Goal: Task Accomplishment & Management: Manage account settings

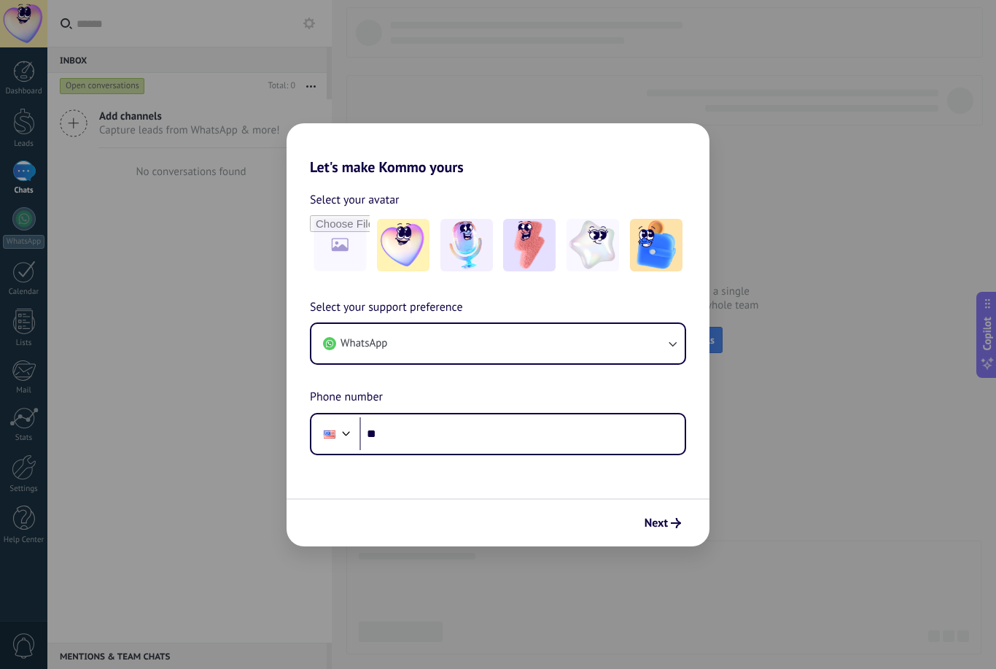
click at [339, 244] on input "file" at bounding box center [340, 245] width 60 height 60
type input "**********"
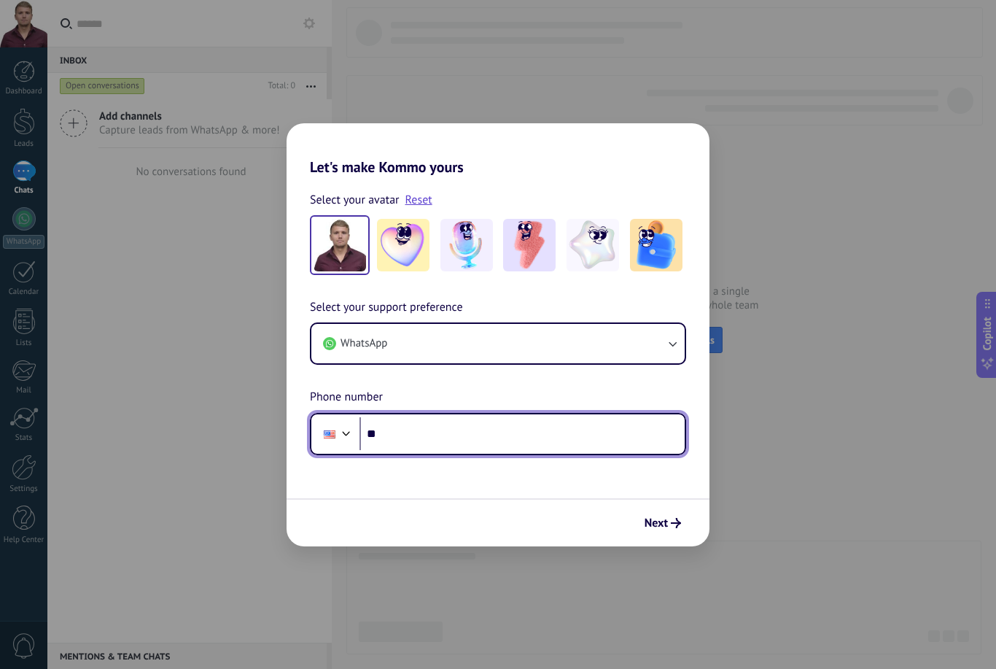
click at [628, 430] on input "**" at bounding box center [522, 434] width 325 height 34
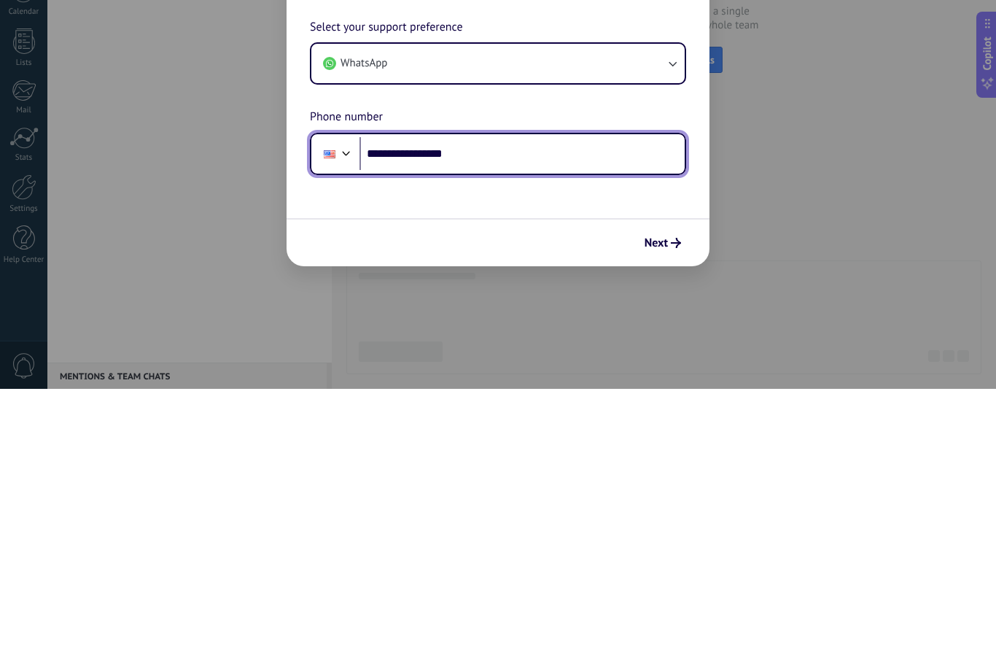
type input "**********"
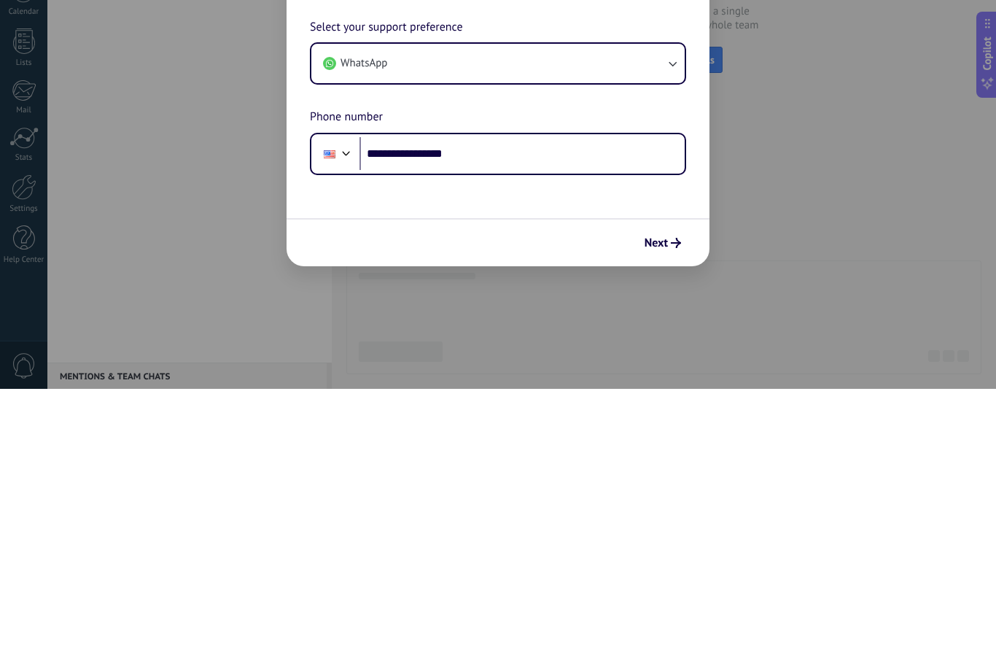
click at [656, 518] on span "Next" at bounding box center [656, 523] width 23 height 10
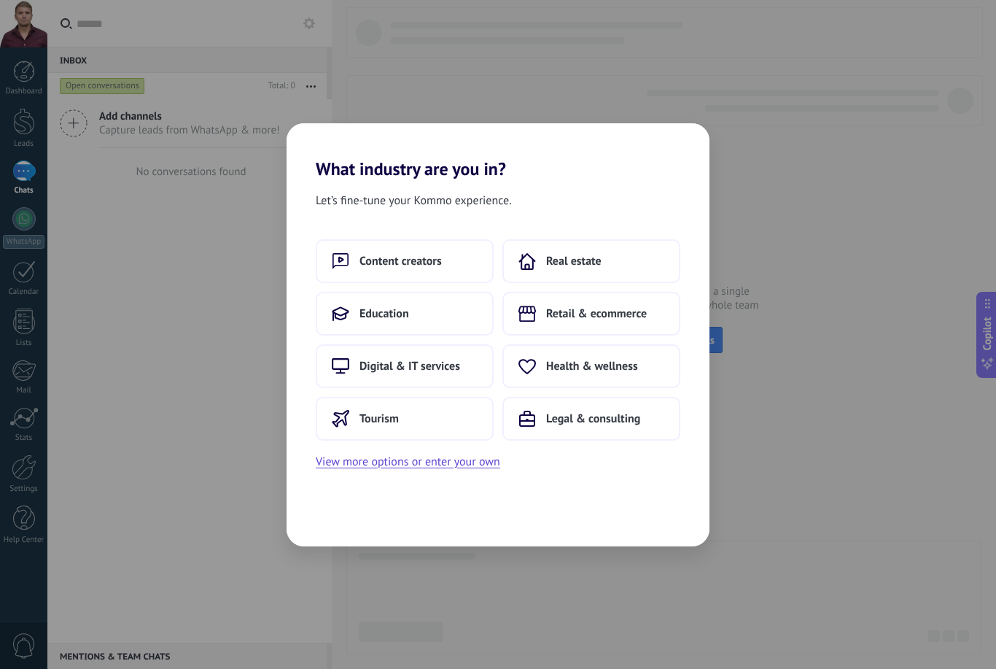
click at [640, 264] on button "Real estate" at bounding box center [591, 261] width 178 height 44
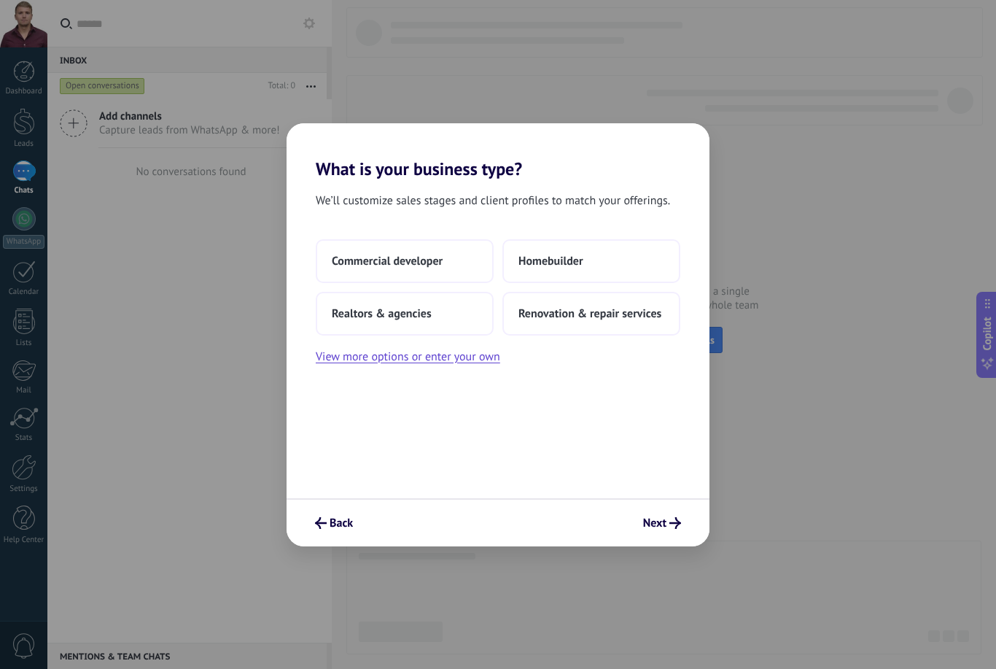
click at [339, 315] on span "Realtors & agencies" at bounding box center [382, 313] width 100 height 15
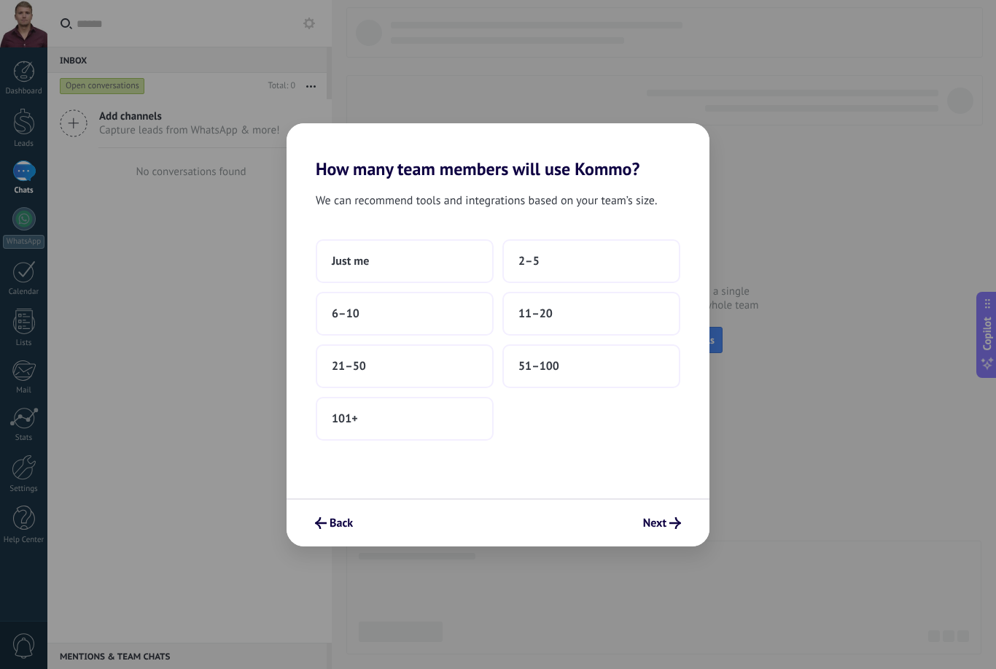
click at [335, 263] on span "Just me" at bounding box center [350, 261] width 37 height 15
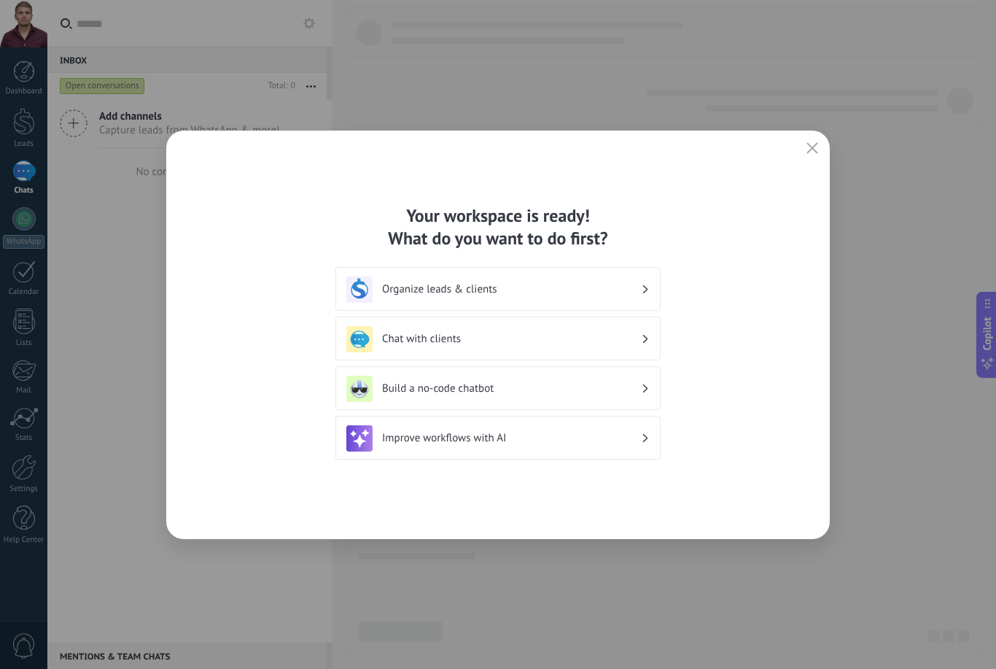
click at [634, 291] on h3 "Organize leads & clients" at bounding box center [511, 289] width 259 height 14
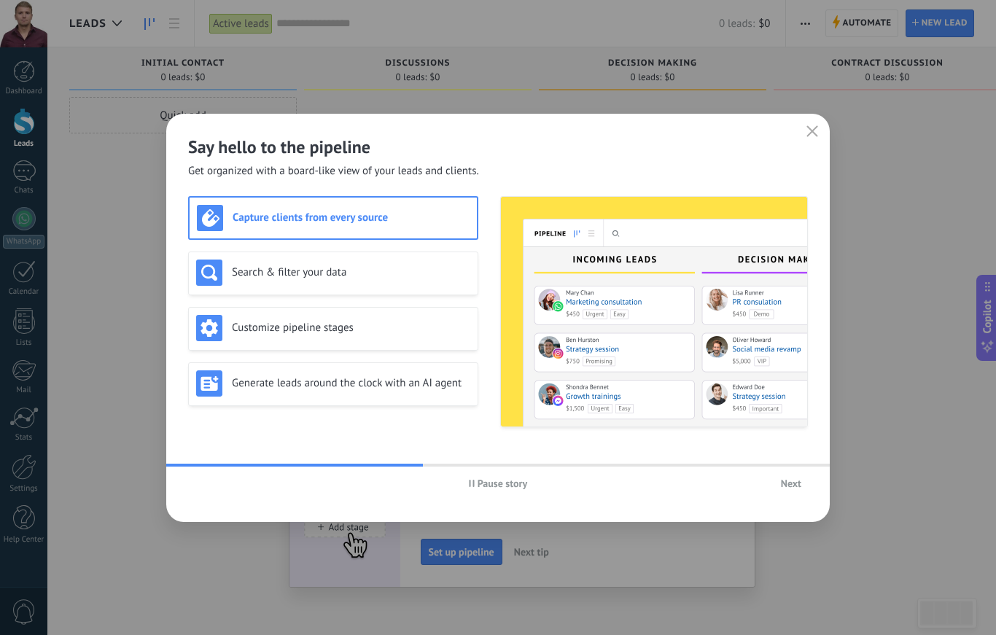
click at [791, 492] on button "Next" at bounding box center [791, 484] width 34 height 22
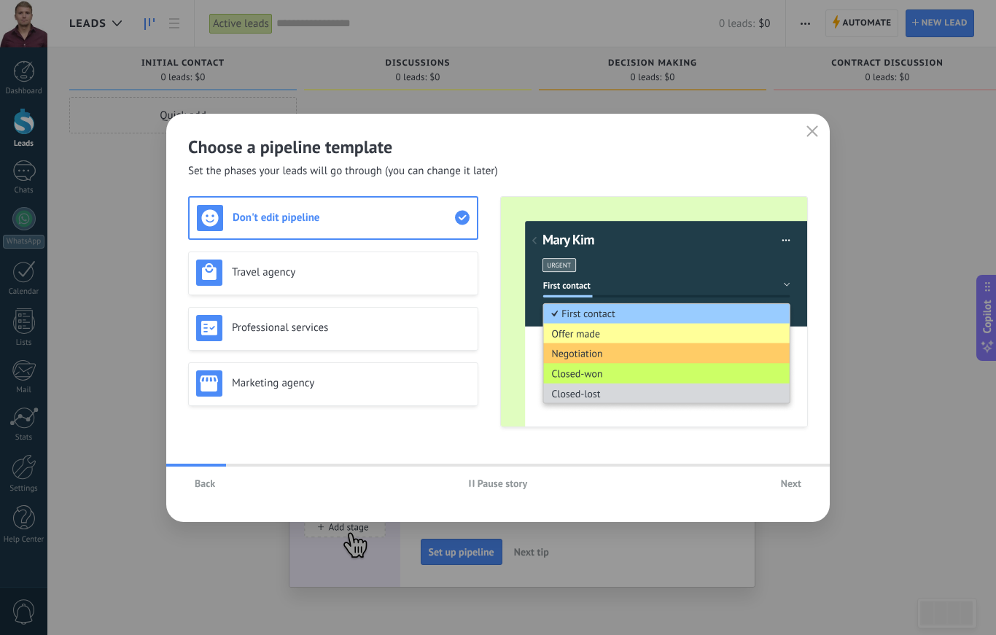
click at [794, 478] on span "Next" at bounding box center [791, 483] width 20 height 10
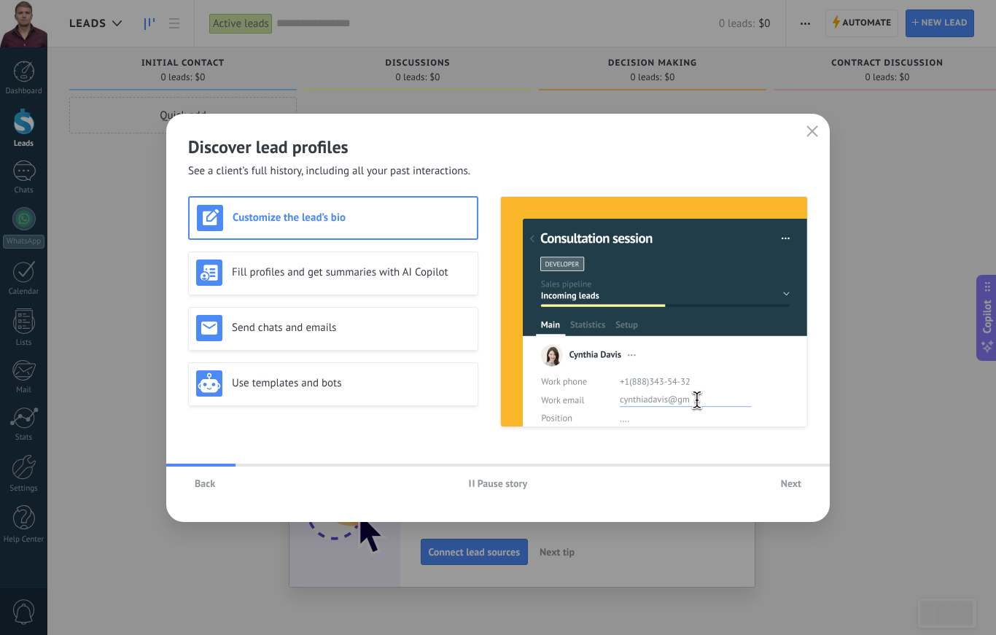
click at [808, 125] on button "button" at bounding box center [812, 132] width 19 height 20
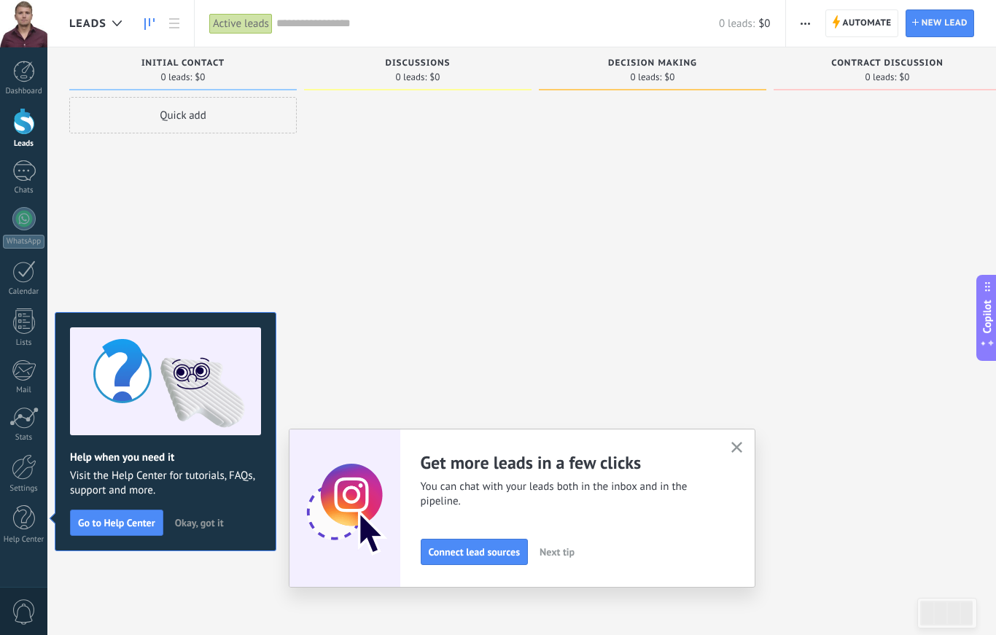
click at [741, 443] on use "button" at bounding box center [736, 447] width 11 height 11
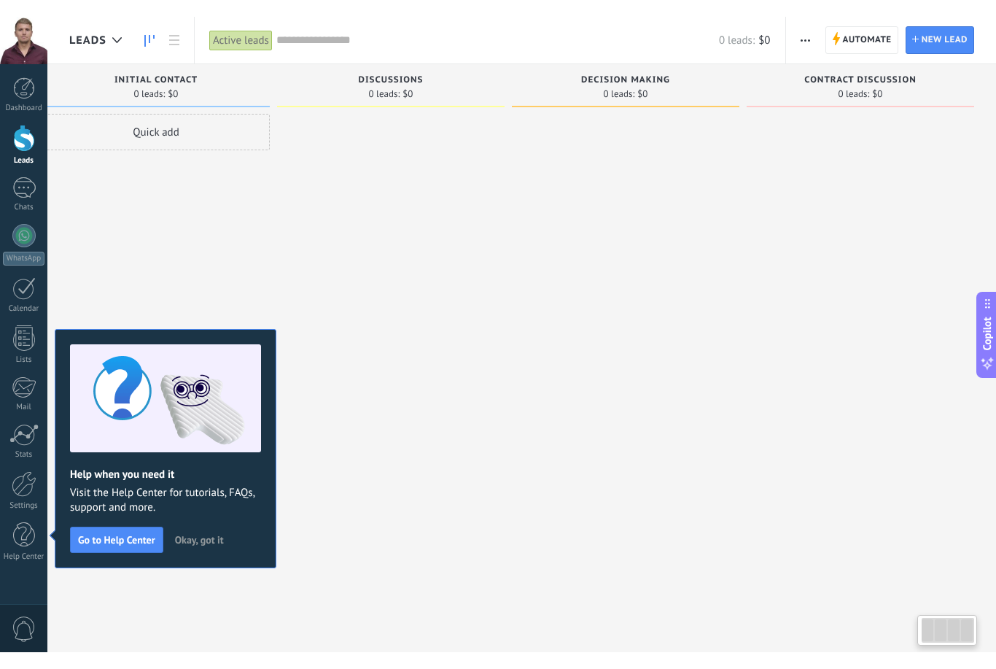
scroll to position [0, 27]
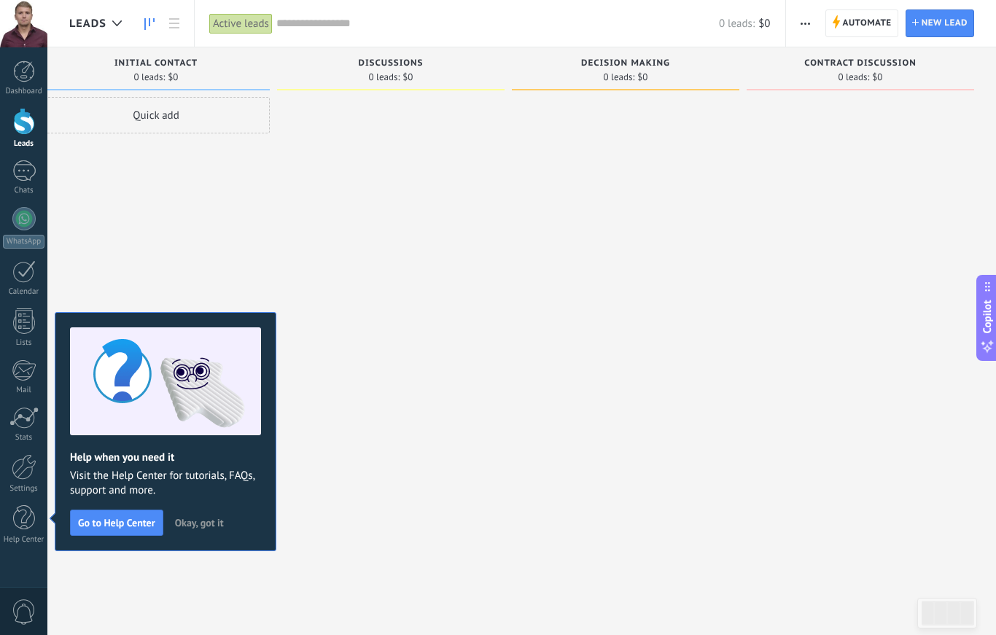
click at [201, 515] on button "Okay, got it" at bounding box center [199, 523] width 62 height 22
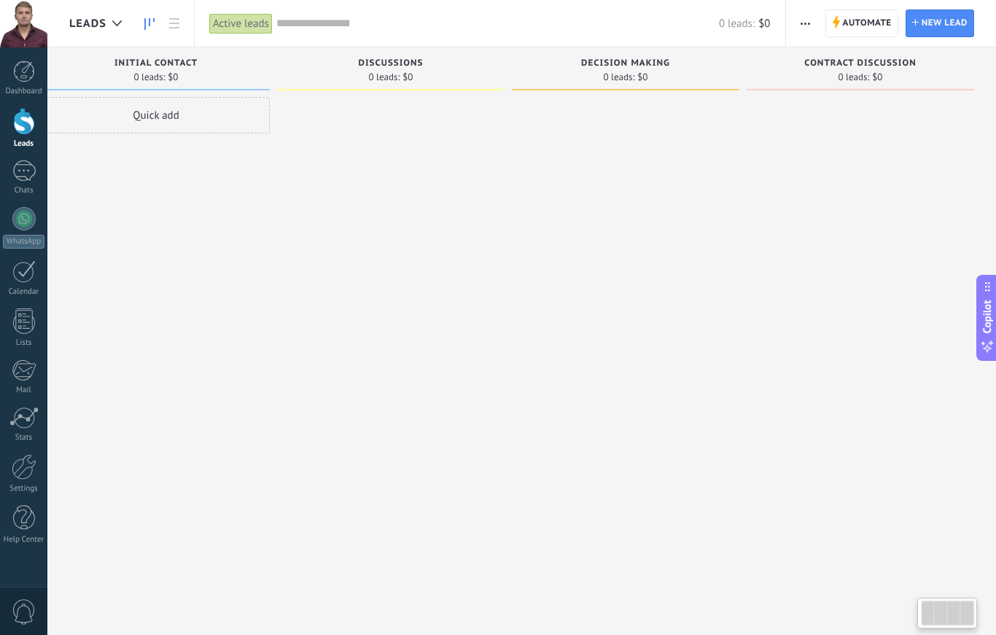
click at [147, 66] on span "Initial contact" at bounding box center [155, 63] width 83 height 10
click at [29, 77] on div at bounding box center [24, 72] width 22 height 22
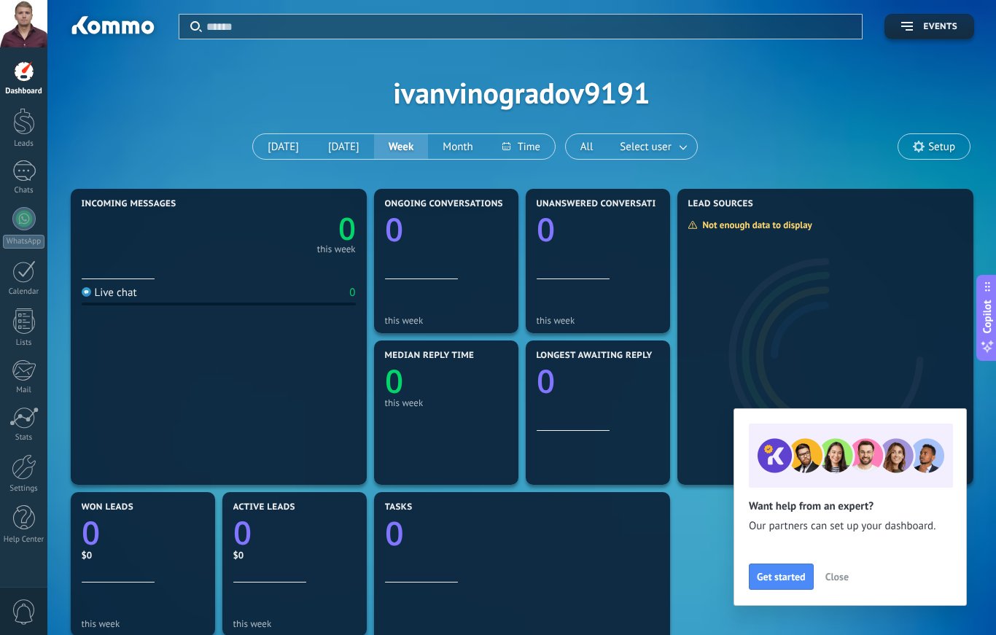
click at [20, 126] on div at bounding box center [24, 121] width 22 height 27
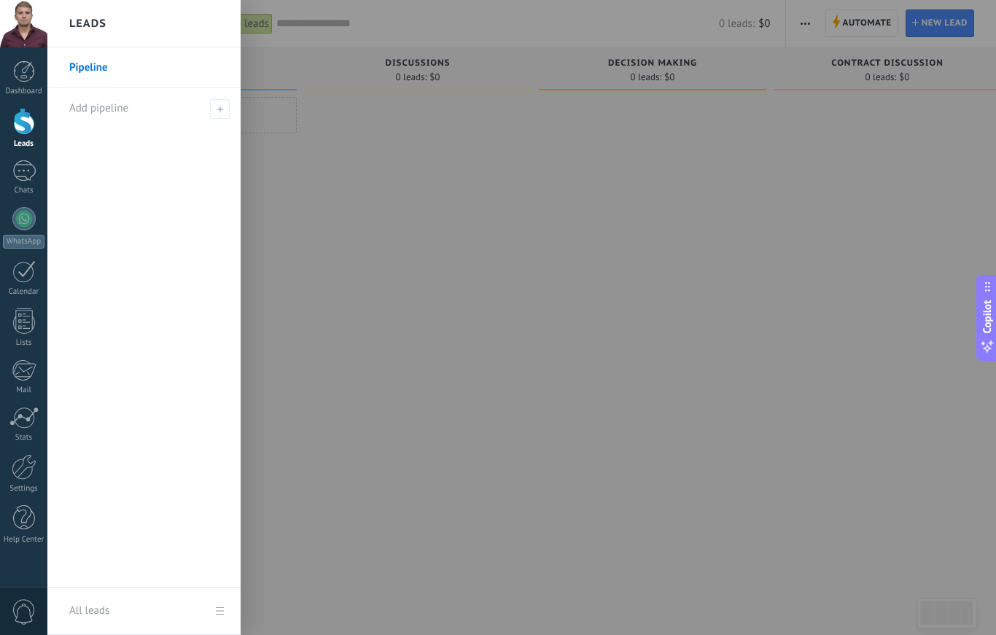
click at [26, 474] on div at bounding box center [24, 467] width 25 height 26
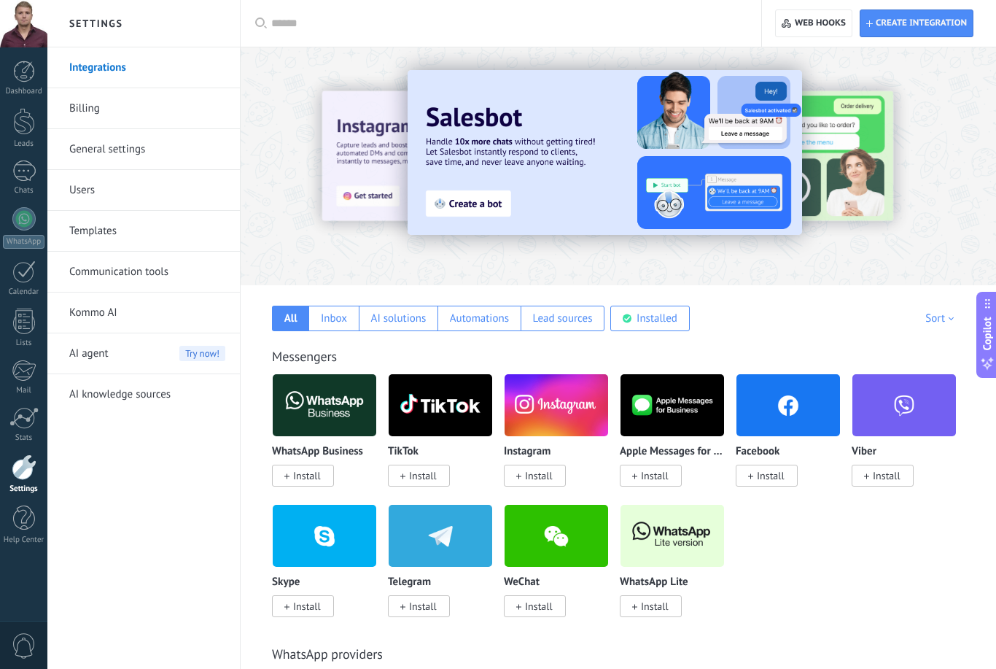
click at [785, 478] on span "Install" at bounding box center [767, 476] width 62 height 22
click at [780, 475] on span "Install" at bounding box center [771, 475] width 28 height 13
click at [779, 475] on span "Install" at bounding box center [771, 475] width 28 height 13
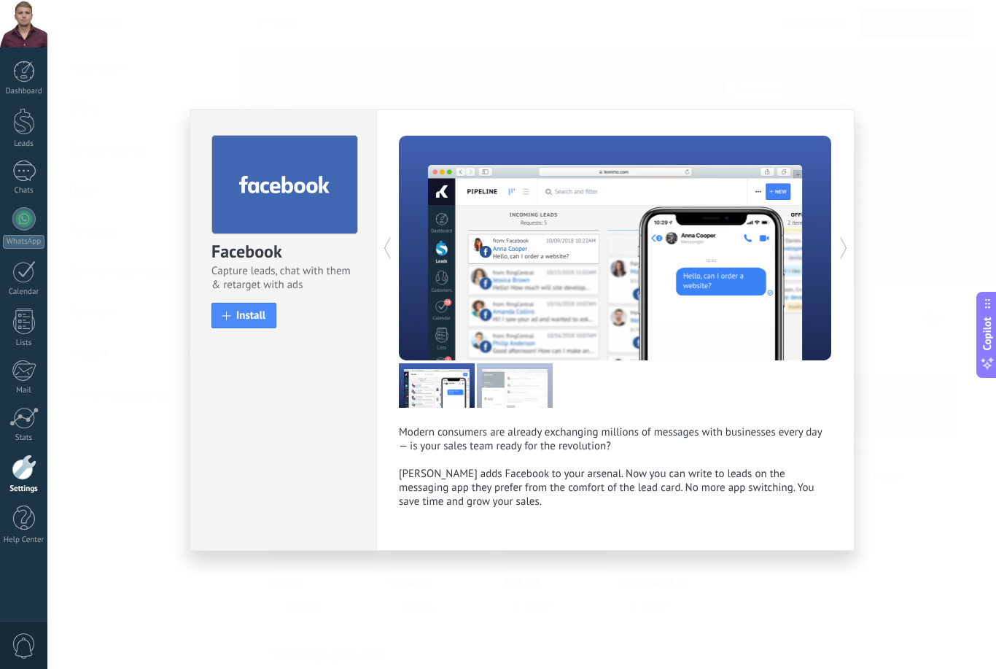
click at [238, 315] on span "Install" at bounding box center [250, 315] width 29 height 11
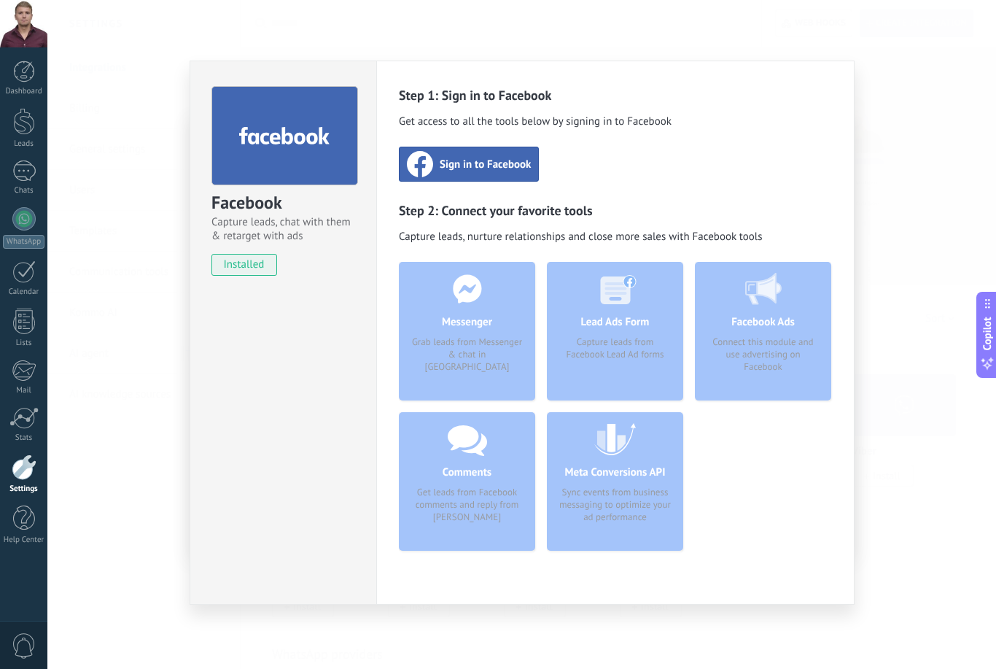
click at [519, 164] on span "Sign in to Facebook" at bounding box center [485, 164] width 91 height 15
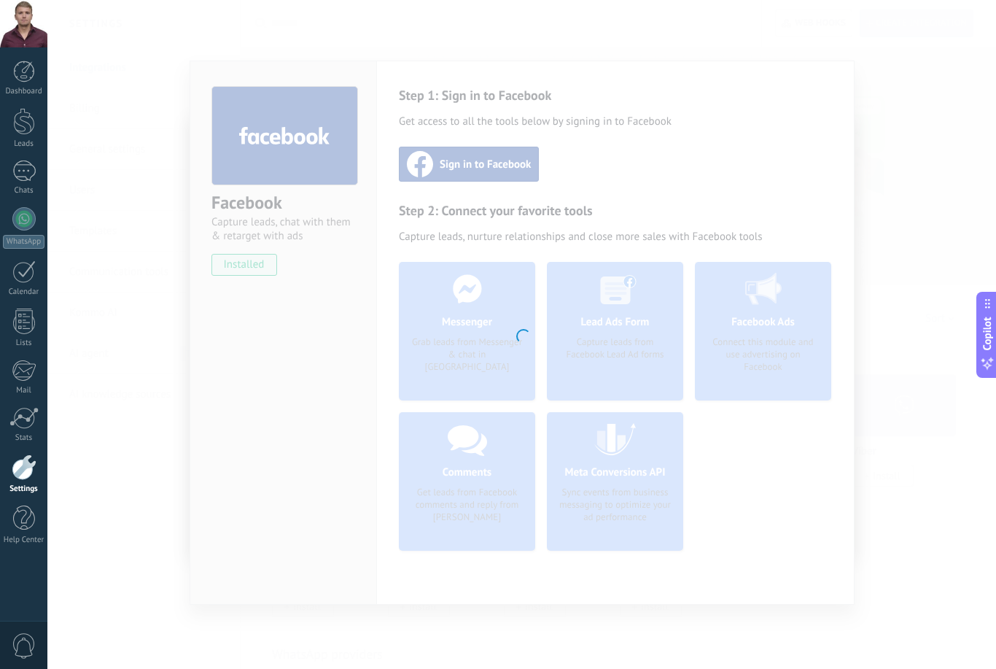
click at [0, 233] on link "WhatsApp" at bounding box center [23, 228] width 47 height 42
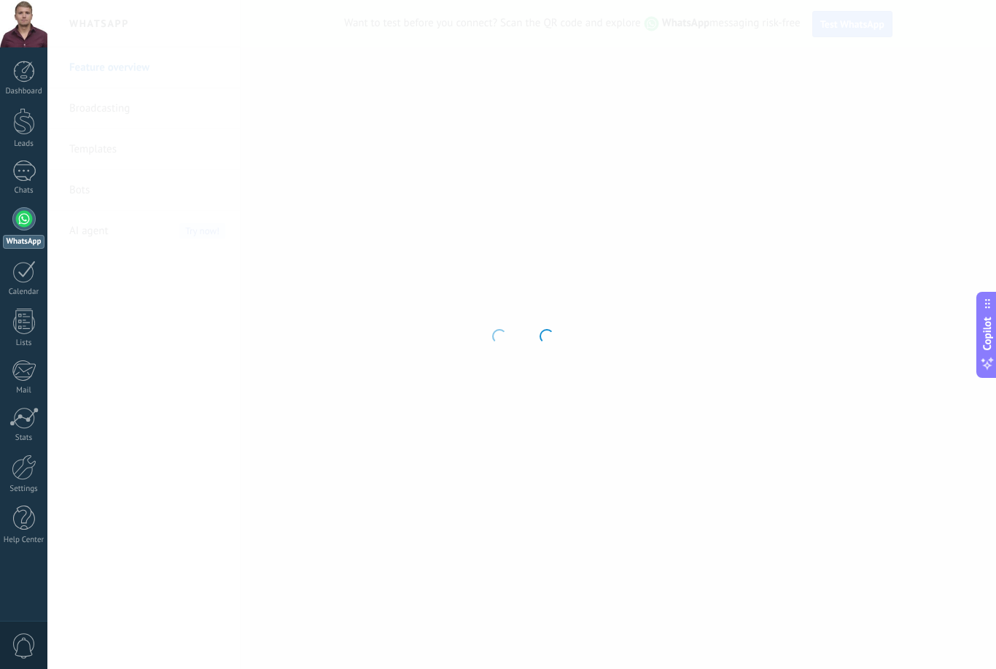
click at [24, 79] on div at bounding box center [24, 72] width 22 height 22
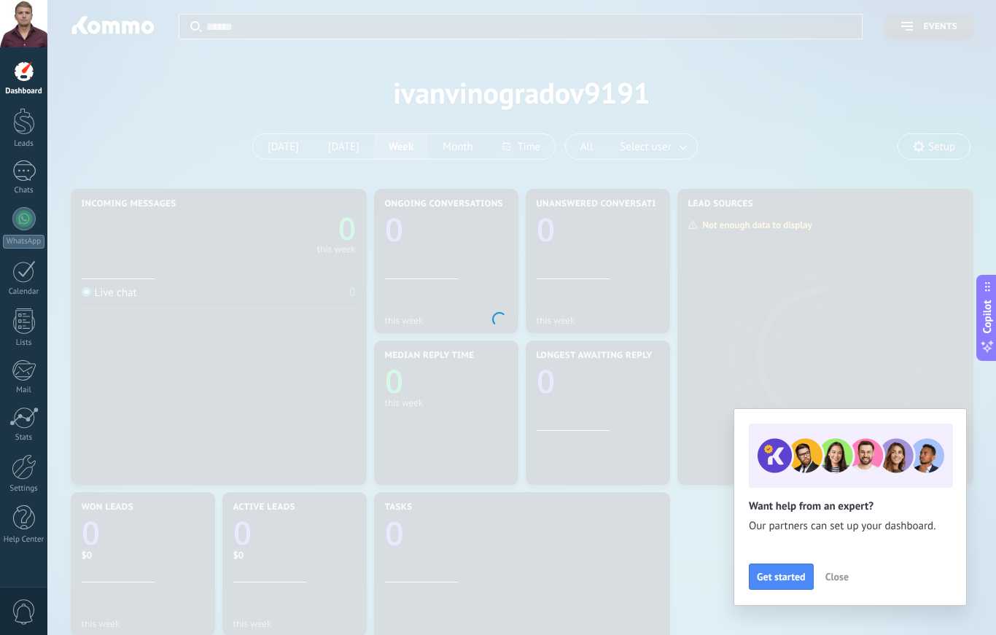
click at [850, 576] on button "Close" at bounding box center [837, 577] width 36 height 22
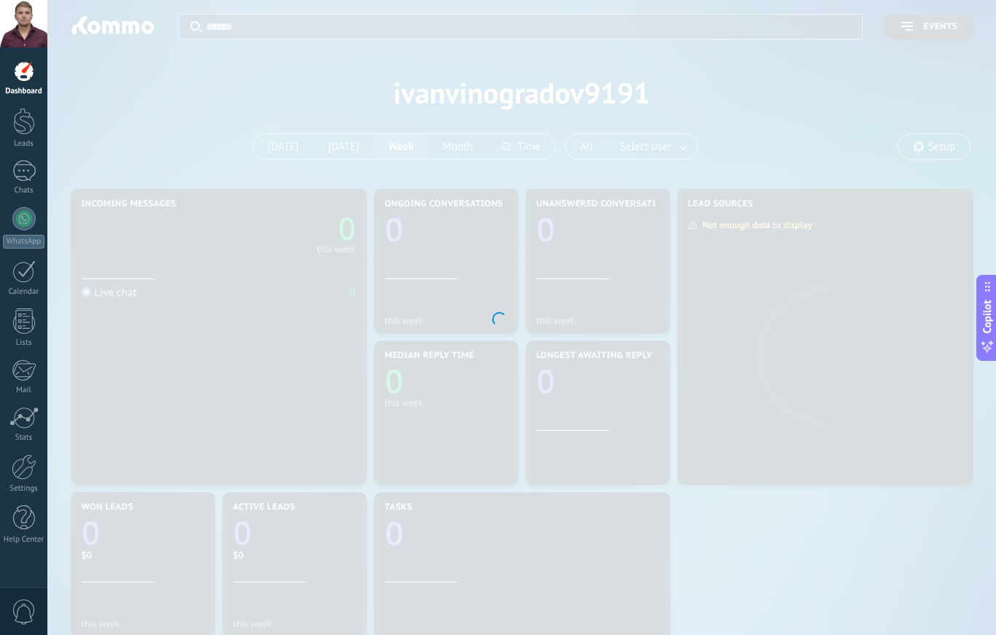
click at [31, 128] on div at bounding box center [24, 121] width 22 height 27
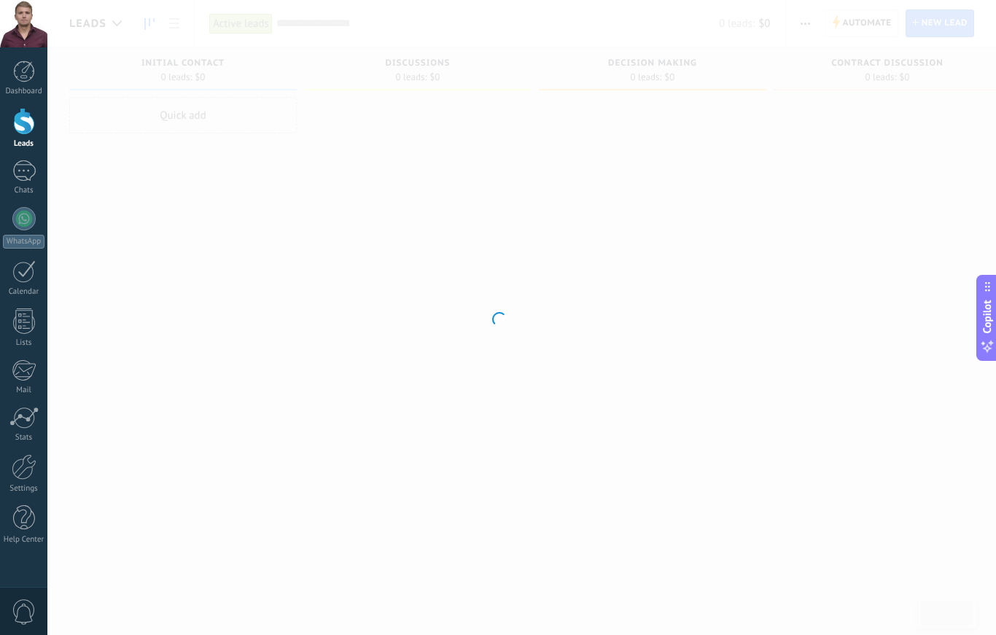
click at [266, 249] on div at bounding box center [498, 317] width 996 height 635
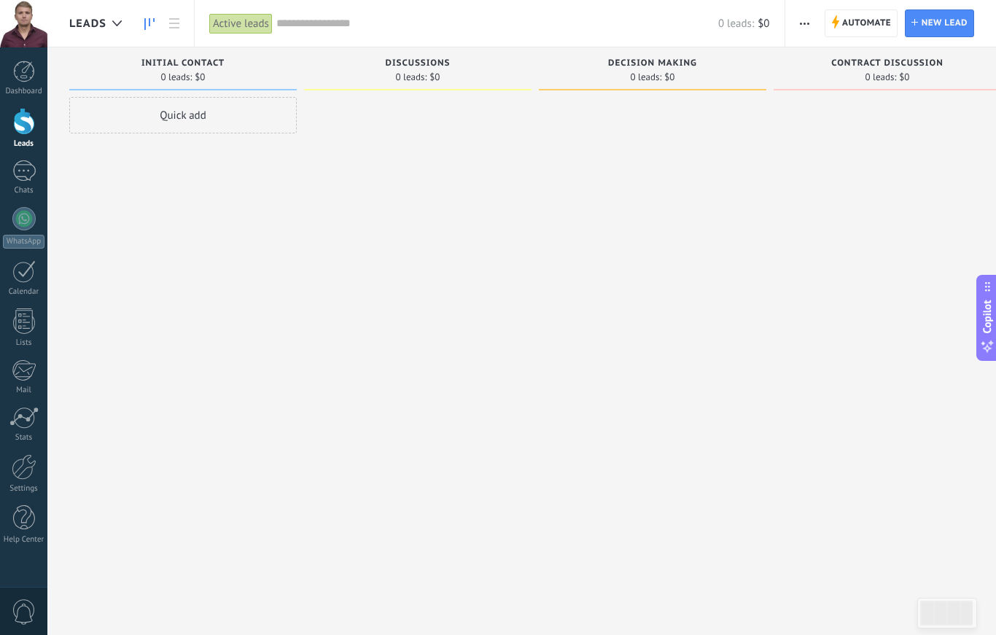
click at [25, 475] on div at bounding box center [24, 467] width 25 height 26
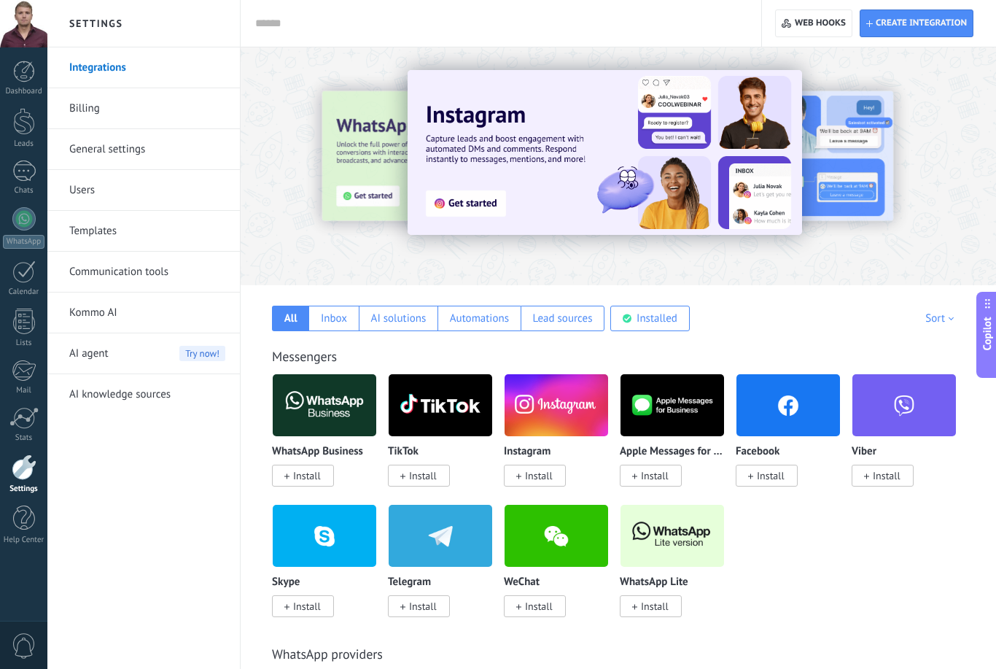
click at [77, 233] on link "Templates" at bounding box center [147, 231] width 156 height 41
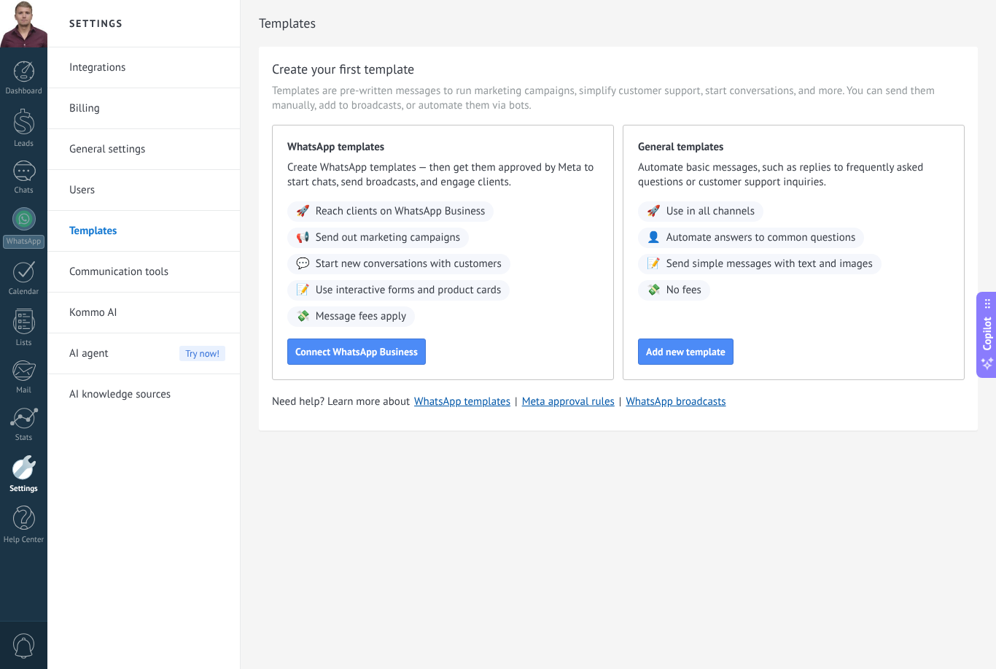
click at [96, 70] on link "Integrations" at bounding box center [147, 67] width 156 height 41
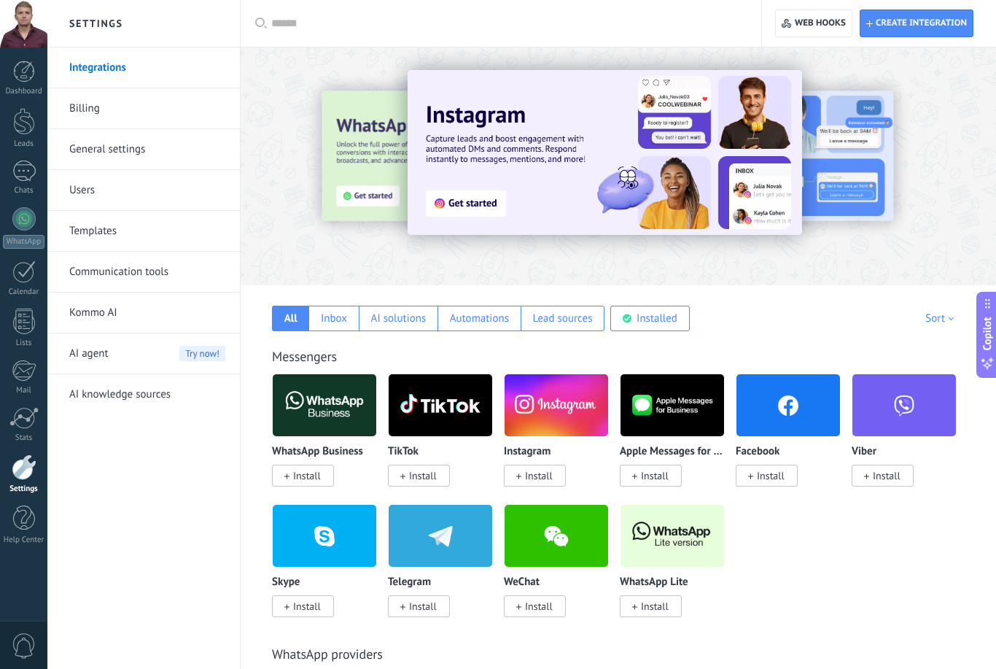
click at [74, 135] on link "General settings" at bounding box center [147, 149] width 156 height 41
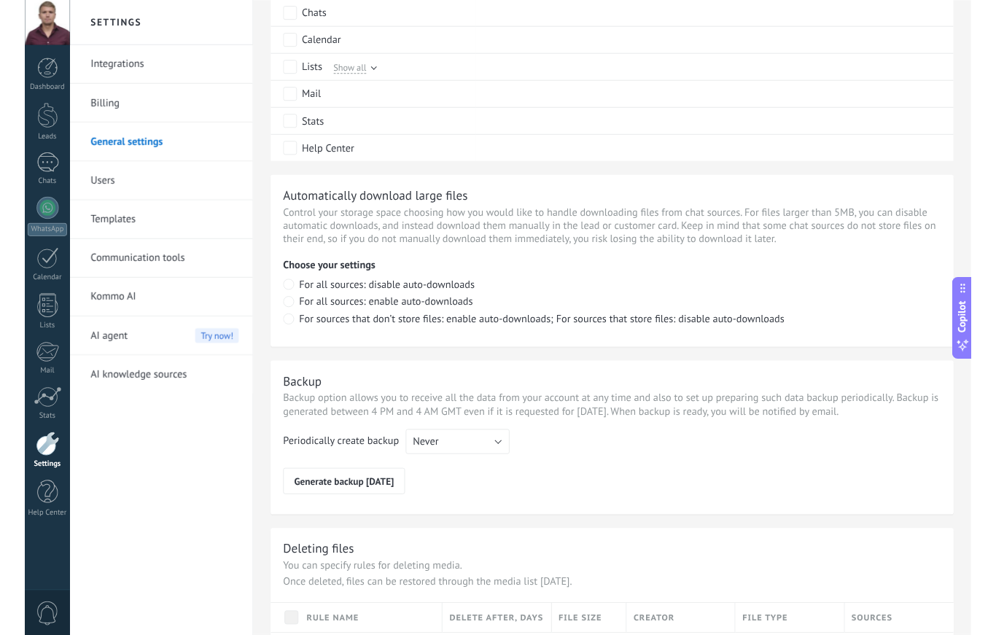
scroll to position [889, 0]
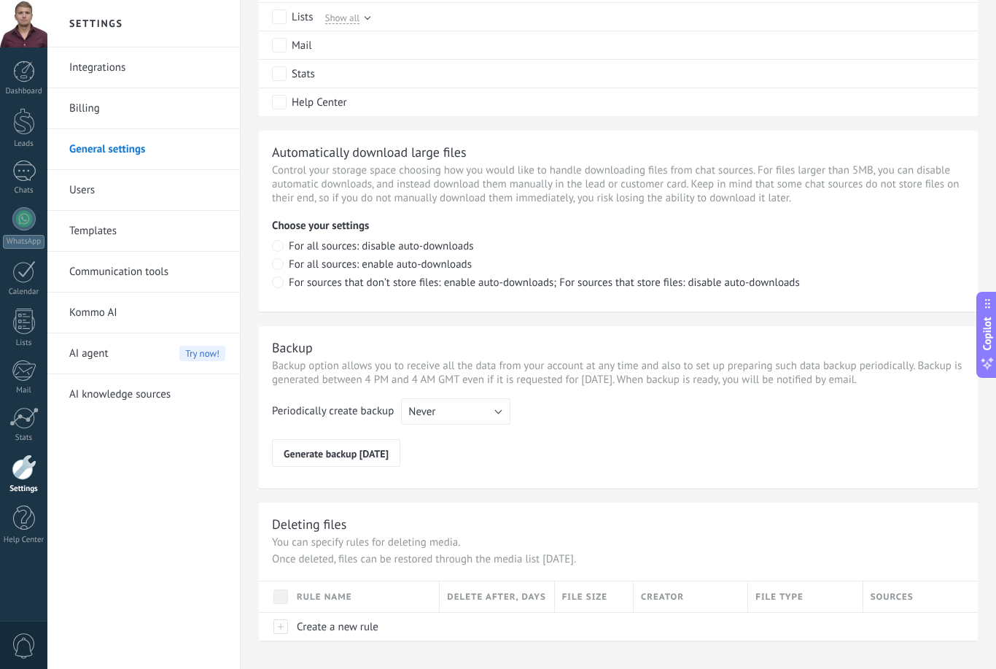
click at [27, 76] on div at bounding box center [24, 72] width 22 height 22
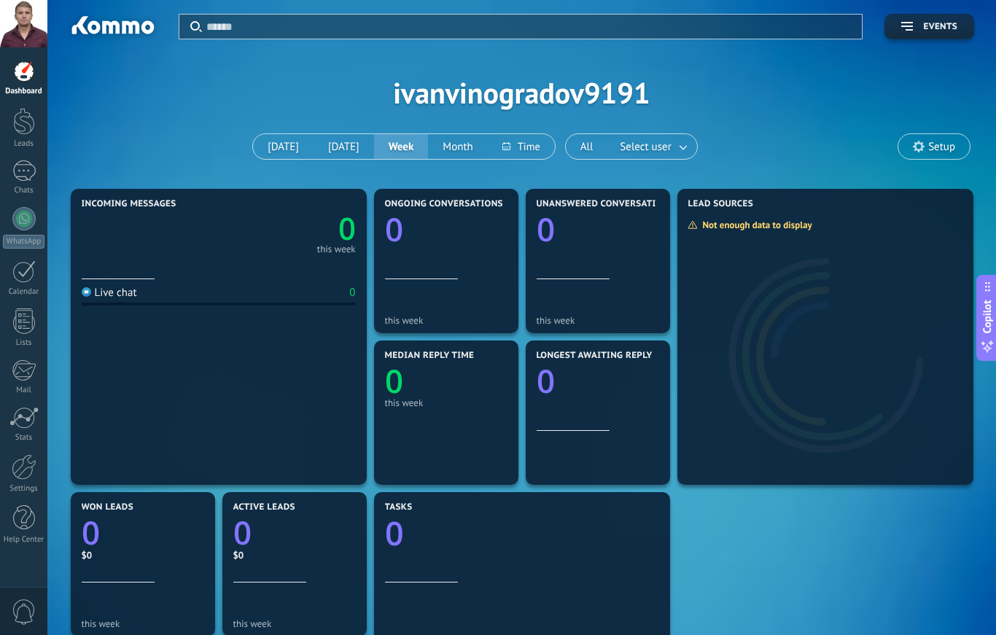
click at [28, 130] on div at bounding box center [24, 121] width 22 height 27
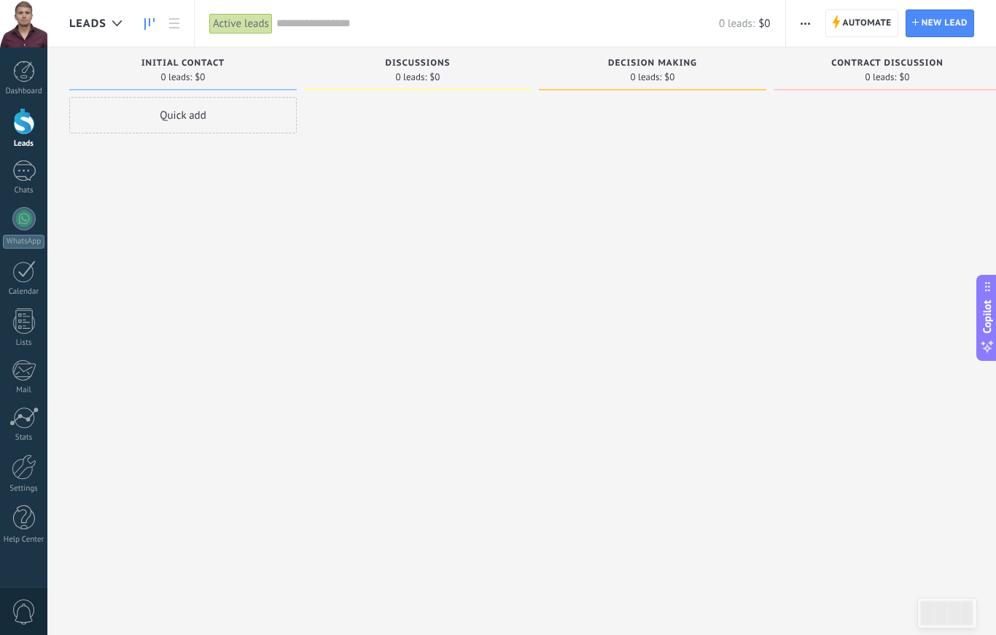
click at [821, 234] on div at bounding box center [888, 319] width 228 height 445
click at [106, 26] on div at bounding box center [117, 23] width 24 height 28
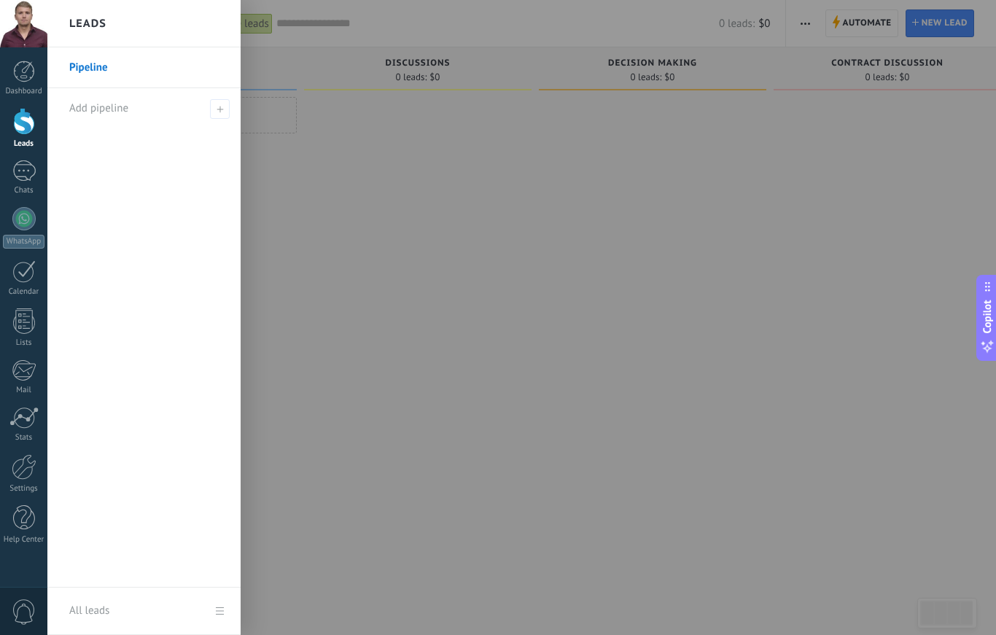
click at [96, 26] on h2 "Leads" at bounding box center [87, 24] width 37 height 46
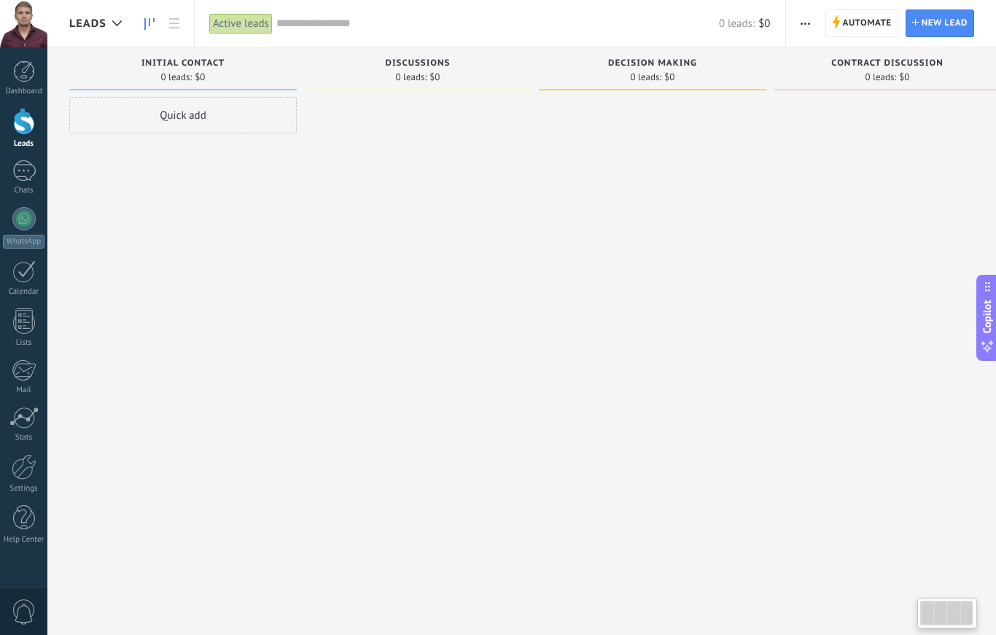
click at [823, 271] on div at bounding box center [888, 319] width 228 height 445
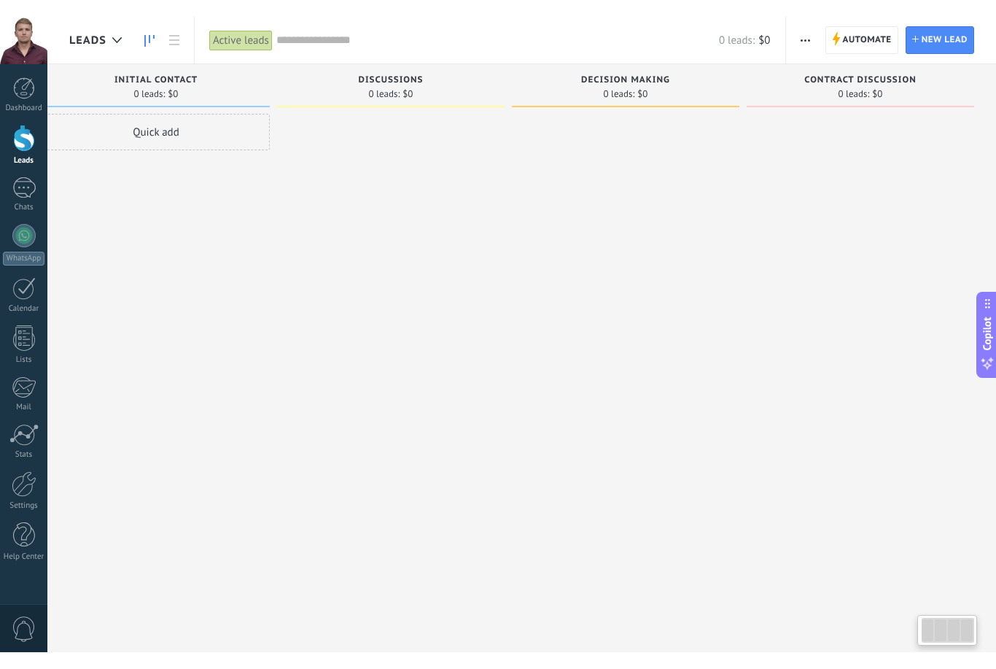
scroll to position [0, 27]
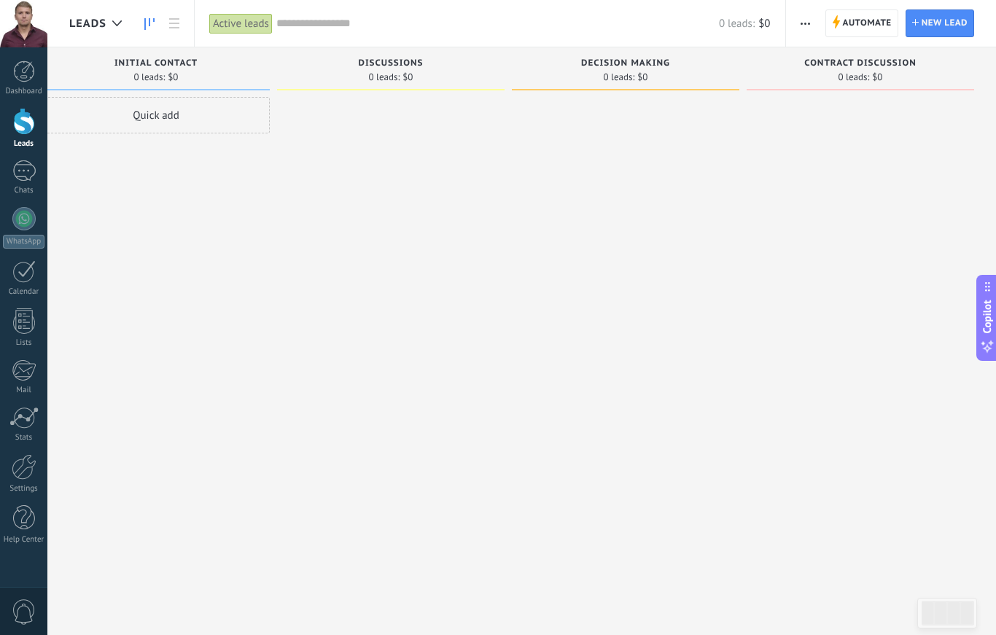
click at [12, 459] on div at bounding box center [24, 467] width 25 height 26
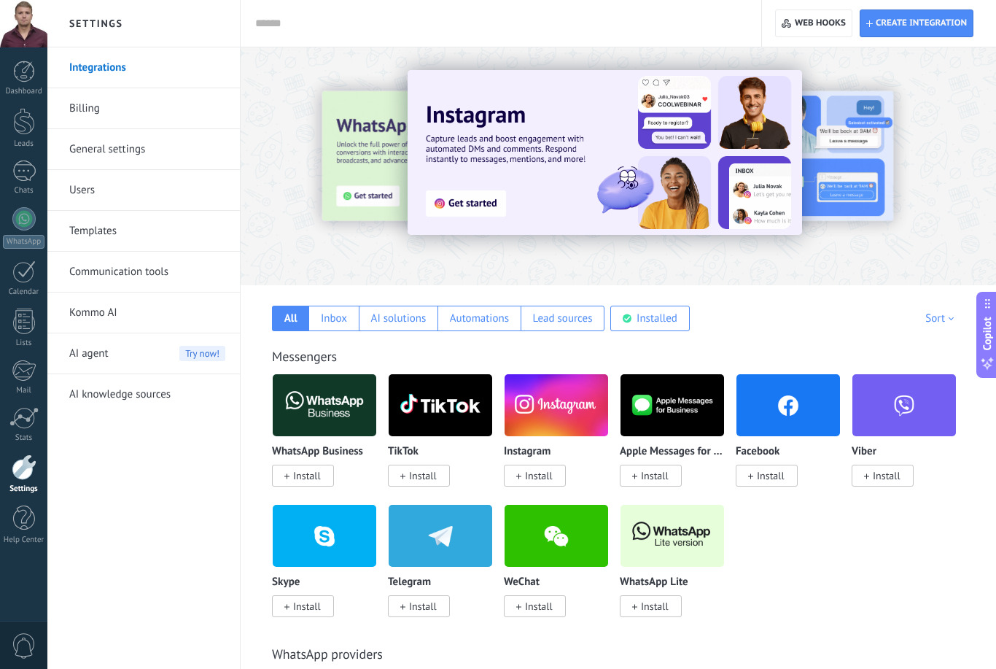
click at [79, 229] on link "Templates" at bounding box center [147, 231] width 156 height 41
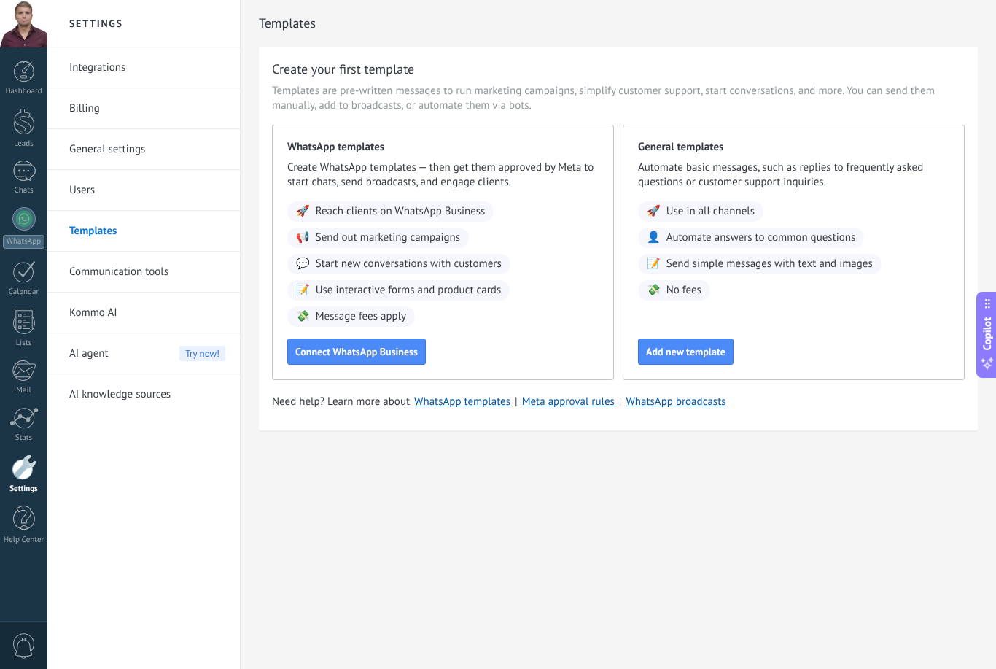
click at [92, 153] on link "General settings" at bounding box center [147, 149] width 156 height 41
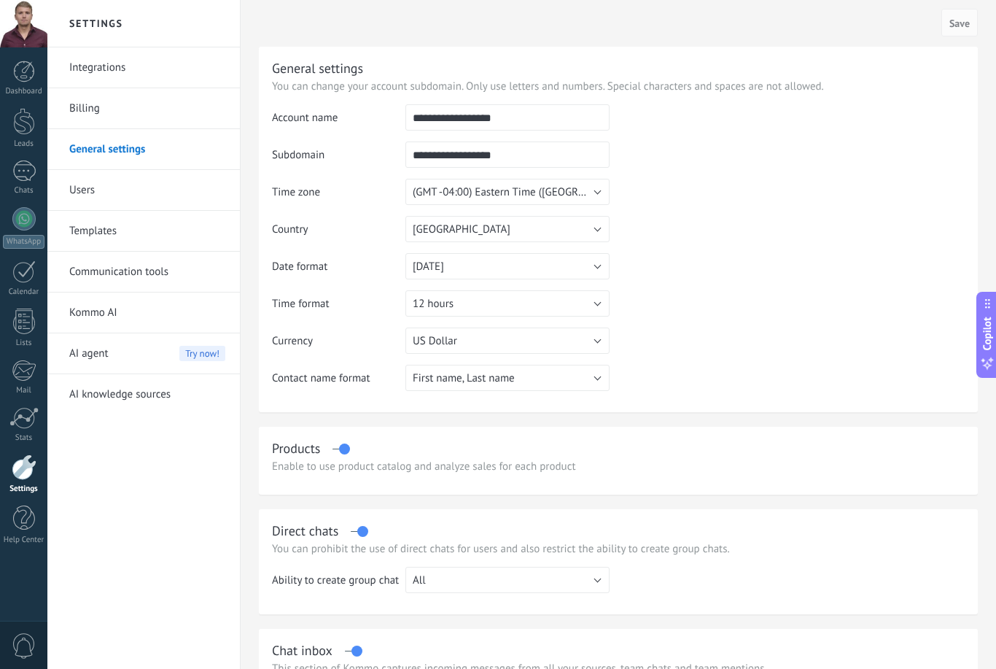
click at [90, 72] on link "Integrations" at bounding box center [147, 67] width 156 height 41
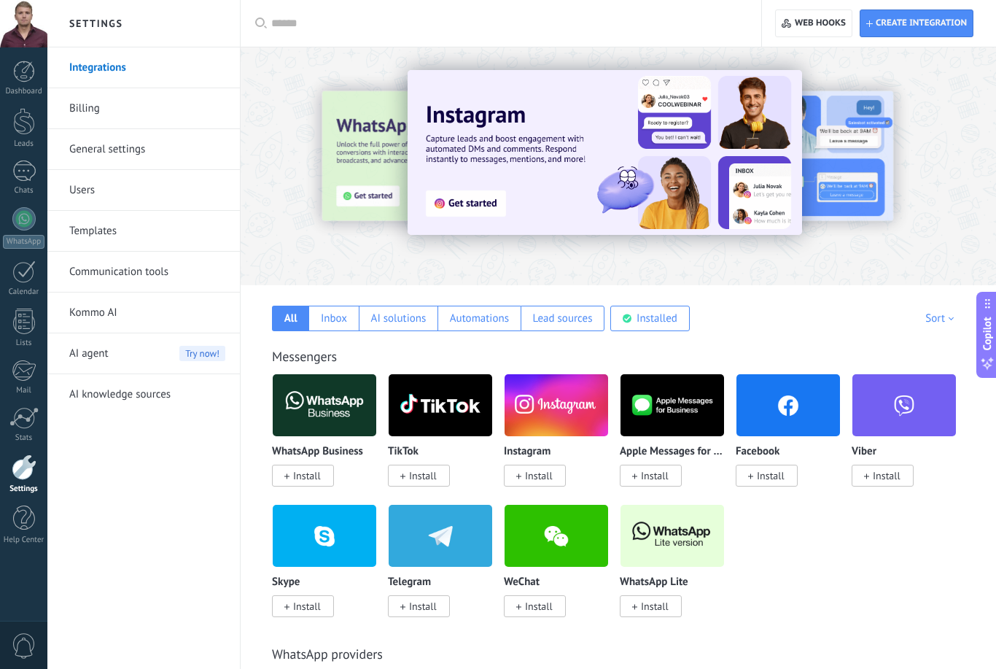
click at [96, 101] on link "Billing" at bounding box center [147, 108] width 156 height 41
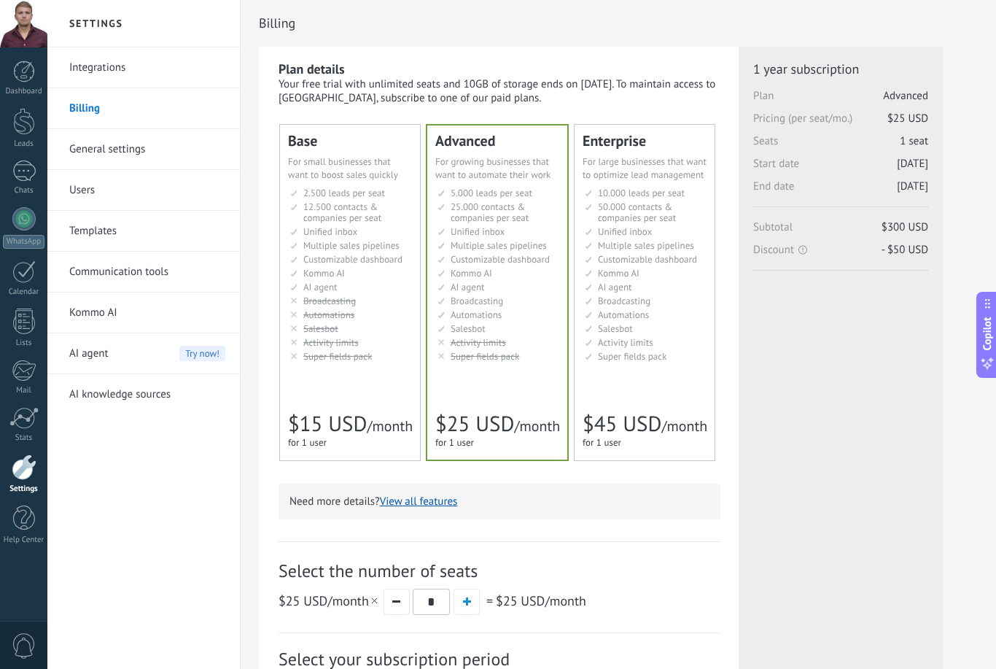
click at [102, 198] on link "Users" at bounding box center [147, 190] width 156 height 41
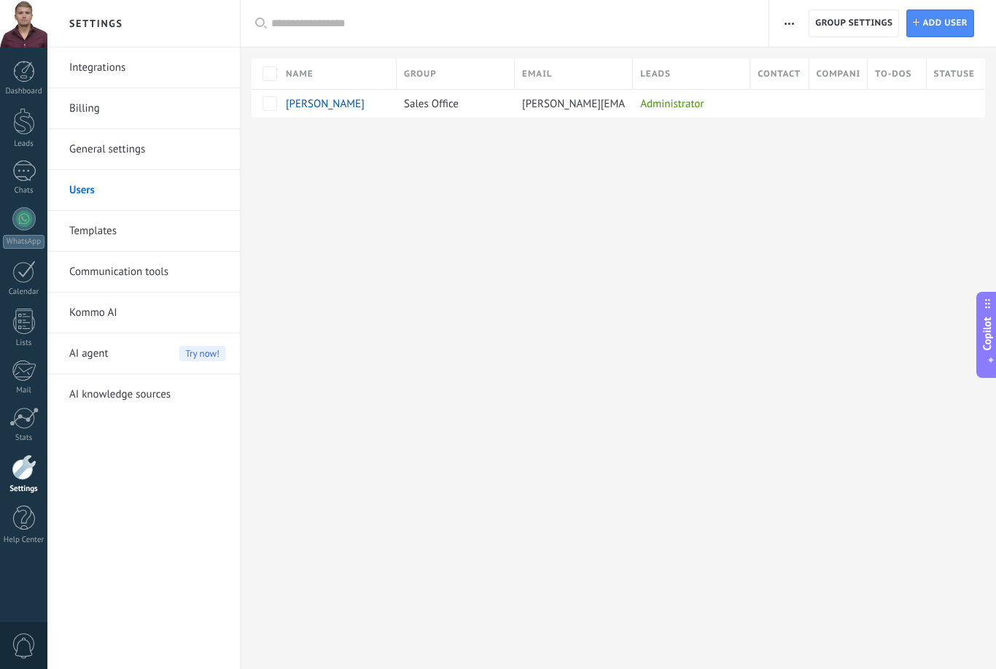
click at [87, 228] on link "Templates" at bounding box center [147, 231] width 156 height 41
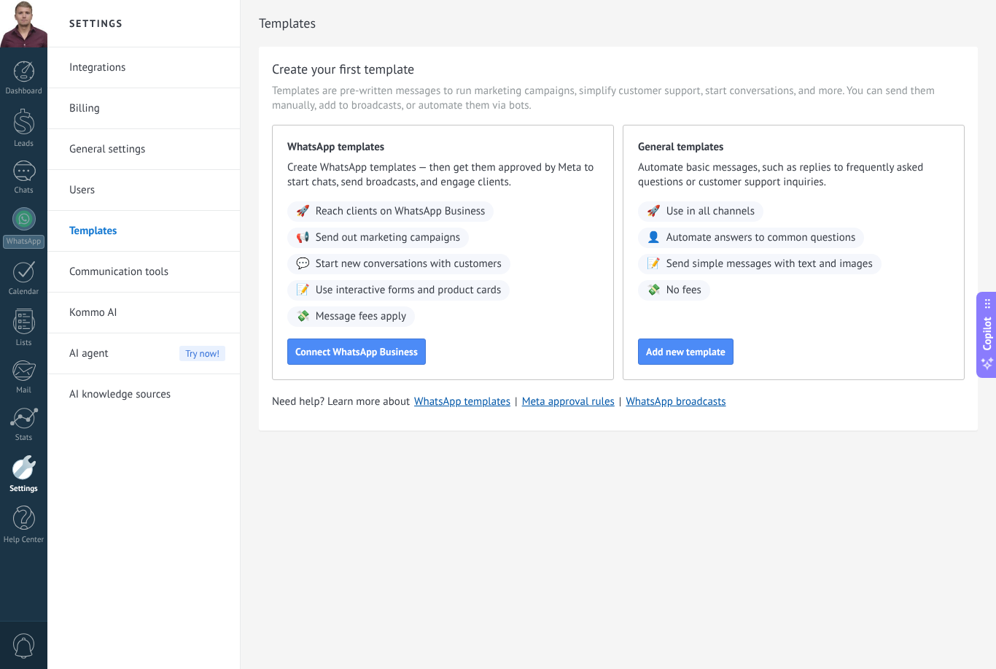
click at [79, 186] on link "Users" at bounding box center [147, 190] width 156 height 41
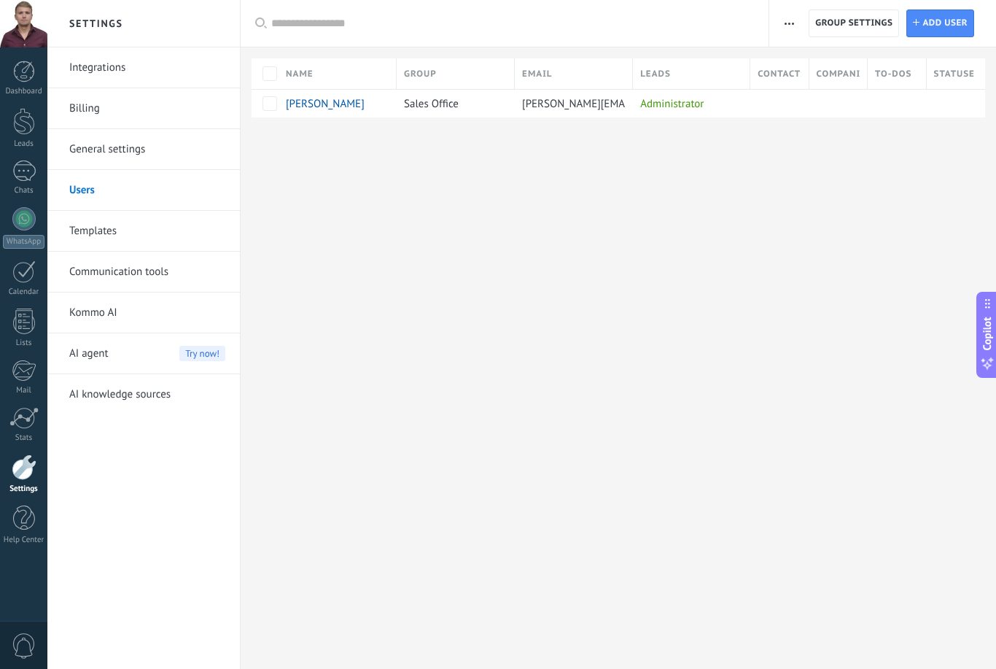
click at [94, 71] on link "Integrations" at bounding box center [147, 67] width 156 height 41
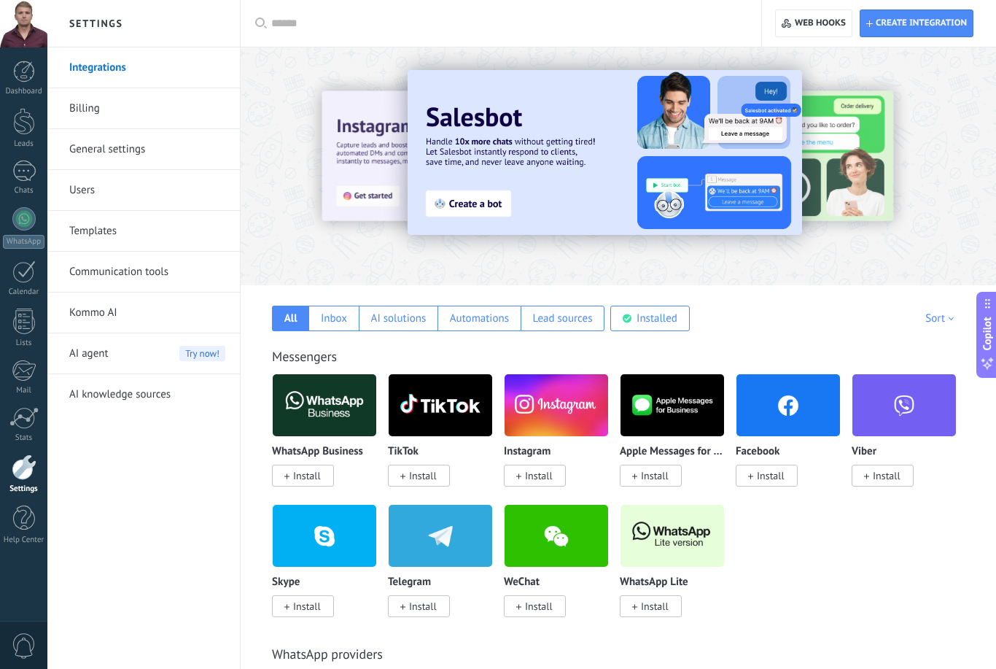
click at [26, 72] on div at bounding box center [24, 72] width 22 height 22
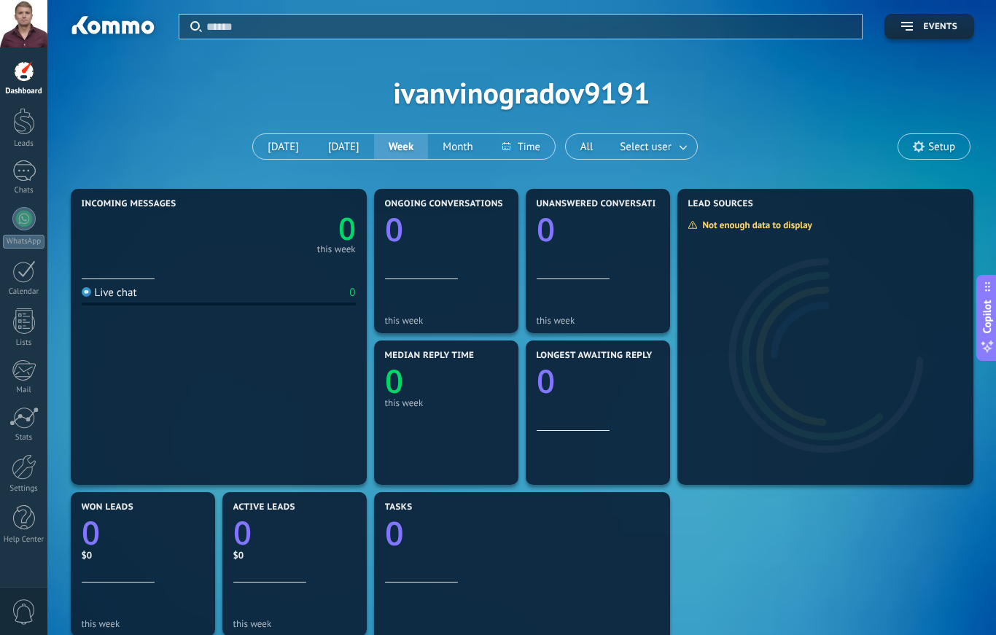
click at [23, 123] on div at bounding box center [24, 121] width 22 height 27
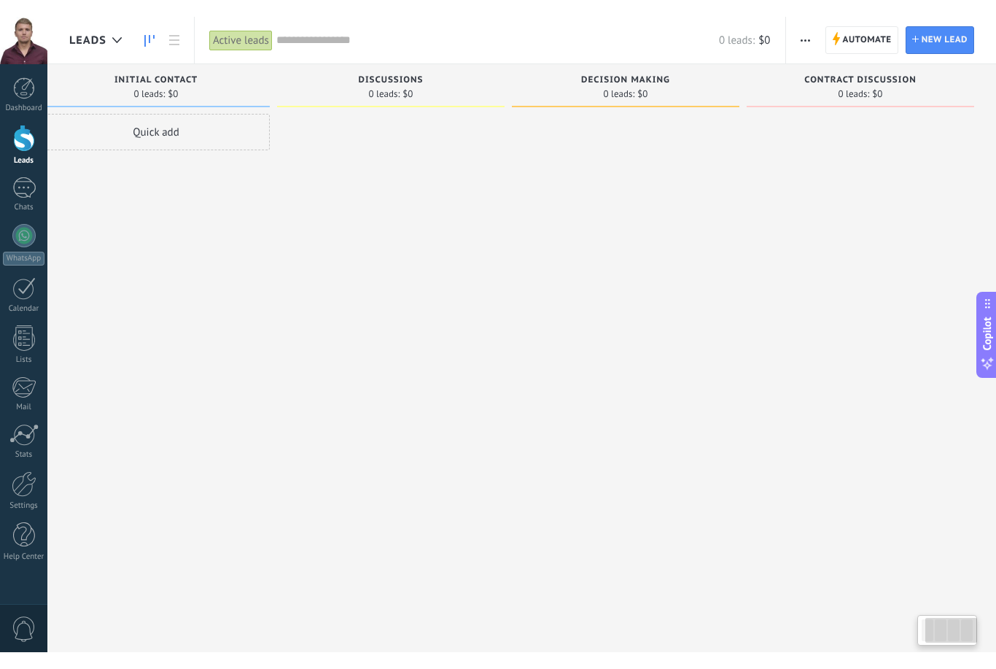
scroll to position [0, 27]
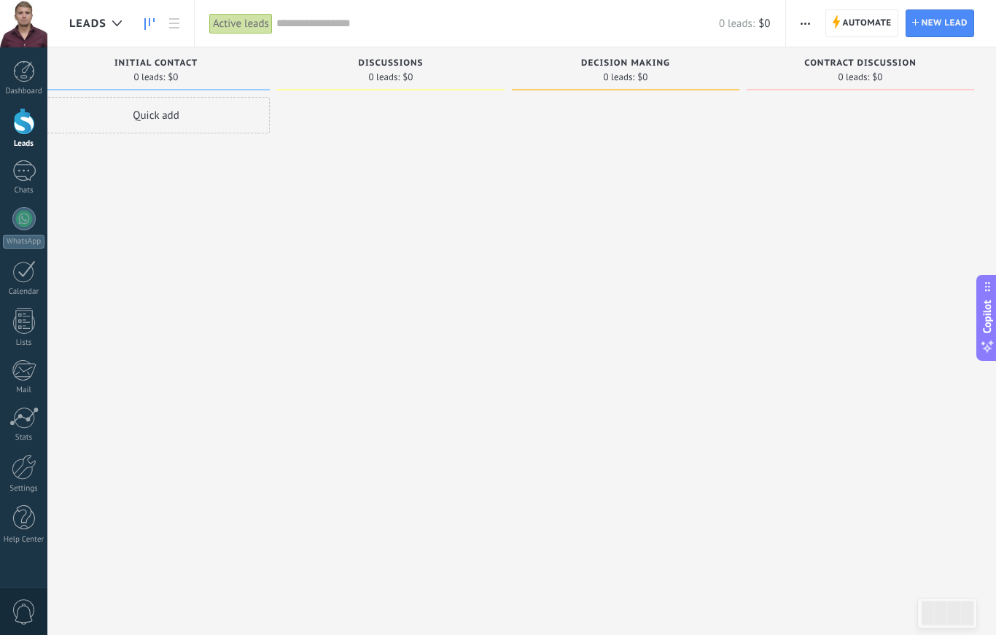
click at [833, 162] on div at bounding box center [861, 319] width 228 height 445
click at [128, 74] on div "0 leads: $0" at bounding box center [156, 77] width 213 height 12
click at [128, 54] on div "Initial contact 0 leads: $0" at bounding box center [156, 68] width 228 height 43
click at [26, 29] on div at bounding box center [23, 23] width 47 height 47
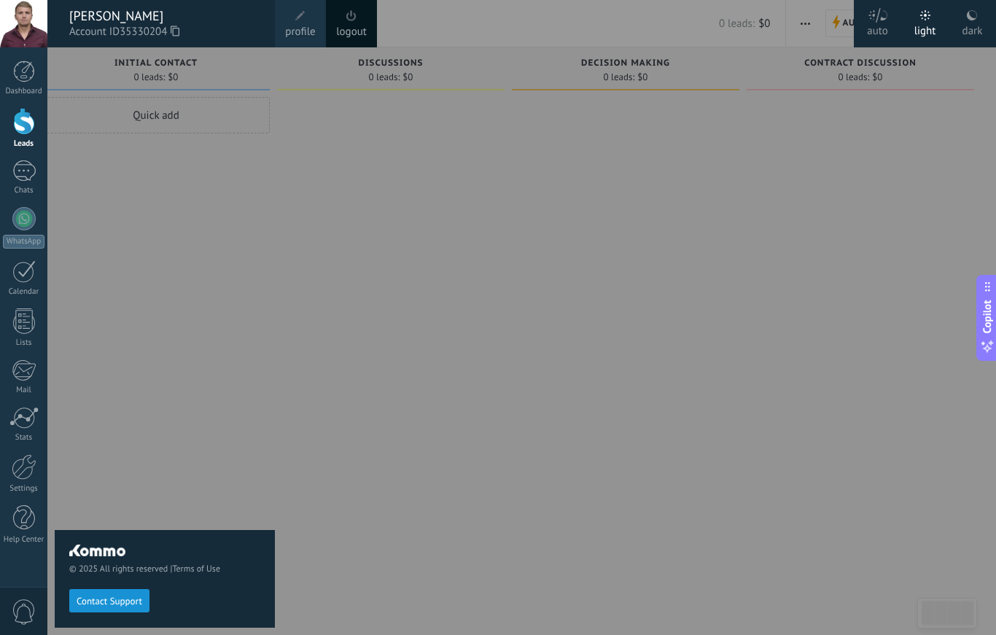
click at [885, 21] on icon at bounding box center [878, 15] width 20 height 15
click at [980, 17] on div "dark" at bounding box center [973, 28] width 20 height 38
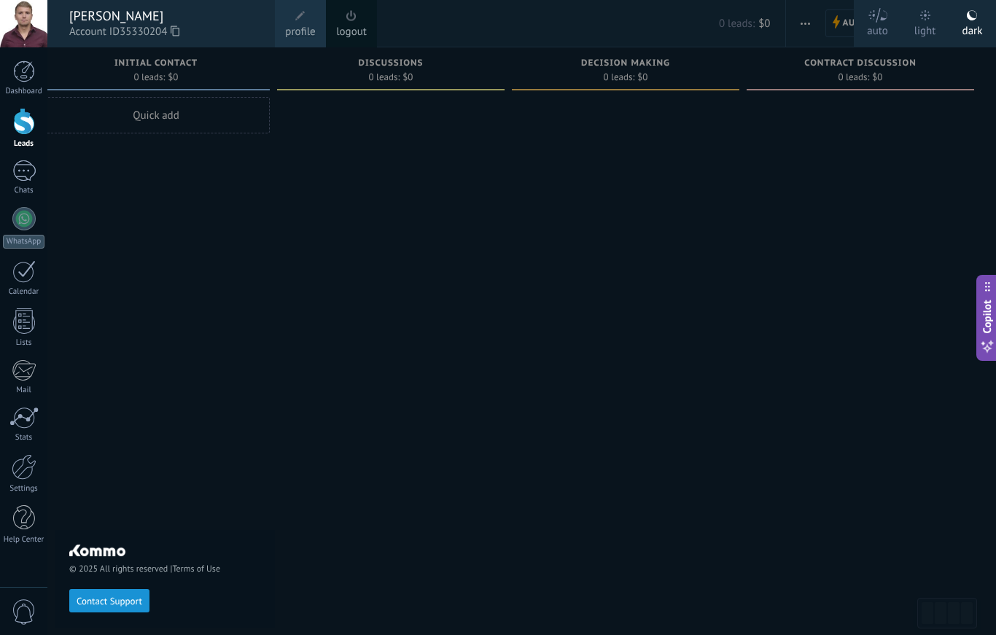
click at [841, 217] on div at bounding box center [545, 317] width 996 height 635
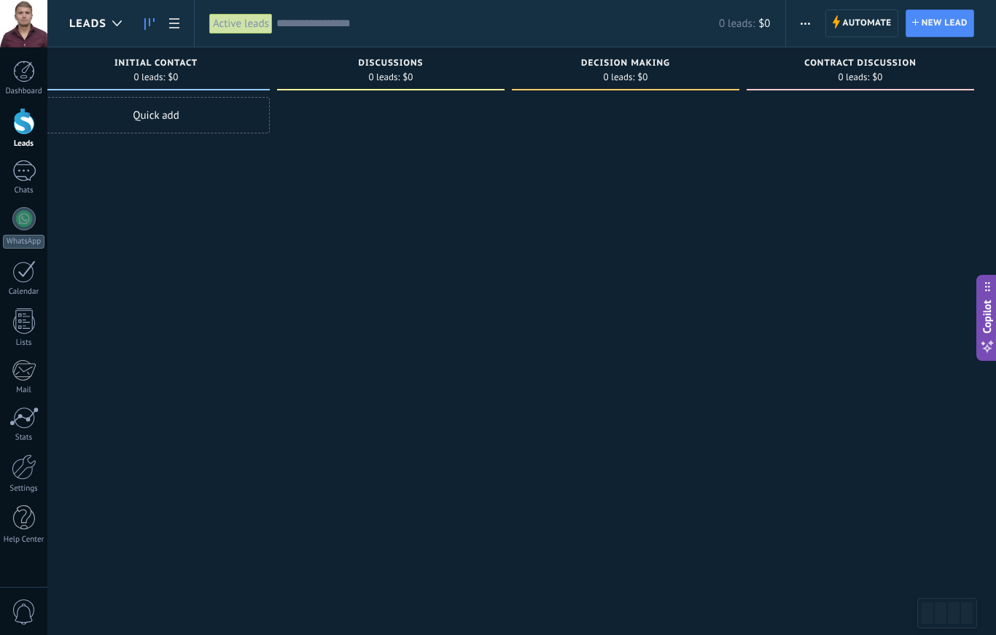
click at [21, 518] on div at bounding box center [24, 518] width 22 height 26
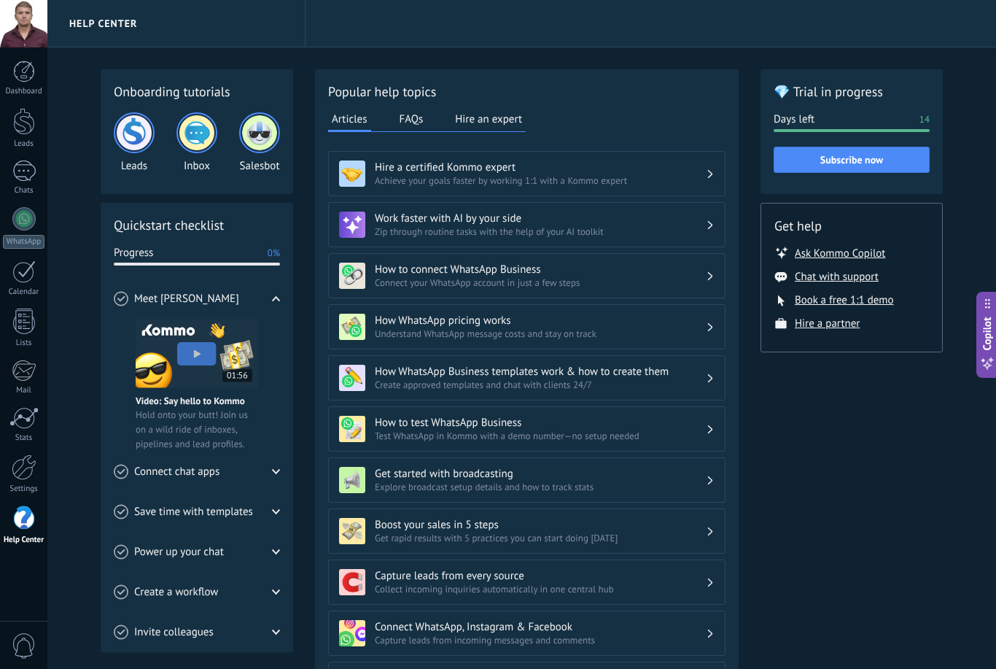
click at [28, 412] on div at bounding box center [23, 418] width 29 height 22
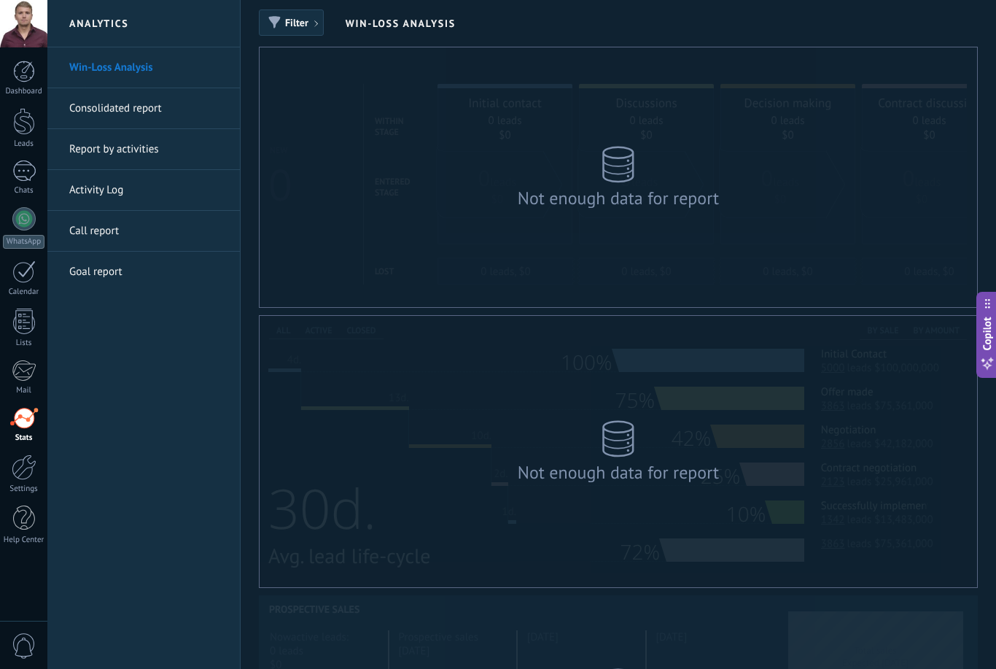
click at [22, 459] on div at bounding box center [24, 467] width 25 height 26
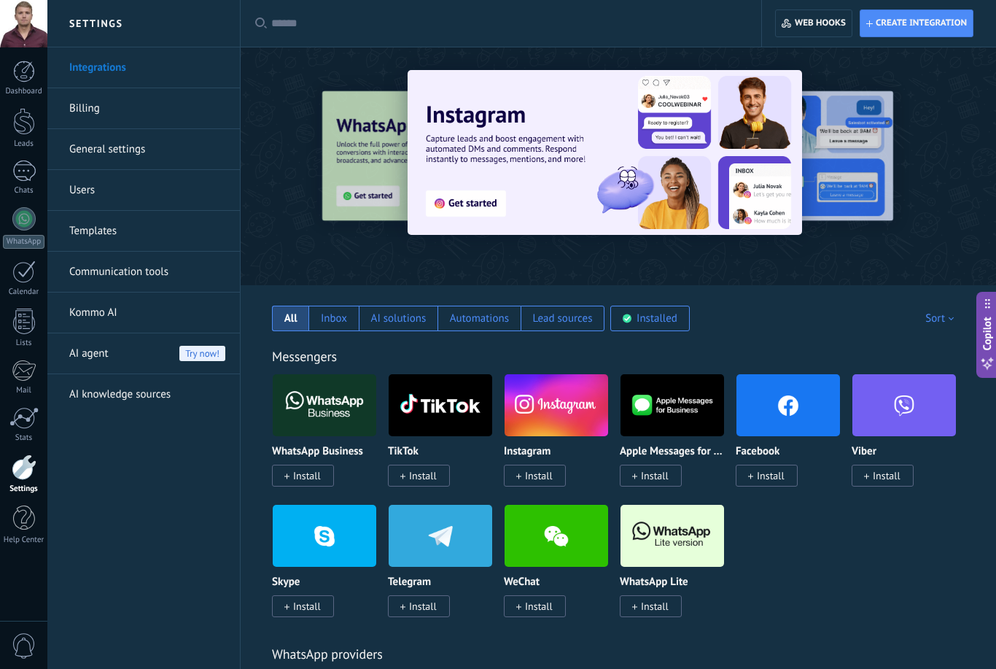
click at [302, 26] on input "text" at bounding box center [506, 23] width 470 height 15
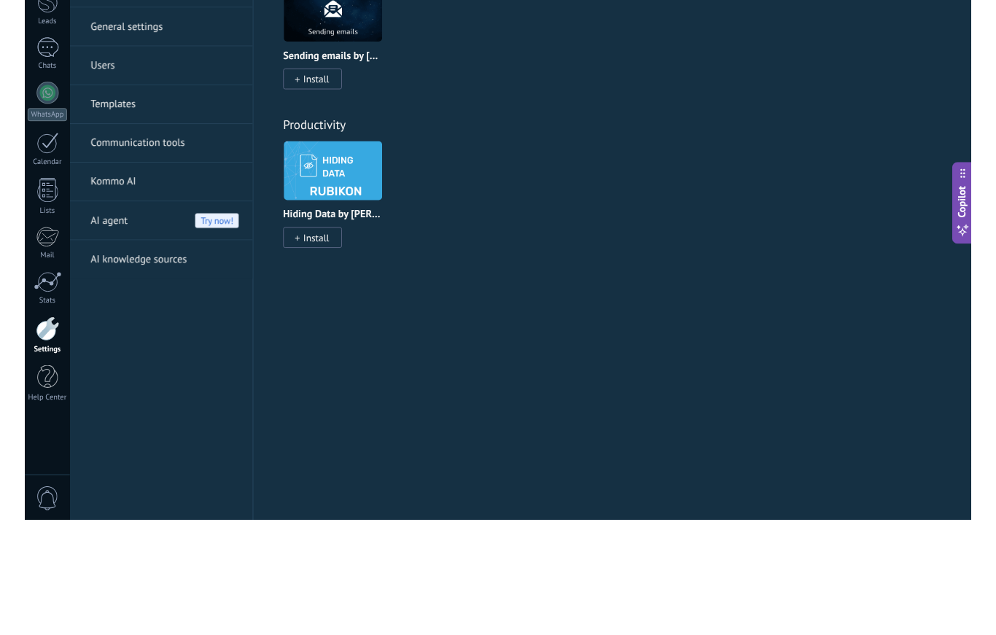
scroll to position [47, 0]
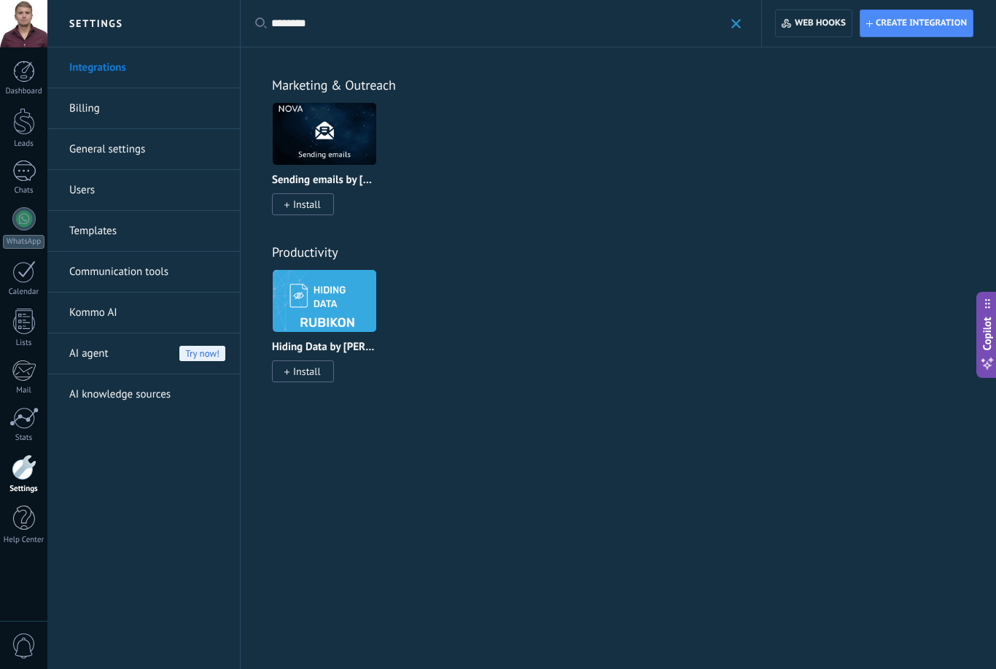
type input "********"
click at [26, 77] on div at bounding box center [24, 72] width 22 height 22
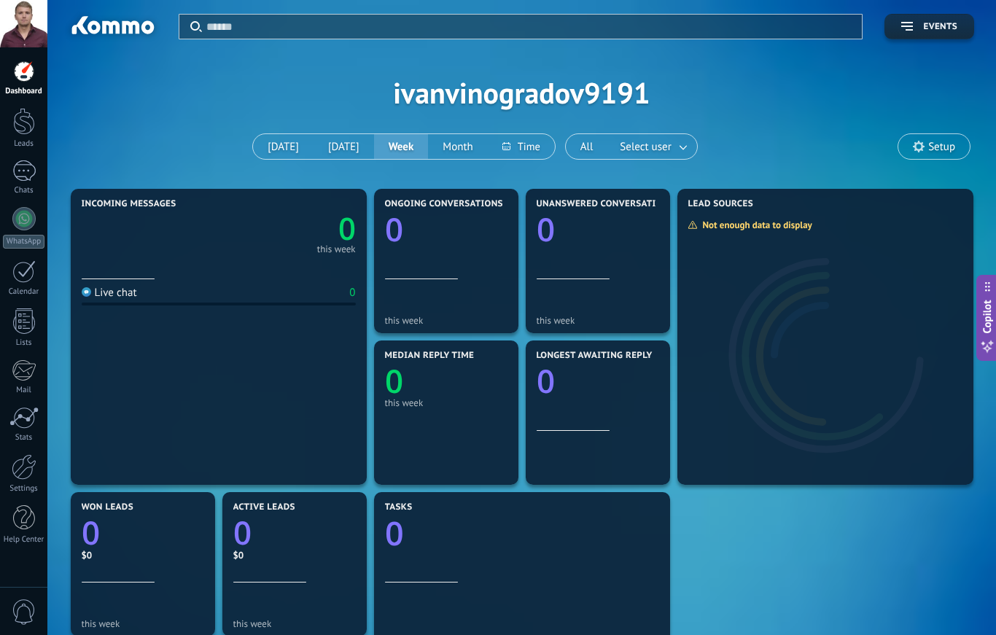
click at [19, 512] on div at bounding box center [24, 518] width 22 height 26
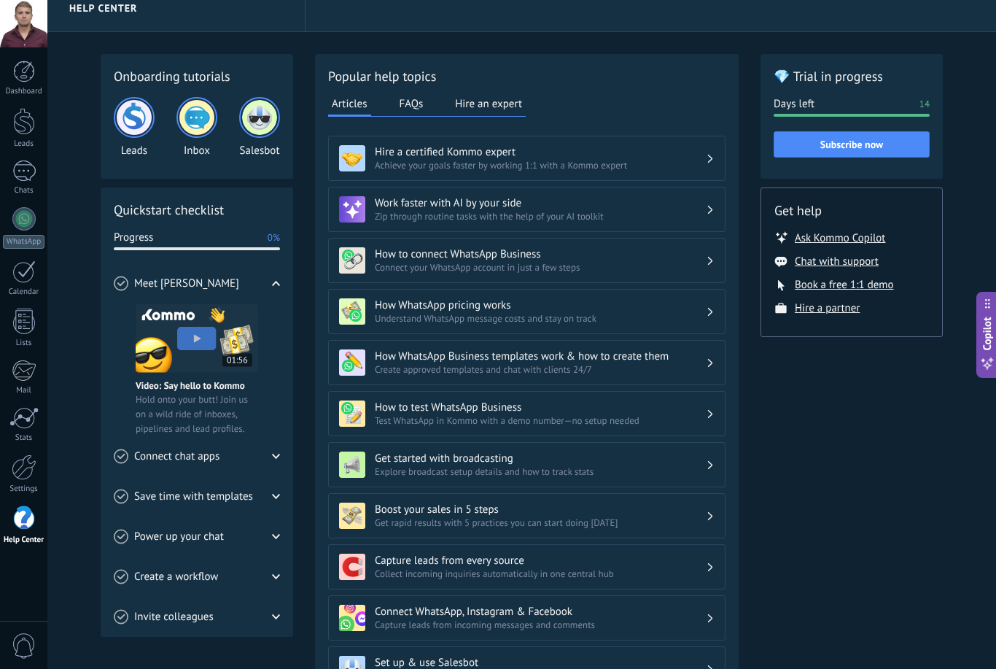
scroll to position [193, 0]
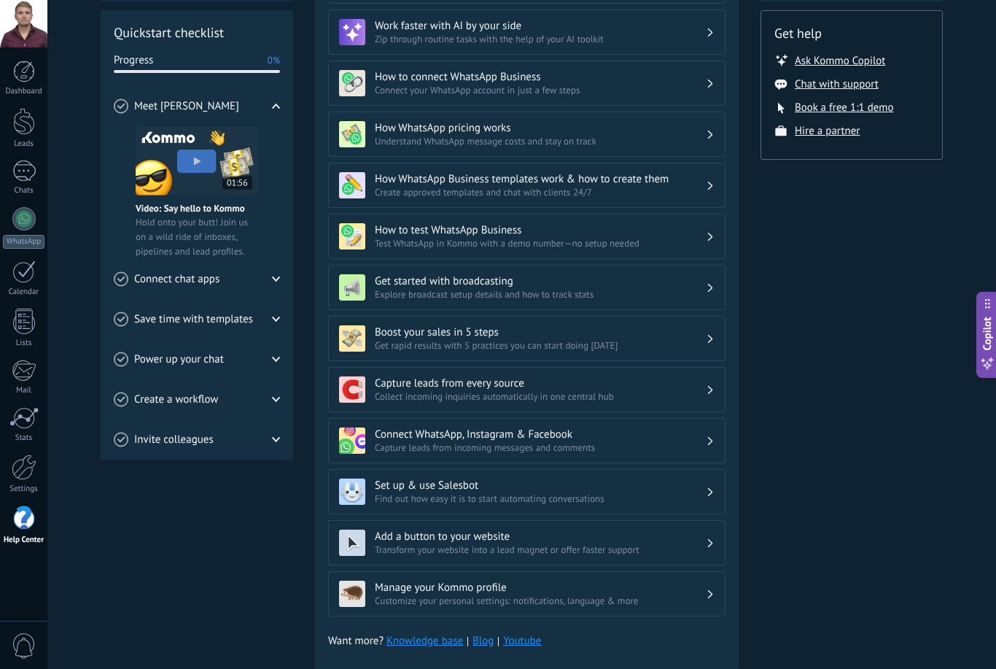
click at [17, 475] on div at bounding box center [24, 467] width 25 height 26
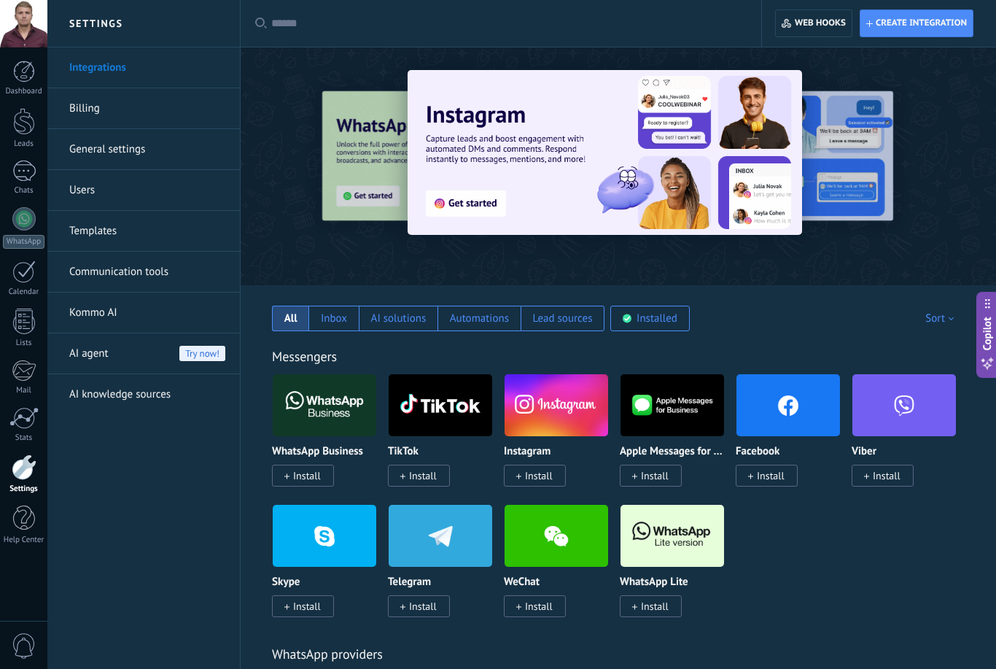
click at [298, 23] on input "text" at bounding box center [506, 23] width 470 height 15
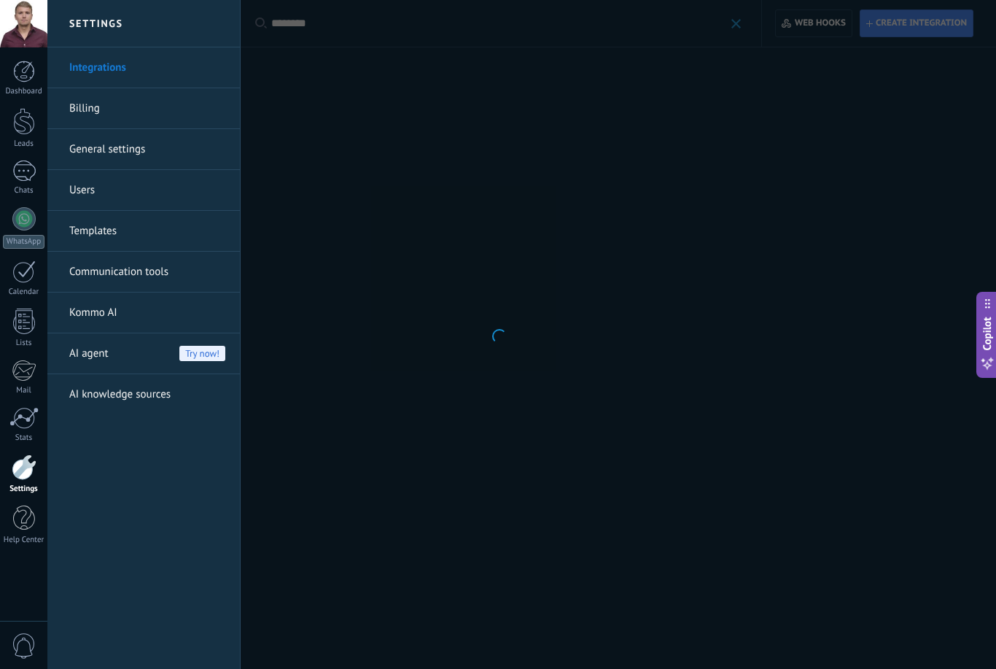
type input "********"
click at [869, 238] on div at bounding box center [498, 334] width 996 height 669
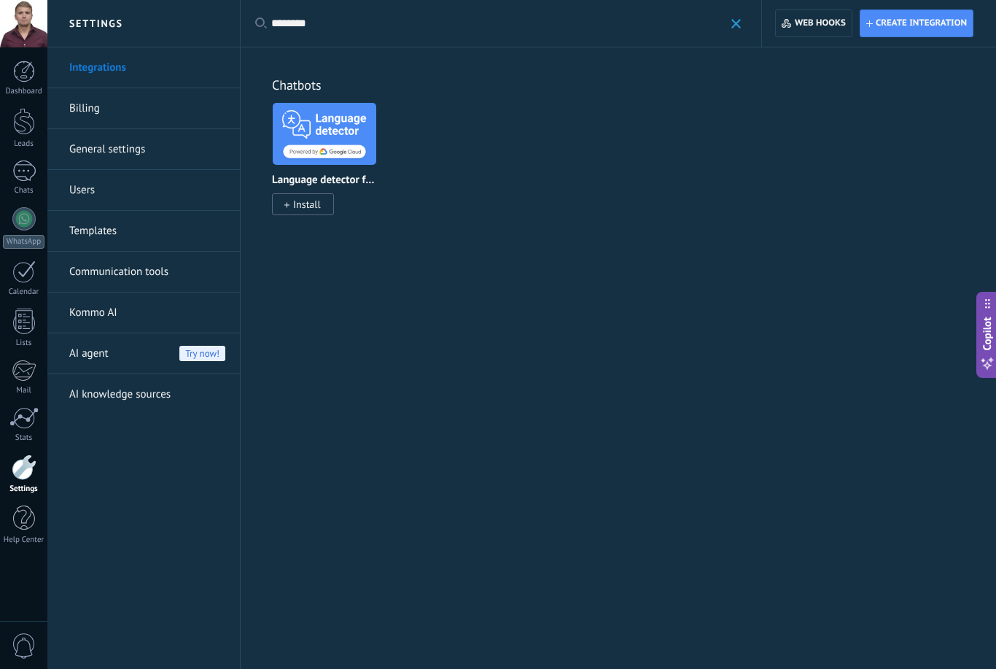
click at [86, 193] on link "Users" at bounding box center [147, 190] width 156 height 41
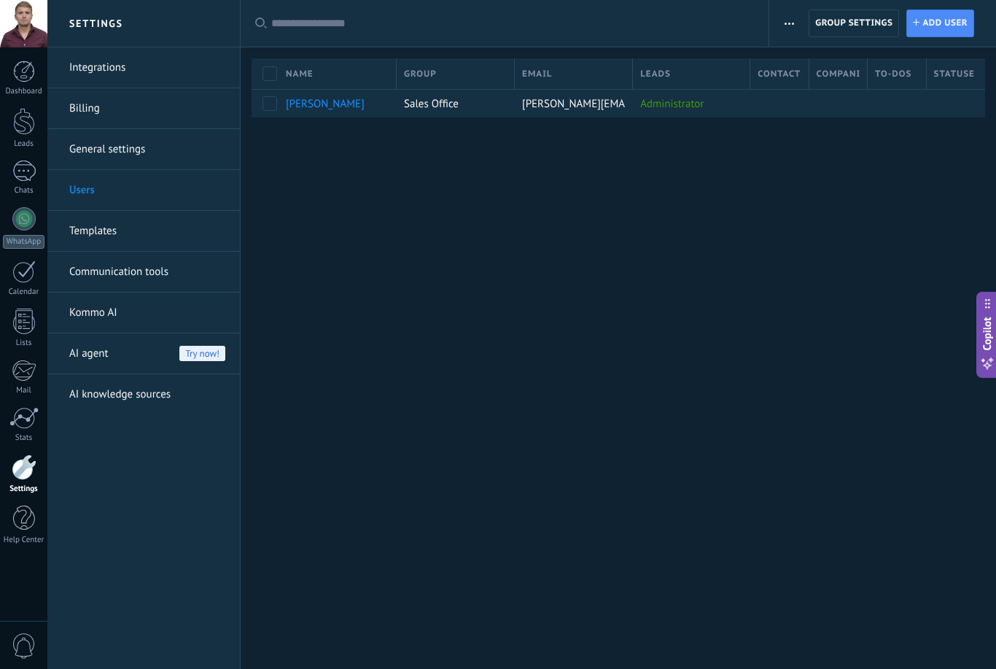
click at [85, 149] on link "General settings" at bounding box center [147, 149] width 156 height 41
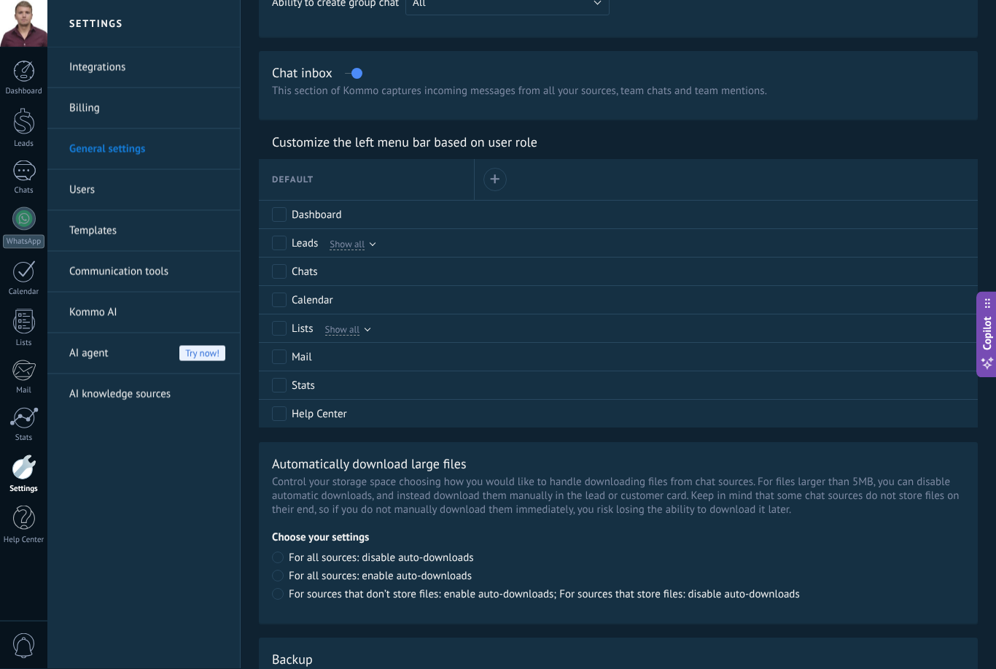
scroll to position [578, 0]
click at [353, 250] on span "Show all" at bounding box center [347, 243] width 35 height 13
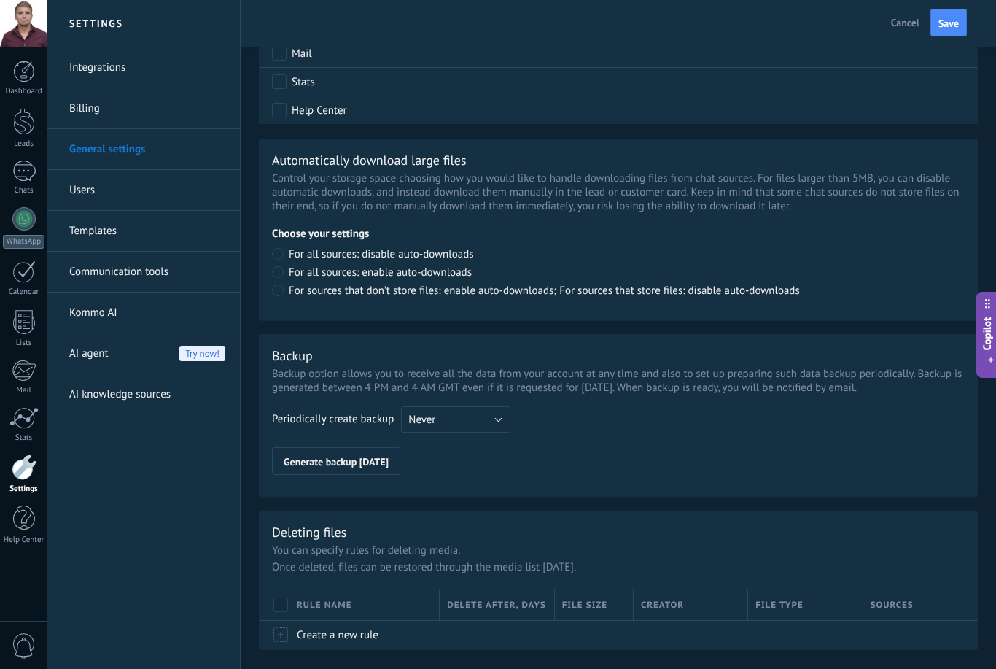
scroll to position [917, 0]
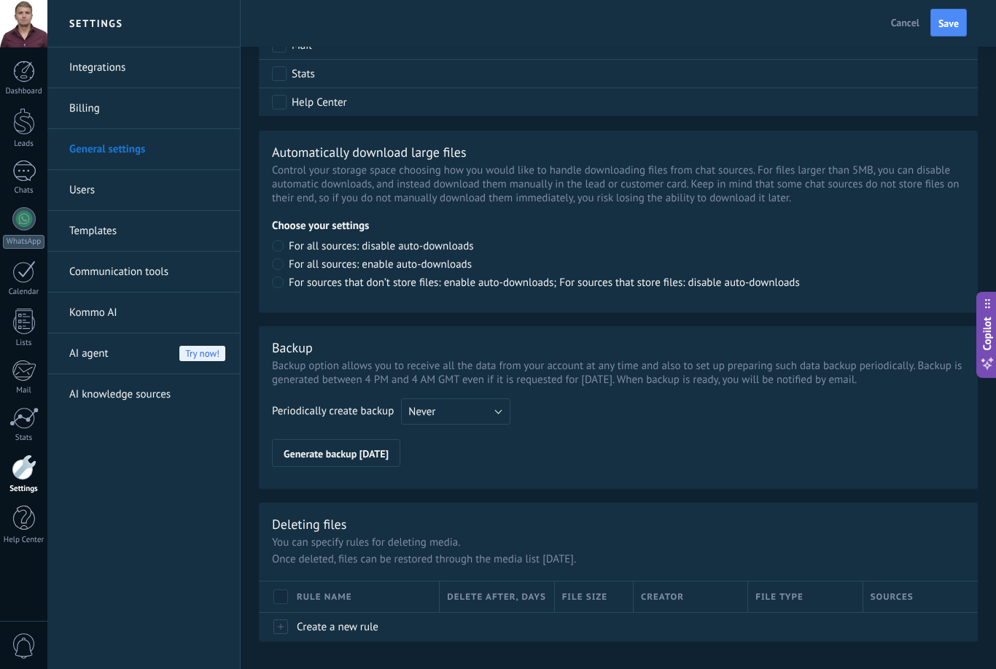
click at [77, 184] on link "Users" at bounding box center [147, 190] width 156 height 41
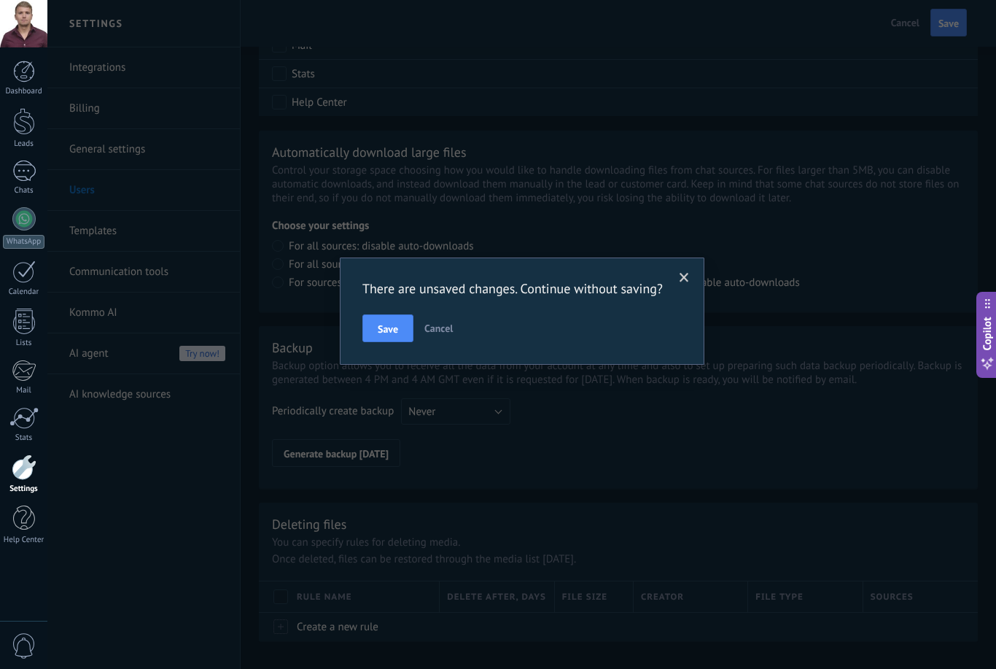
click at [378, 334] on span "Save" at bounding box center [388, 329] width 20 height 10
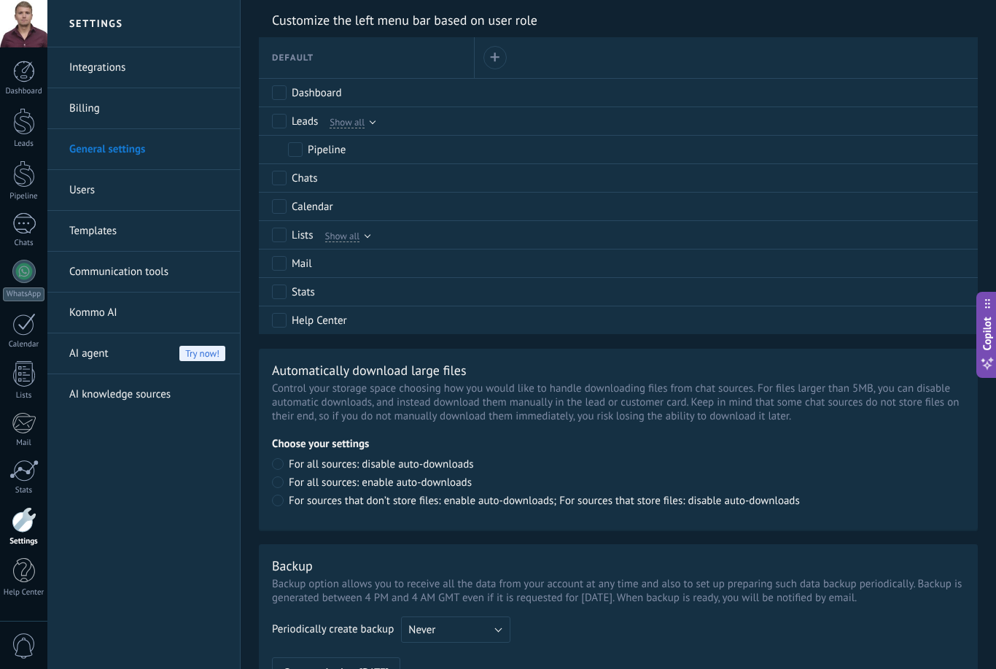
scroll to position [699, 0]
click at [86, 280] on link "Communication tools" at bounding box center [147, 272] width 156 height 41
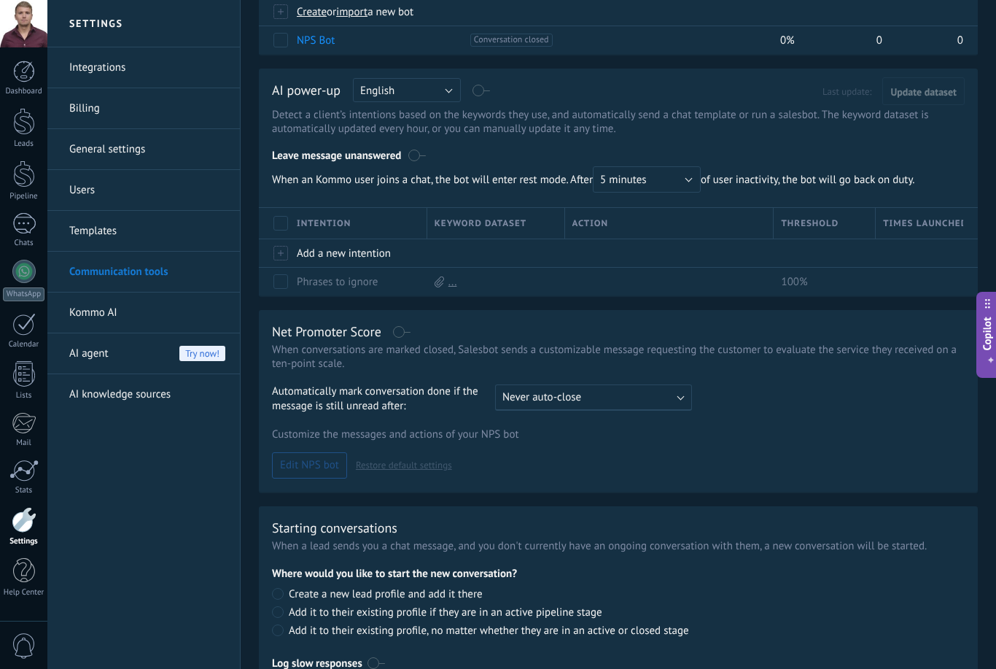
scroll to position [190, 0]
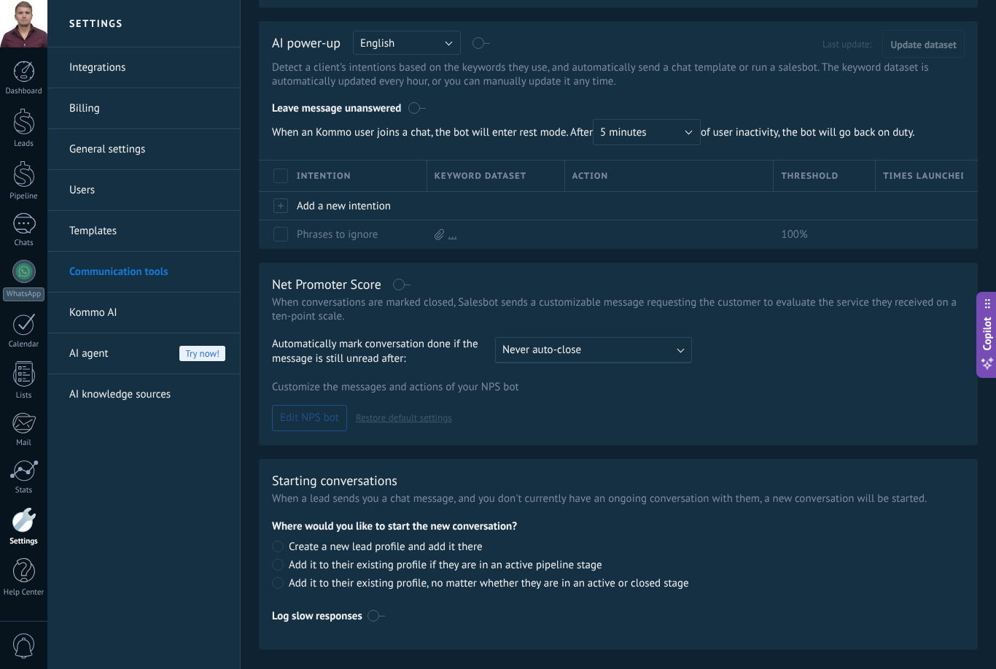
click at [24, 132] on div at bounding box center [24, 121] width 22 height 27
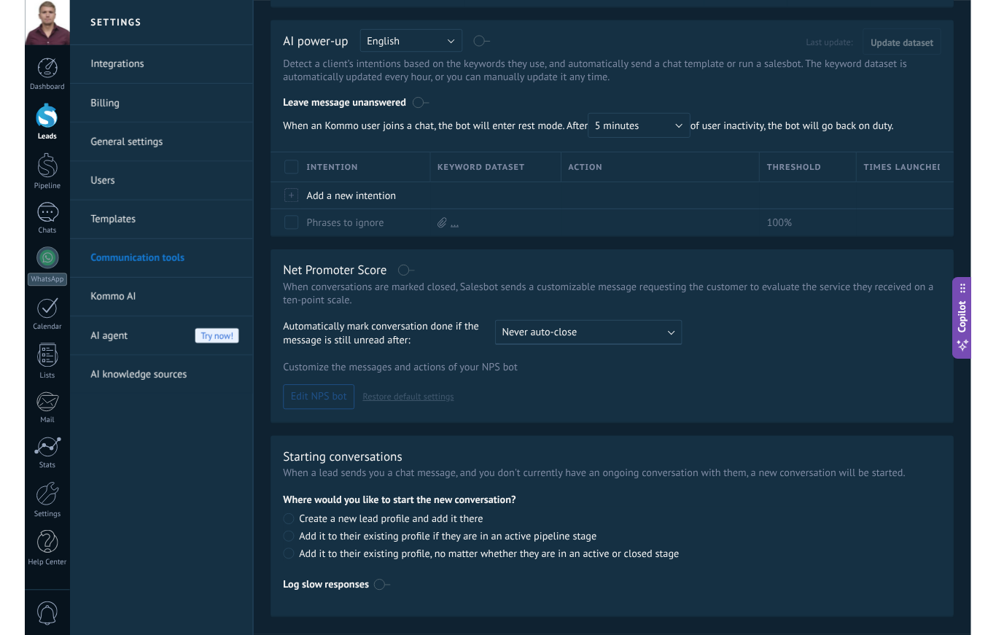
scroll to position [23, 0]
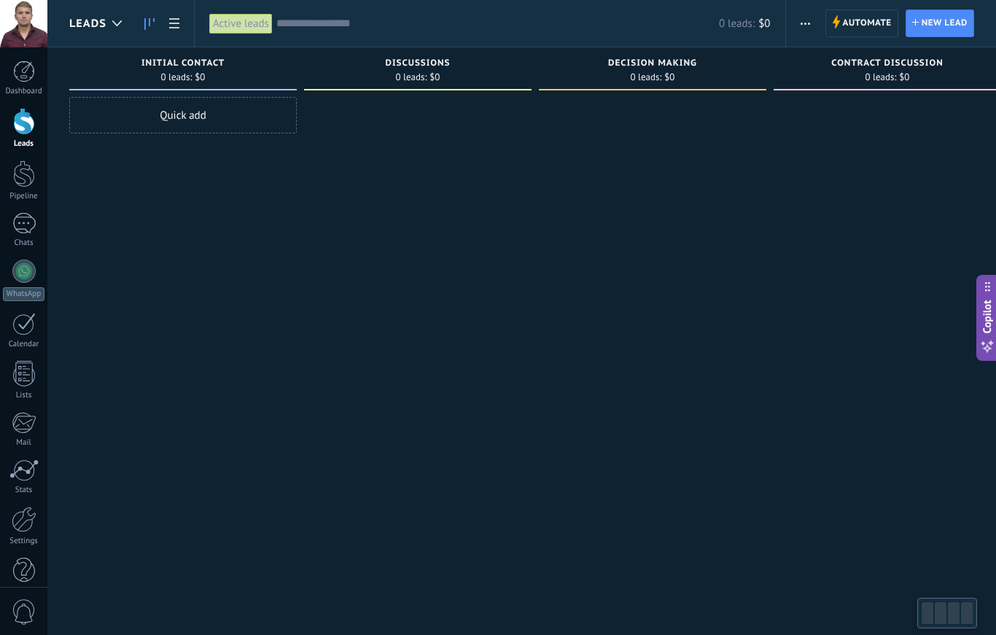
click at [951, 48] on div "Contract discussion 0 leads: $0" at bounding box center [888, 68] width 228 height 43
click at [952, 49] on div "Contract discussion 0 leads: $0" at bounding box center [888, 68] width 228 height 43
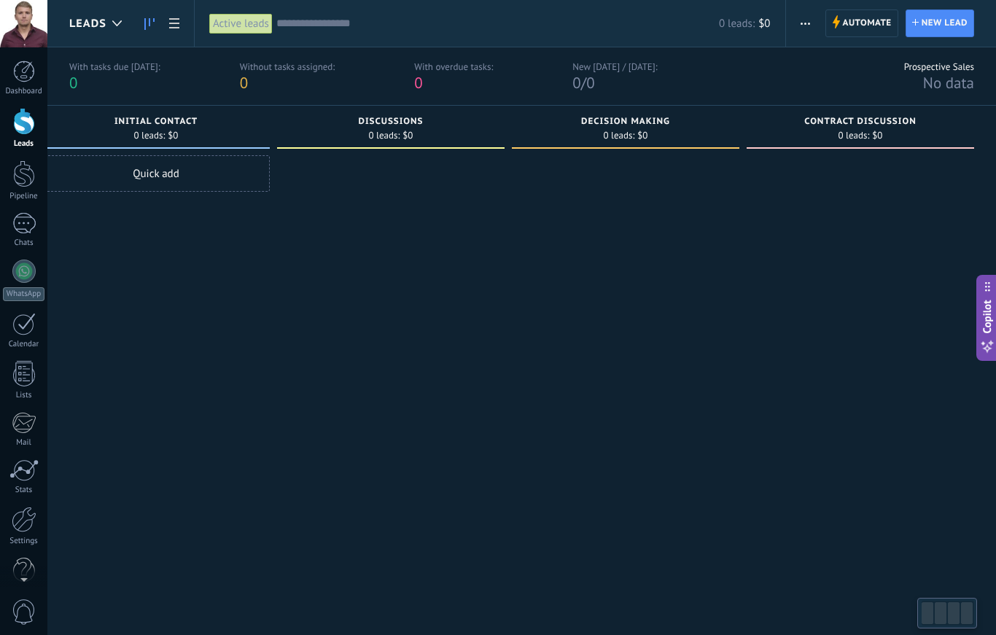
scroll to position [0, 27]
click at [931, 136] on div "0 leads: $0" at bounding box center [860, 135] width 213 height 12
click at [931, 245] on div at bounding box center [861, 353] width 228 height 397
click at [947, 623] on div at bounding box center [948, 613] width 53 height 25
click at [955, 610] on div at bounding box center [948, 613] width 53 height 25
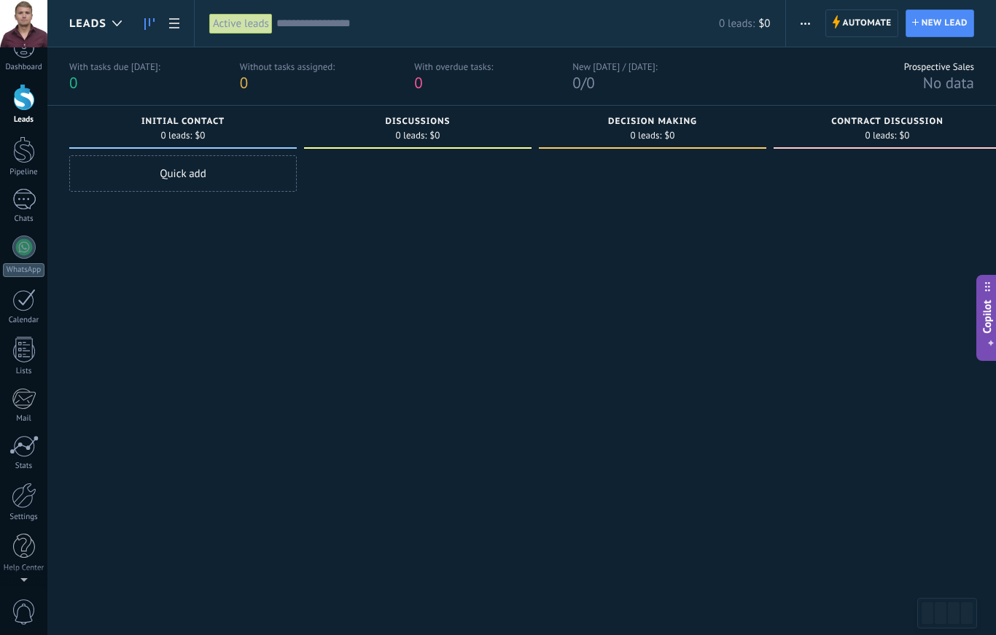
scroll to position [24, 0]
click at [20, 155] on div at bounding box center [24, 149] width 22 height 27
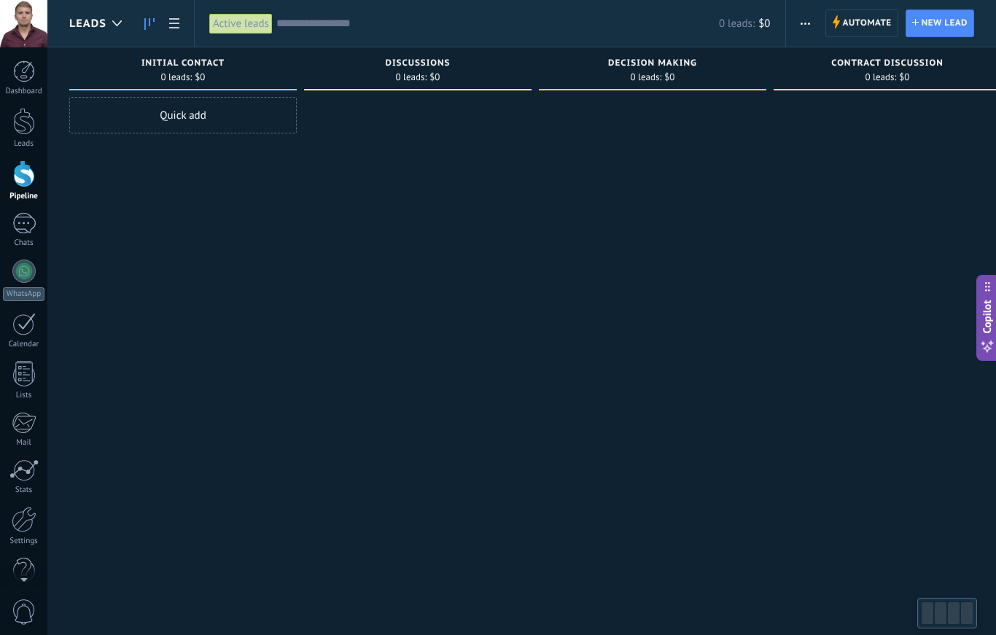
click at [141, 75] on div "0 leads: $0" at bounding box center [183, 77] width 213 height 12
click at [155, 114] on div "Quick add" at bounding box center [183, 115] width 228 height 36
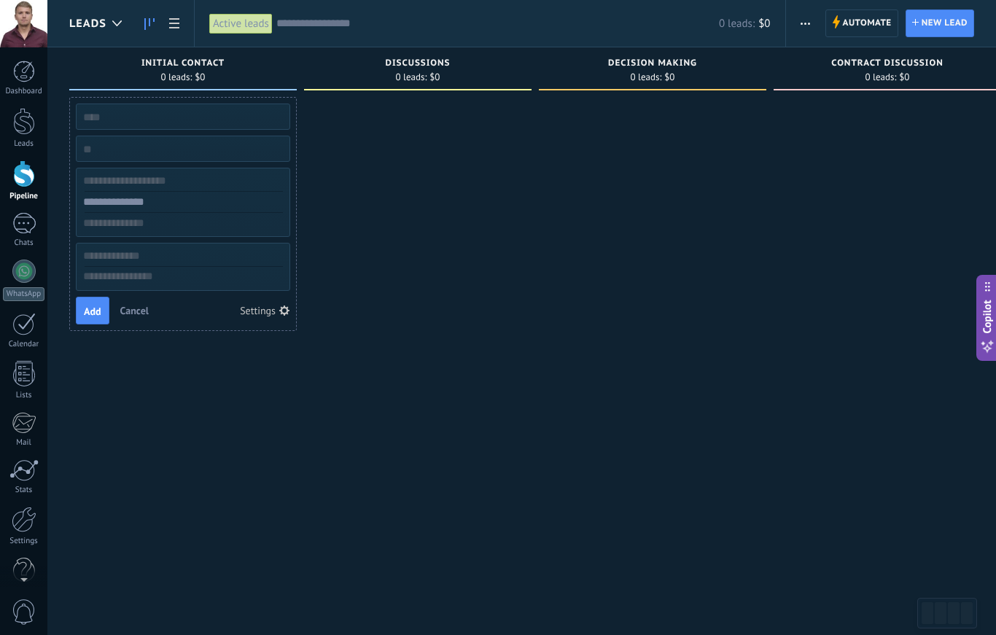
click at [106, 115] on input "text" at bounding box center [181, 116] width 213 height 20
type input "*****"
click at [104, 149] on input "numeric" at bounding box center [181, 149] width 213 height 20
type input "***"
click at [114, 194] on input "text" at bounding box center [181, 202] width 213 height 21
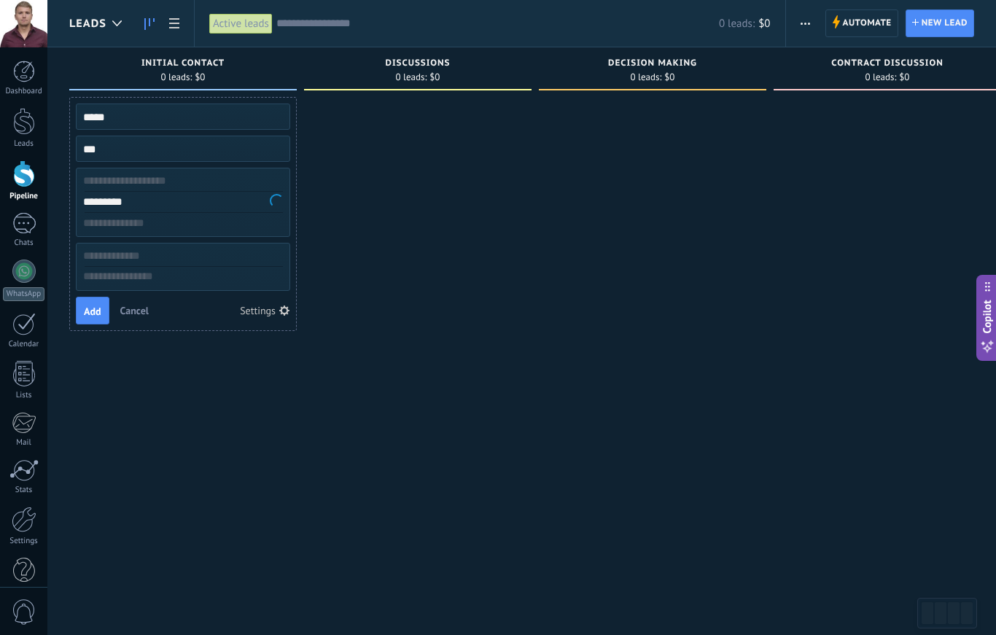
type input "**********"
click at [86, 306] on span "Add" at bounding box center [93, 311] width 18 height 10
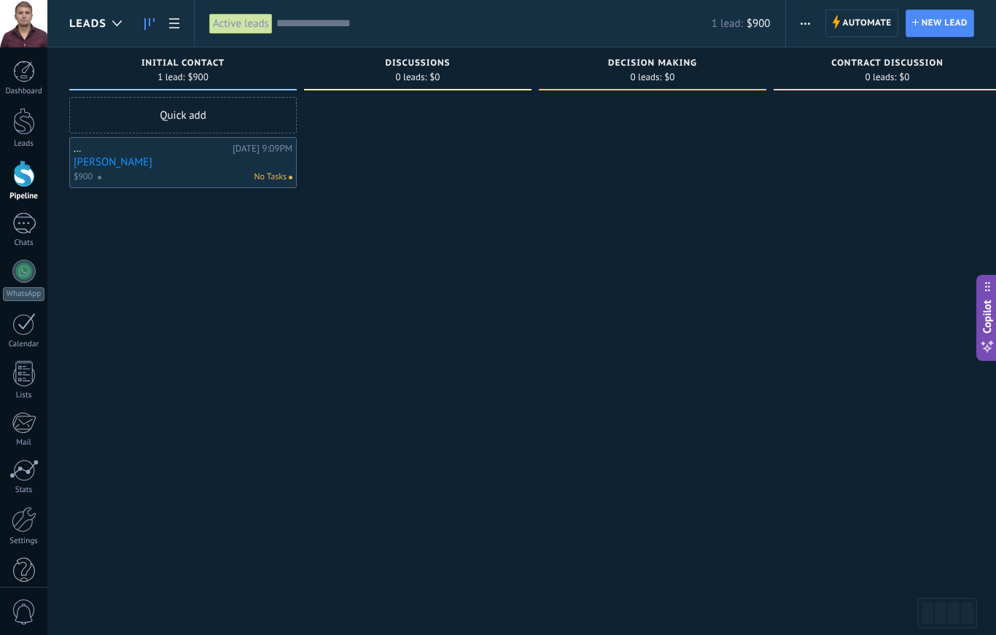
click at [122, 116] on div "Quick add" at bounding box center [183, 115] width 228 height 36
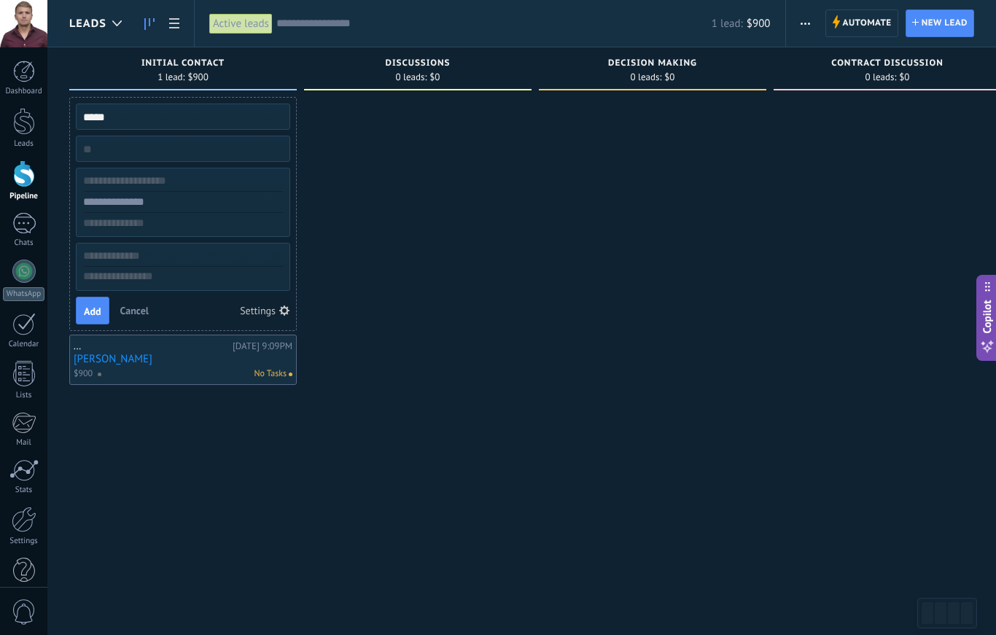
type input "****"
click at [115, 201] on input "text" at bounding box center [181, 202] width 213 height 21
type input "**********"
click at [101, 152] on input "numeric" at bounding box center [181, 149] width 213 height 20
type input "****"
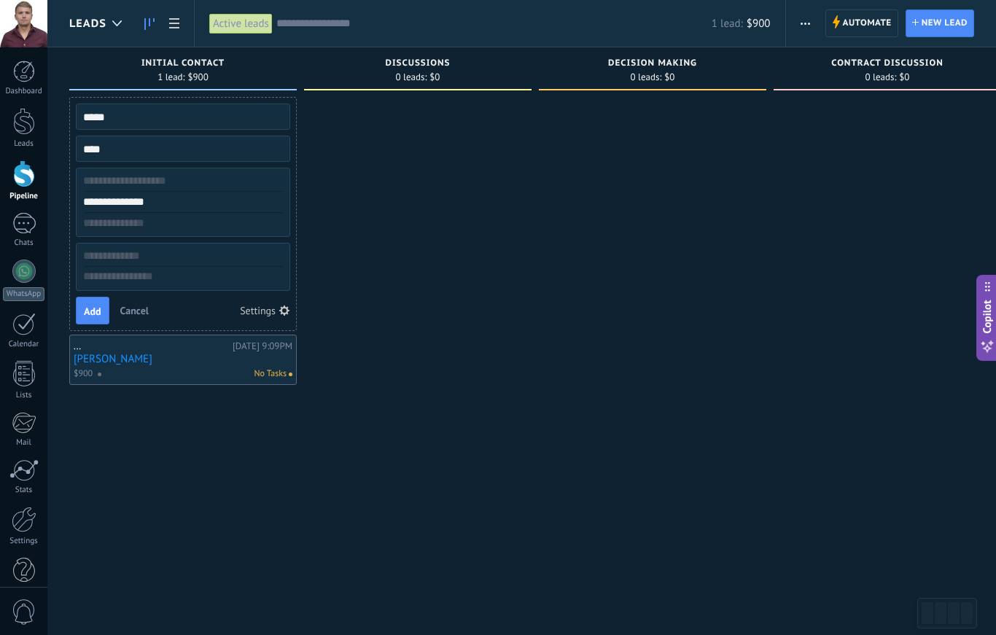
click at [108, 182] on input "text" at bounding box center [181, 181] width 213 height 21
type input "****"
click at [90, 308] on span "Add" at bounding box center [93, 311] width 18 height 10
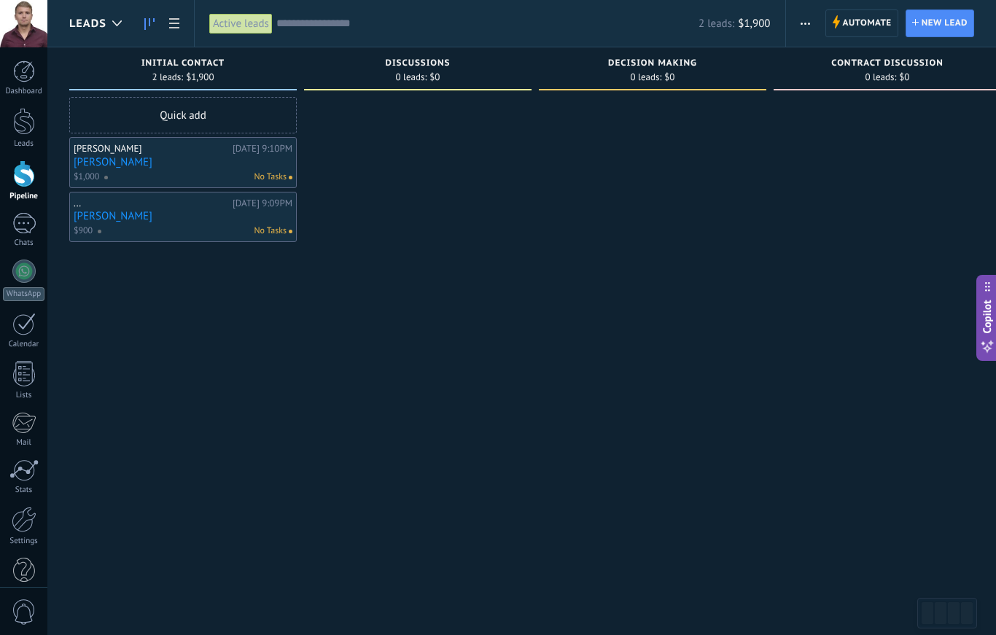
click at [127, 123] on div "Quick add" at bounding box center [183, 115] width 228 height 36
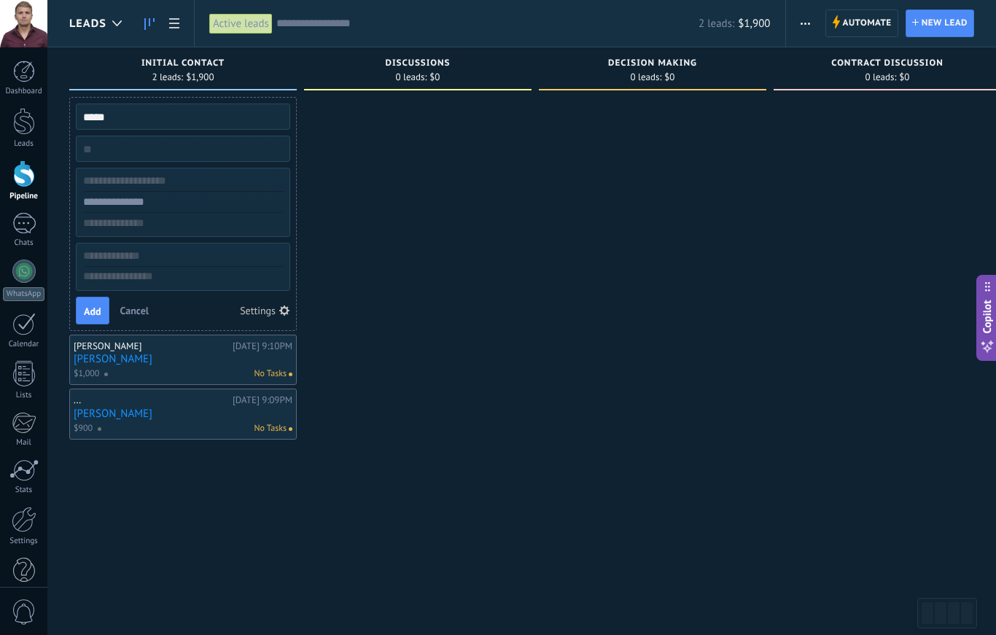
type input "*****"
click at [115, 179] on input "text" at bounding box center [181, 181] width 213 height 21
type input "*****"
click at [141, 197] on input "text" at bounding box center [181, 202] width 213 height 21
type input "**********"
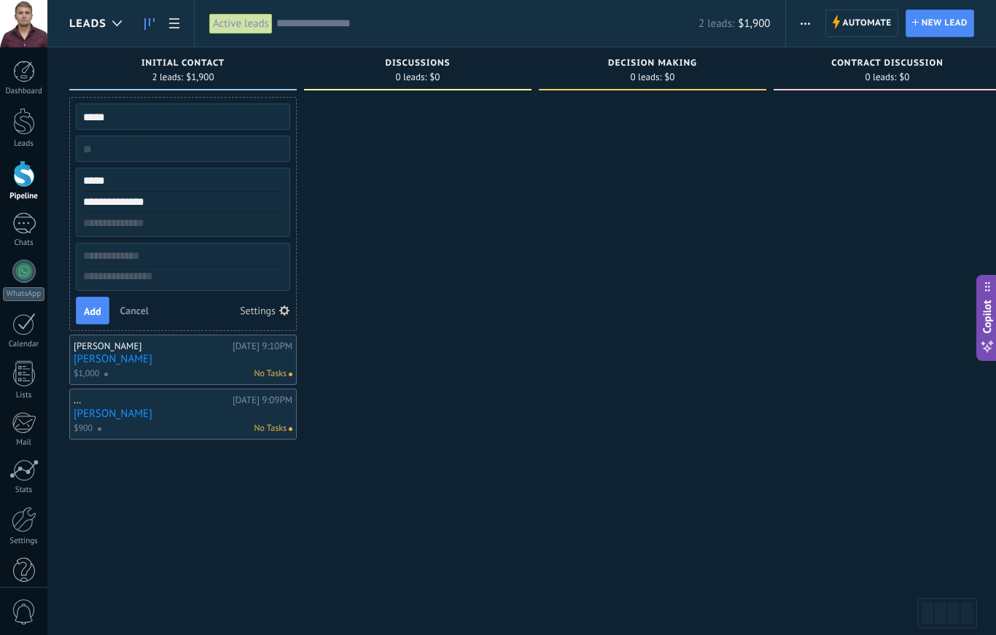
click at [106, 150] on input "numeric" at bounding box center [181, 149] width 213 height 20
type input "****"
click at [89, 310] on span "Add" at bounding box center [93, 311] width 18 height 10
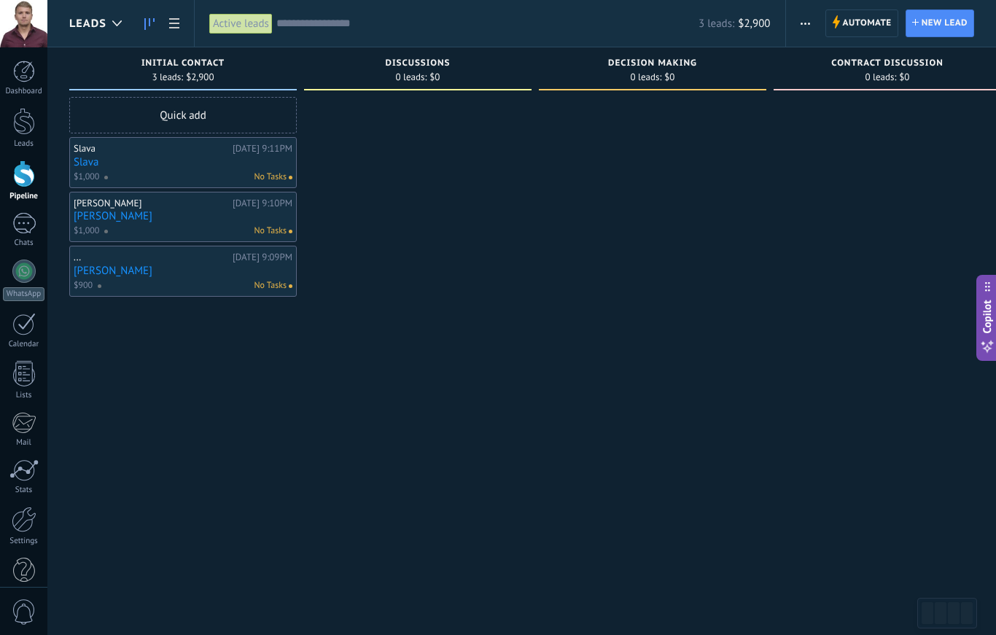
click at [120, 113] on div "Quick add" at bounding box center [183, 115] width 228 height 36
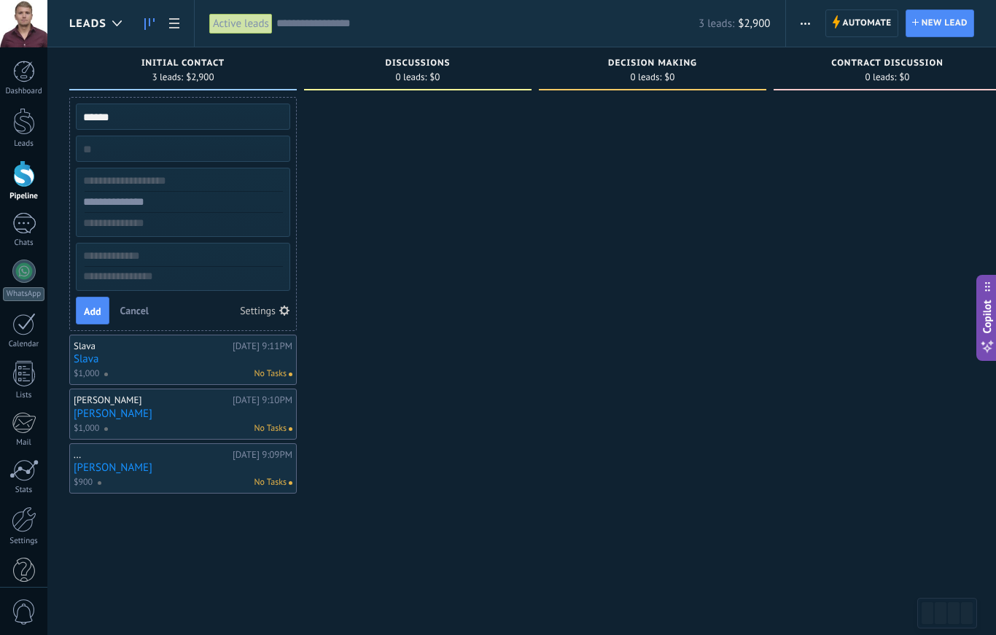
click at [230, 126] on input "*****" at bounding box center [181, 116] width 213 height 20
type input "*****"
click at [237, 133] on div "***** Add Cancel Settings" at bounding box center [183, 214] width 228 height 234
click at [229, 125] on input "*****" at bounding box center [181, 116] width 213 height 20
click at [206, 206] on input "text" at bounding box center [181, 202] width 213 height 21
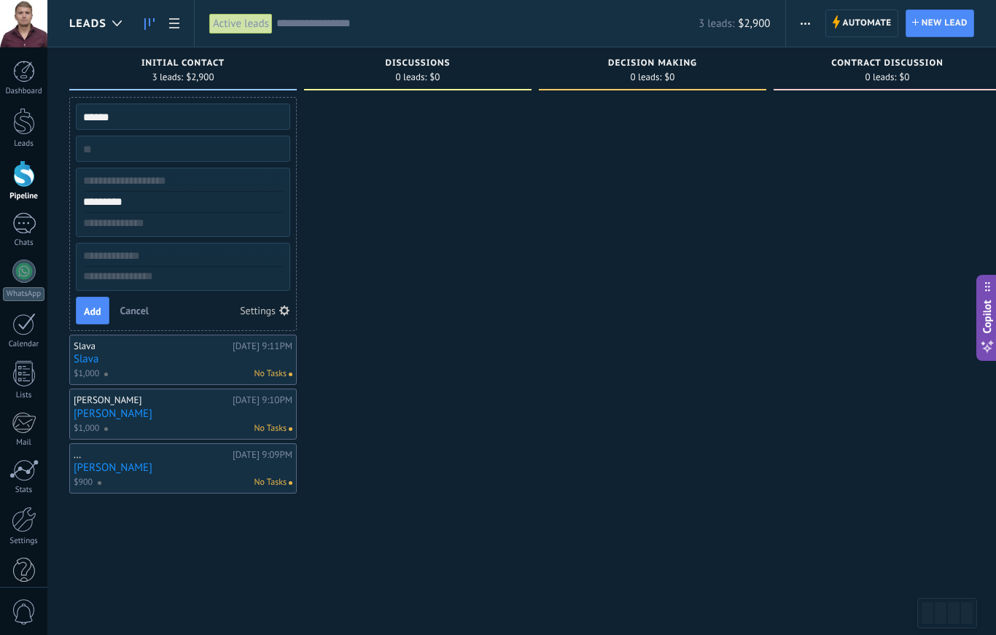
type input "**********"
click at [104, 147] on input "numeric" at bounding box center [181, 149] width 213 height 20
type input "***"
click at [91, 314] on span "Add" at bounding box center [93, 311] width 18 height 10
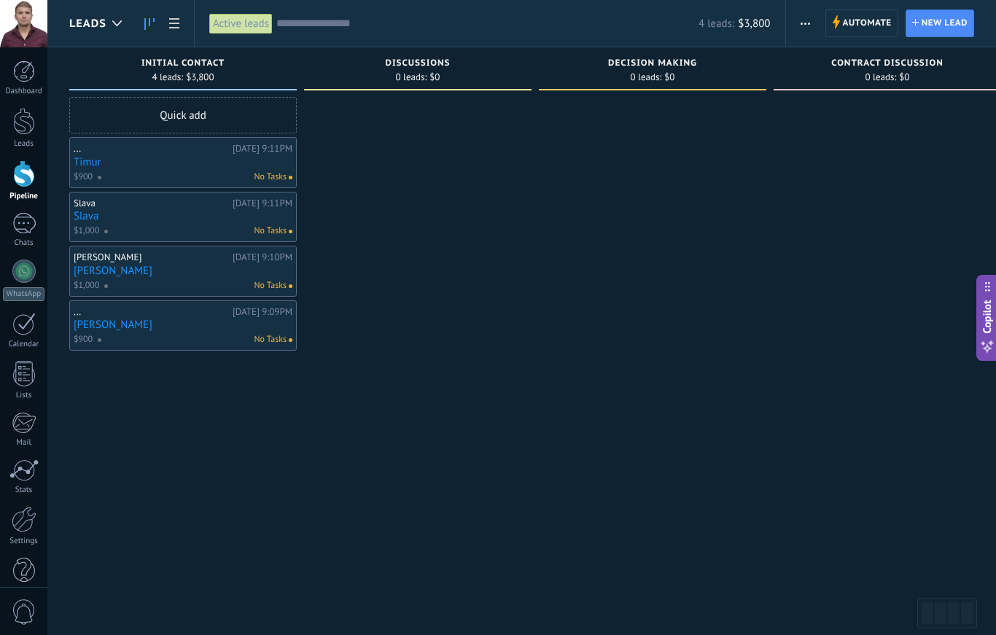
click at [103, 114] on div "Quick add" at bounding box center [183, 115] width 228 height 36
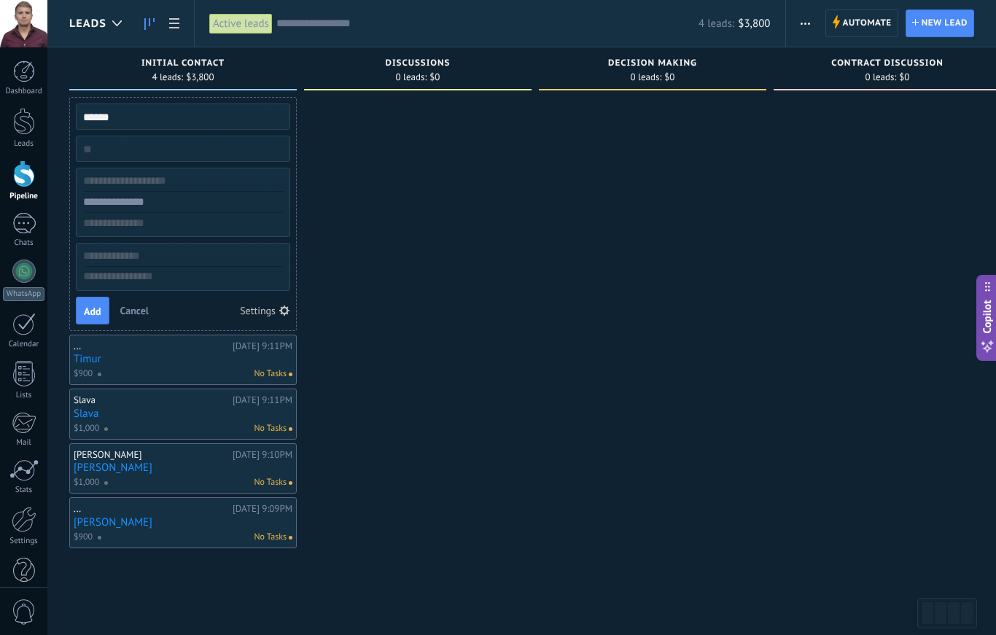
type input "*****"
click at [117, 205] on input "text" at bounding box center [181, 202] width 213 height 21
type input "**********"
click at [92, 150] on input "numeric" at bounding box center [181, 149] width 213 height 20
type input "****"
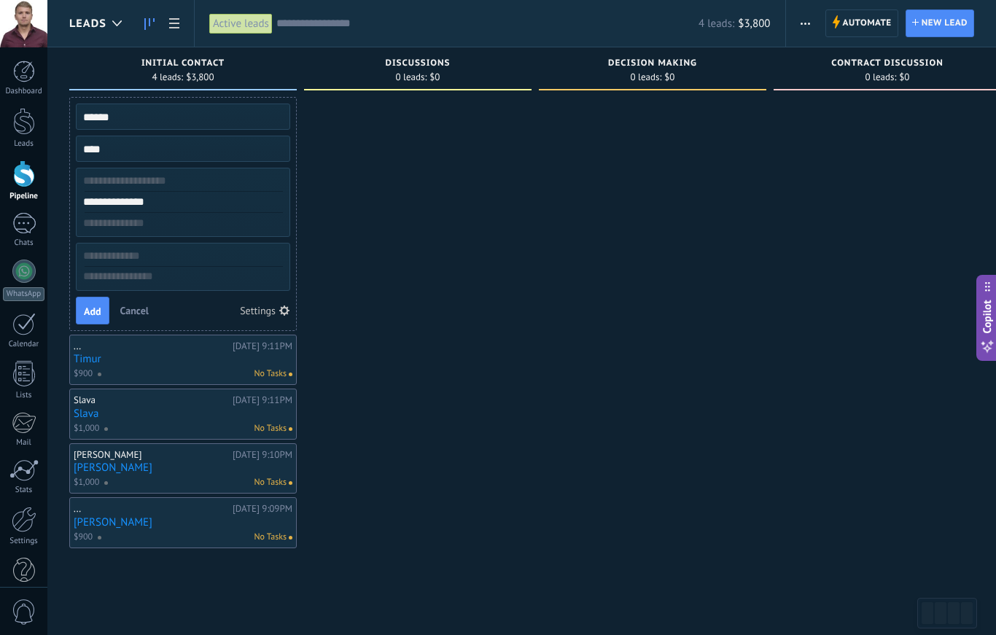
click at [92, 311] on span "Add" at bounding box center [93, 311] width 18 height 10
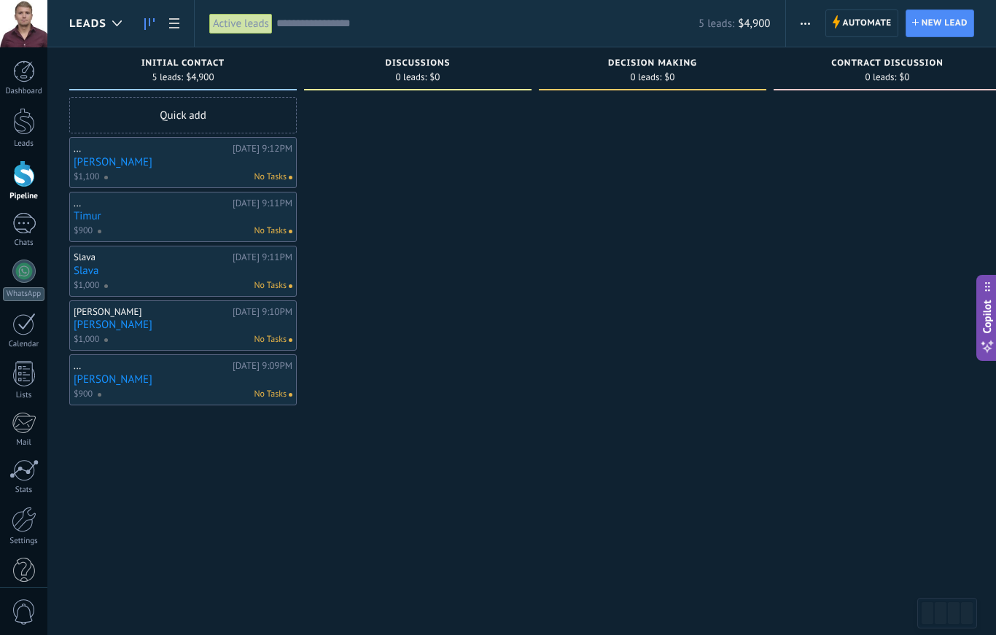
click at [157, 159] on link "Yarik" at bounding box center [183, 162] width 219 height 12
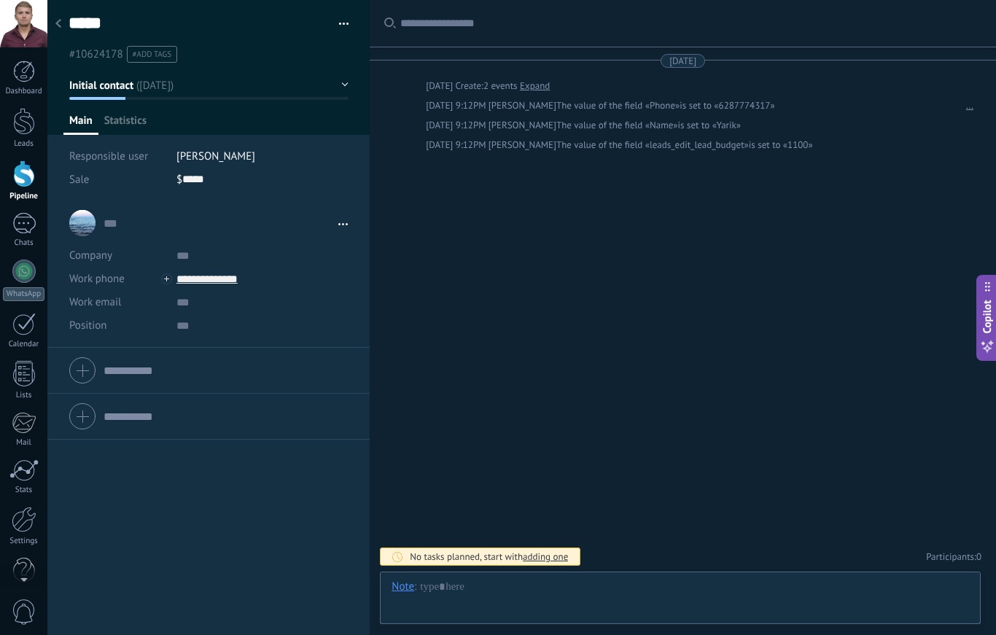
scroll to position [22, 0]
click at [668, 589] on div at bounding box center [681, 602] width 578 height 44
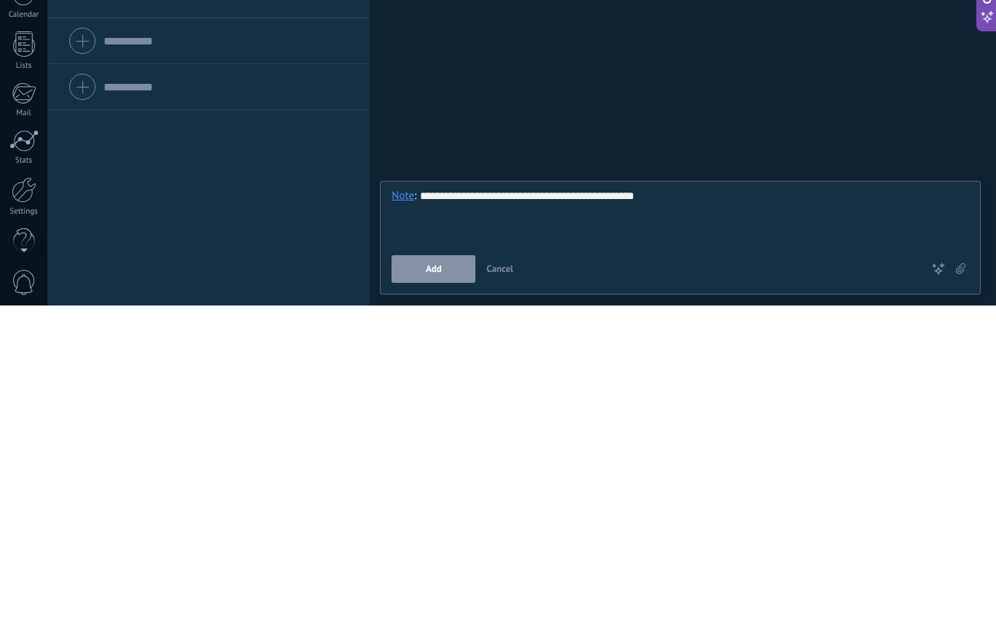
click at [412, 585] on button "Add" at bounding box center [434, 599] width 84 height 28
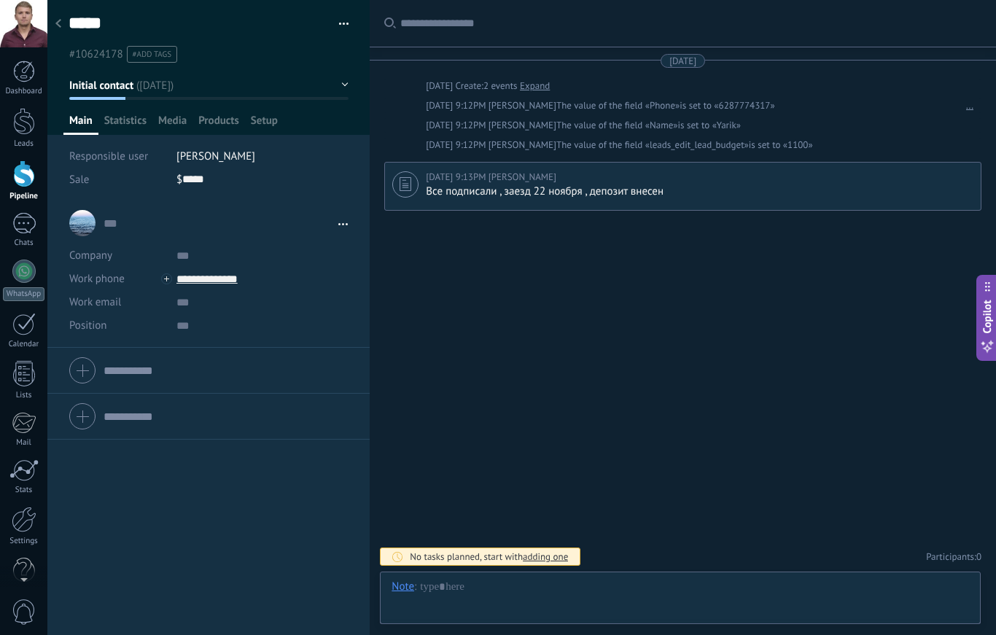
click at [104, 88] on span "Initial contact" at bounding box center [101, 86] width 65 height 14
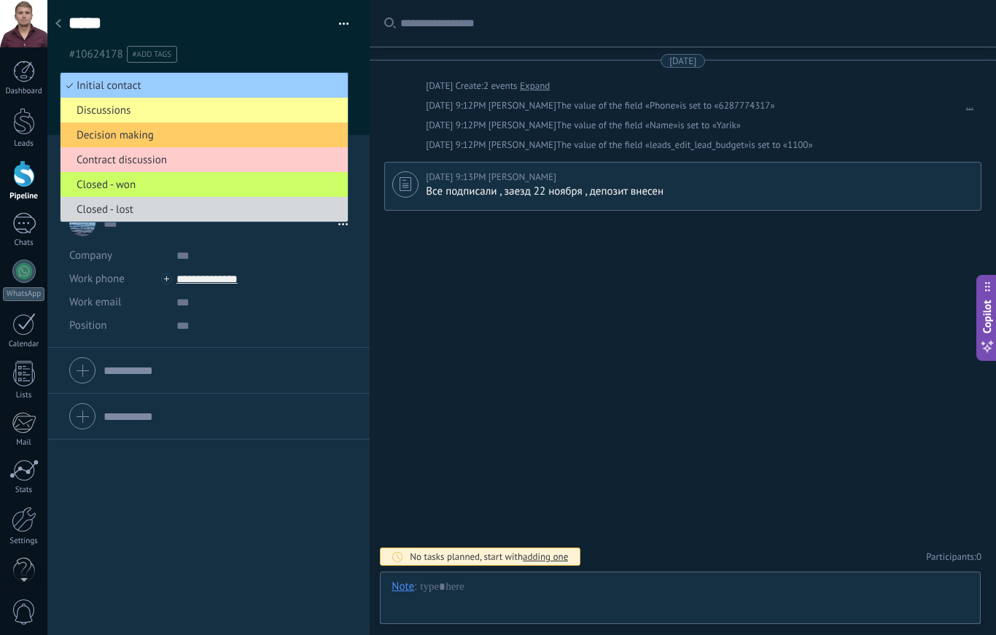
click at [90, 192] on span "Closed - won" at bounding box center [202, 185] width 283 height 14
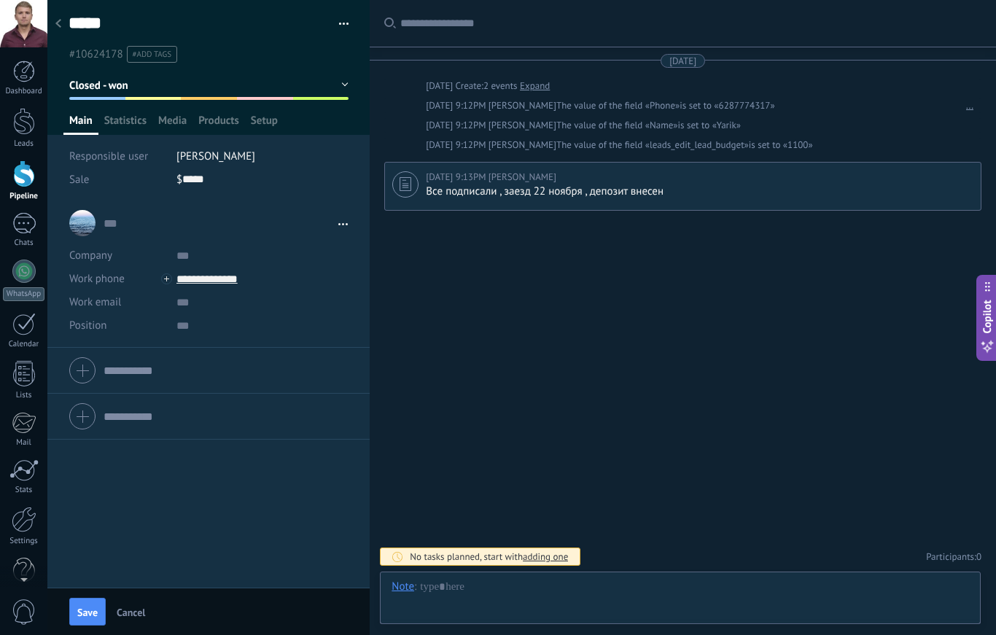
click at [85, 614] on span "Save" at bounding box center [87, 612] width 20 height 10
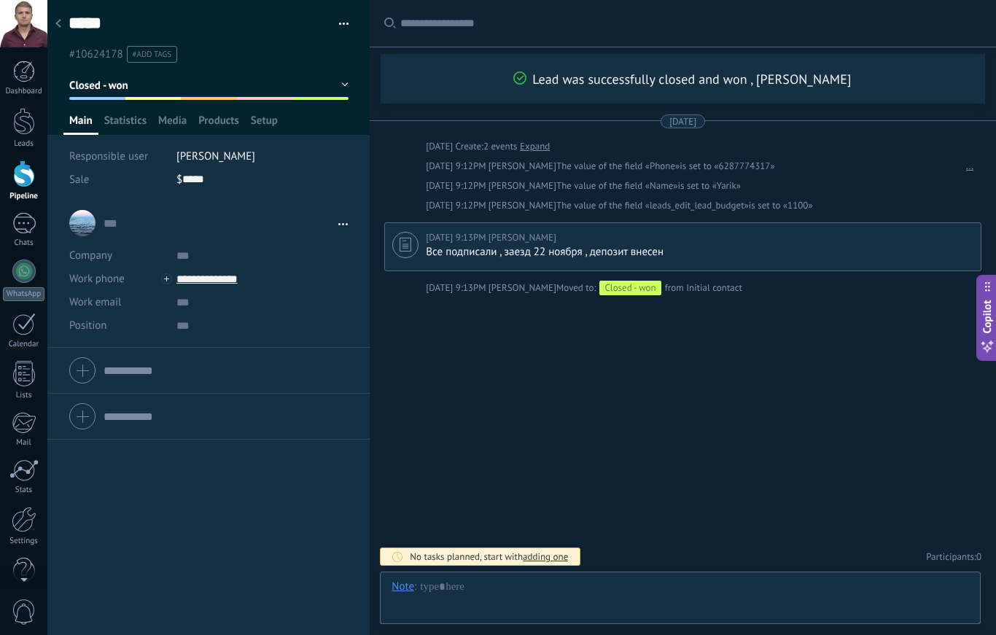
click at [61, 18] on div at bounding box center [58, 24] width 20 height 28
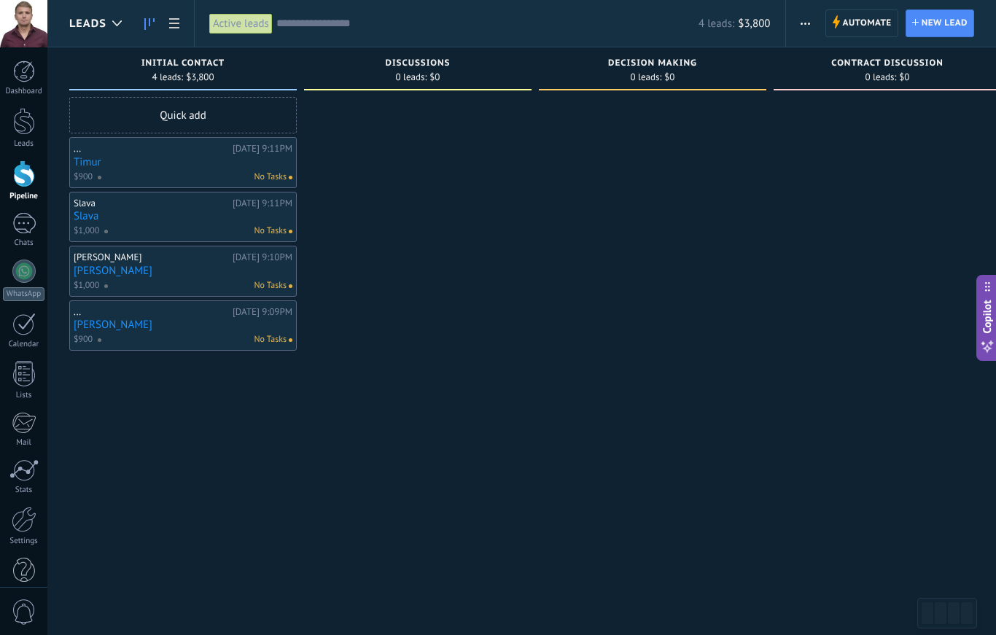
click at [23, 176] on div at bounding box center [24, 173] width 22 height 27
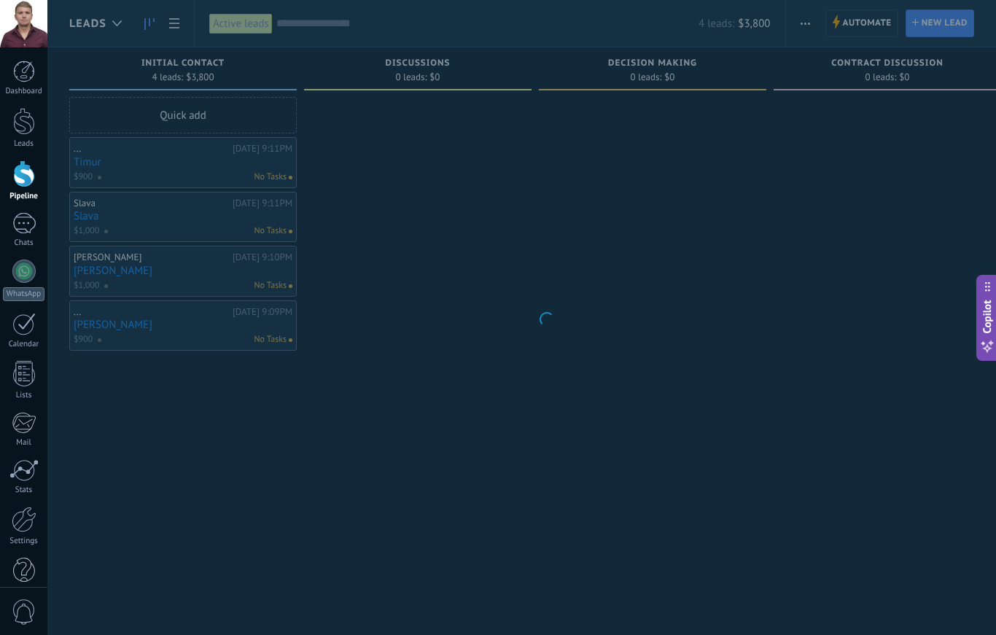
scroll to position [22, 0]
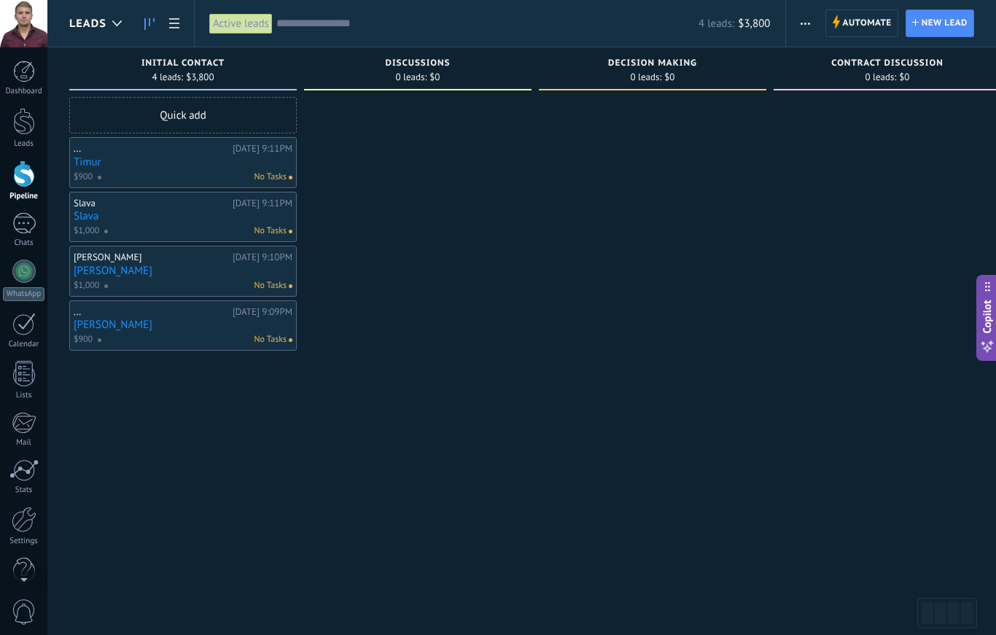
click at [19, 122] on div at bounding box center [24, 121] width 22 height 27
click at [225, 23] on div "Active leads" at bounding box center [240, 23] width 63 height 21
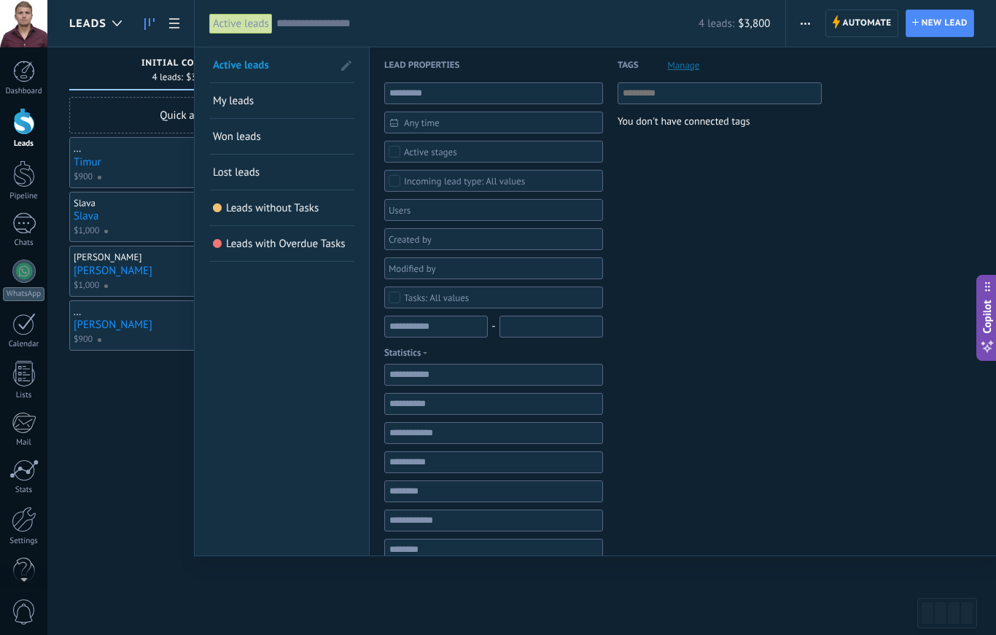
click at [226, 132] on span "Won leads" at bounding box center [237, 137] width 48 height 14
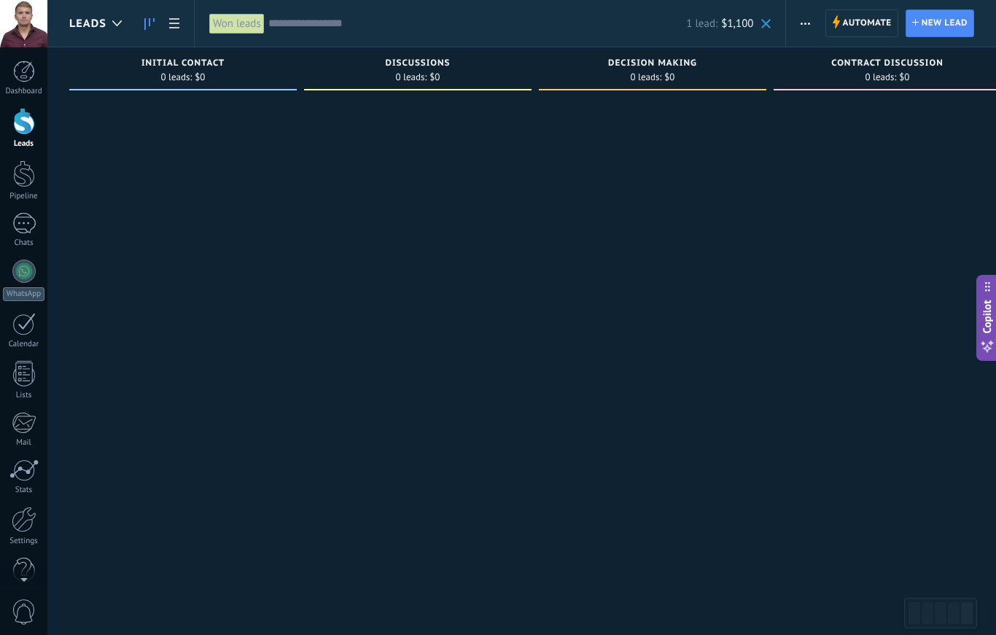
click at [228, 21] on div "Won leads" at bounding box center [236, 23] width 55 height 21
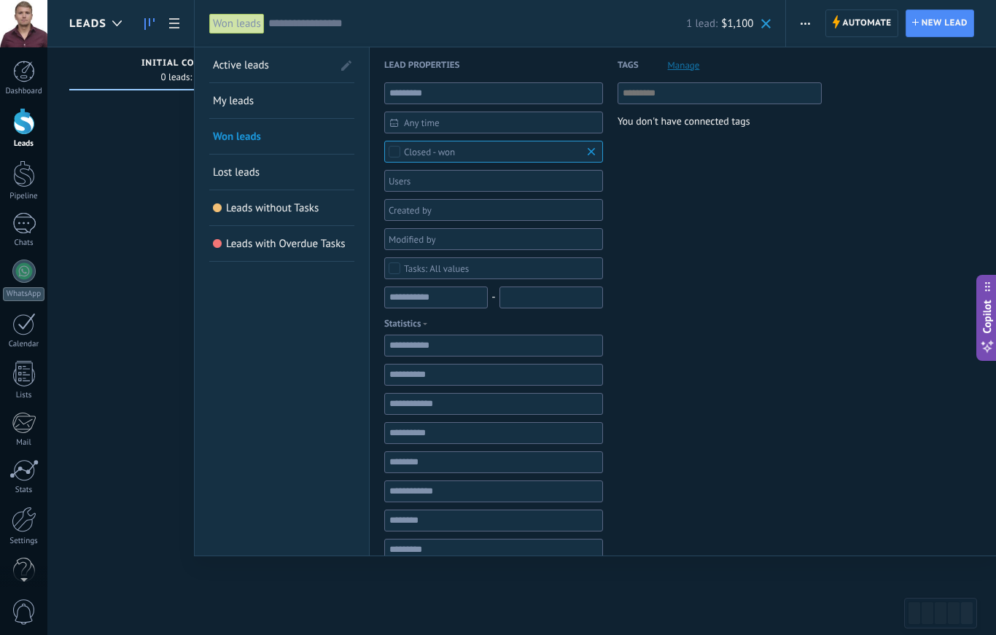
click at [351, 68] on span at bounding box center [346, 65] width 25 height 25
click at [909, 209] on form "Lead properties Any time Any time Today Yesterday Last ** 30 days This week Las…" at bounding box center [683, 431] width 598 height 769
click at [922, 265] on form "Lead properties Any time Any time Today Yesterday Last ** 30 days This week Las…" at bounding box center [683, 431] width 598 height 769
click at [103, 185] on div at bounding box center [498, 317] width 996 height 635
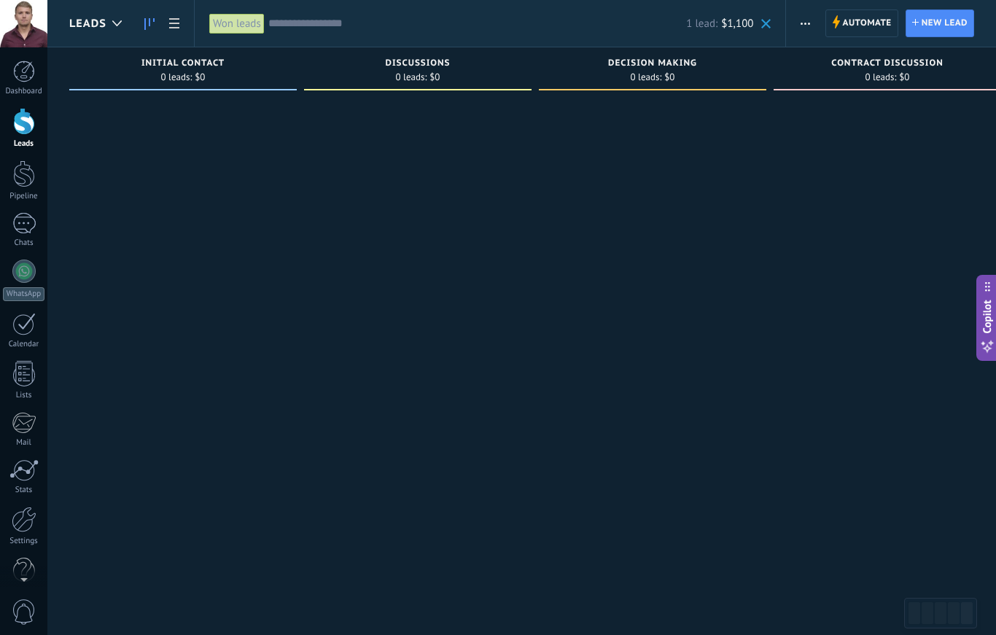
click at [168, 26] on link at bounding box center [174, 23] width 25 height 28
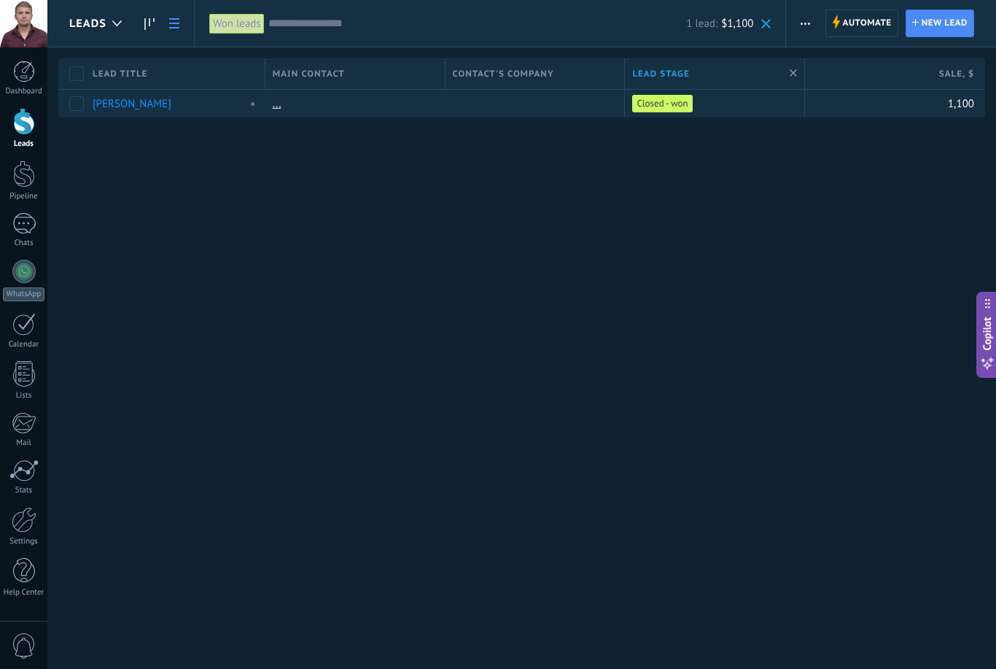
click at [146, 23] on icon at bounding box center [149, 24] width 10 height 12
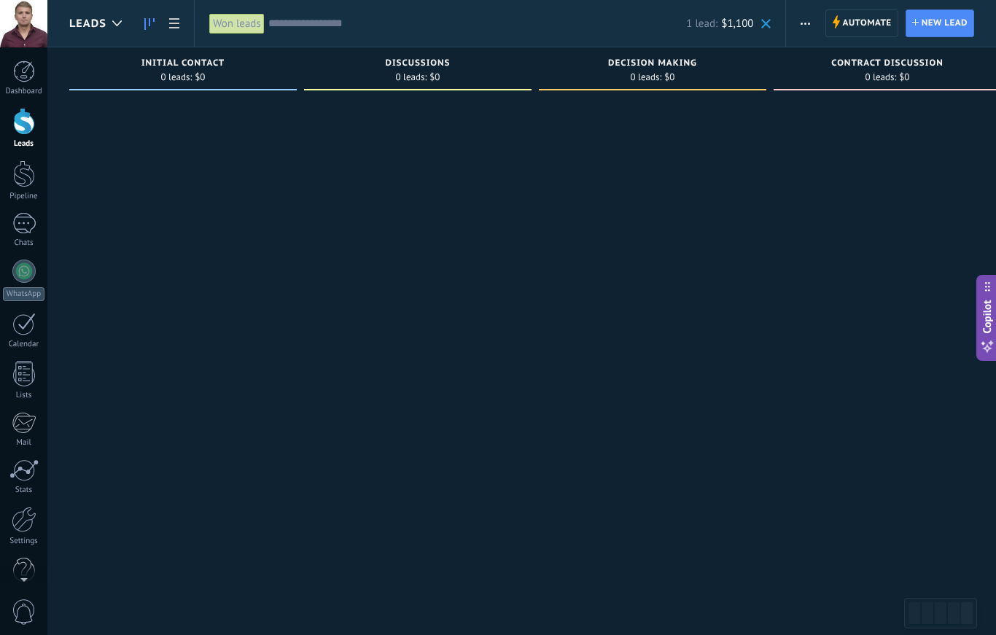
click at [246, 27] on div "Won leads" at bounding box center [236, 23] width 55 height 21
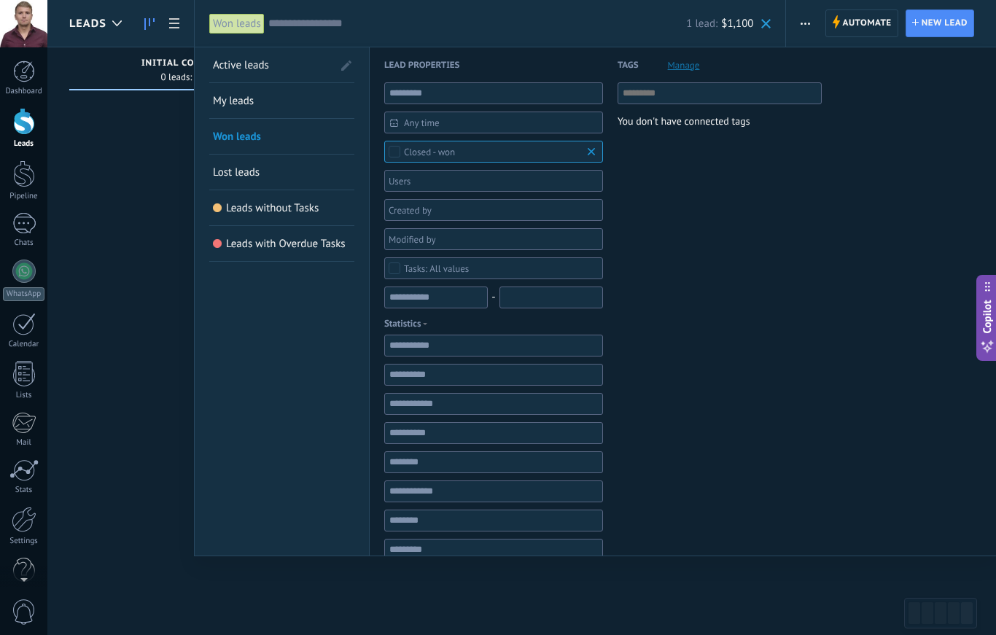
click at [236, 72] on span "Active leads" at bounding box center [241, 65] width 56 height 14
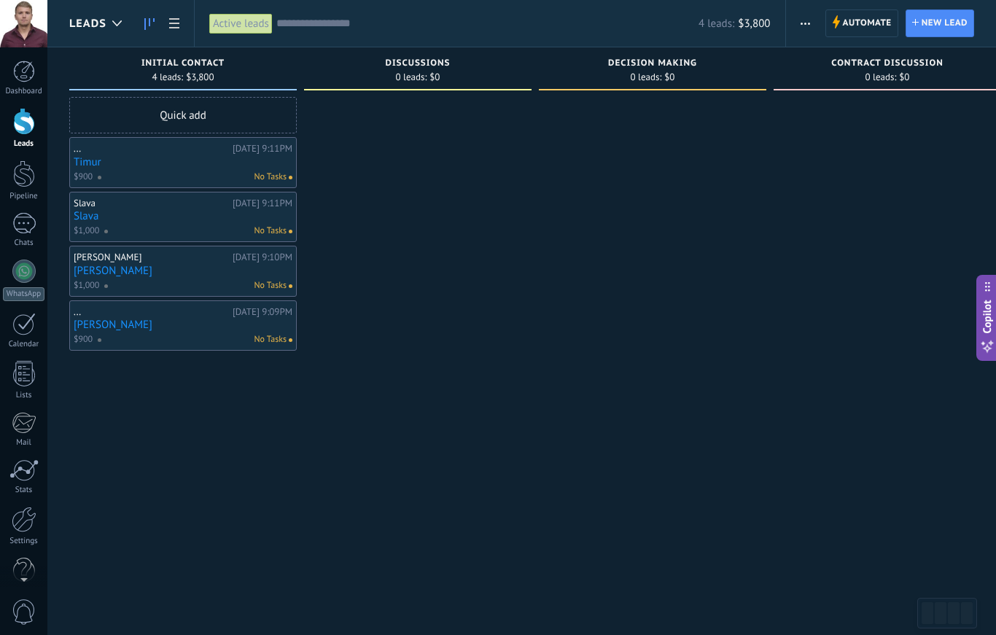
click at [166, 214] on link "Slava" at bounding box center [183, 216] width 219 height 12
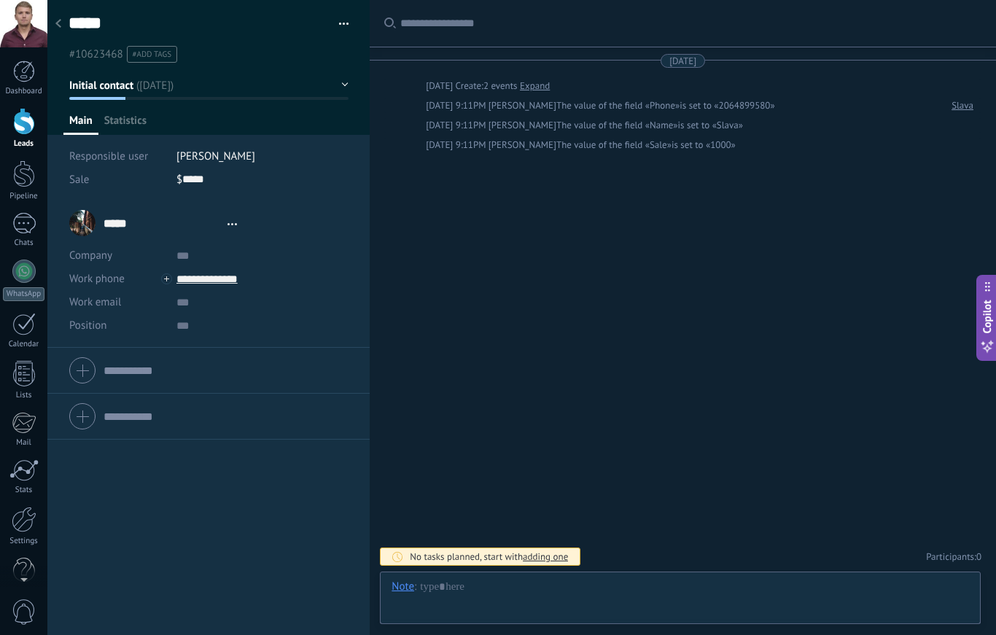
type textarea "*****"
click at [635, 575] on div "Chat Email Note Task Note : Add Cancel Shortcuts – select action – insert field…" at bounding box center [680, 598] width 601 height 53
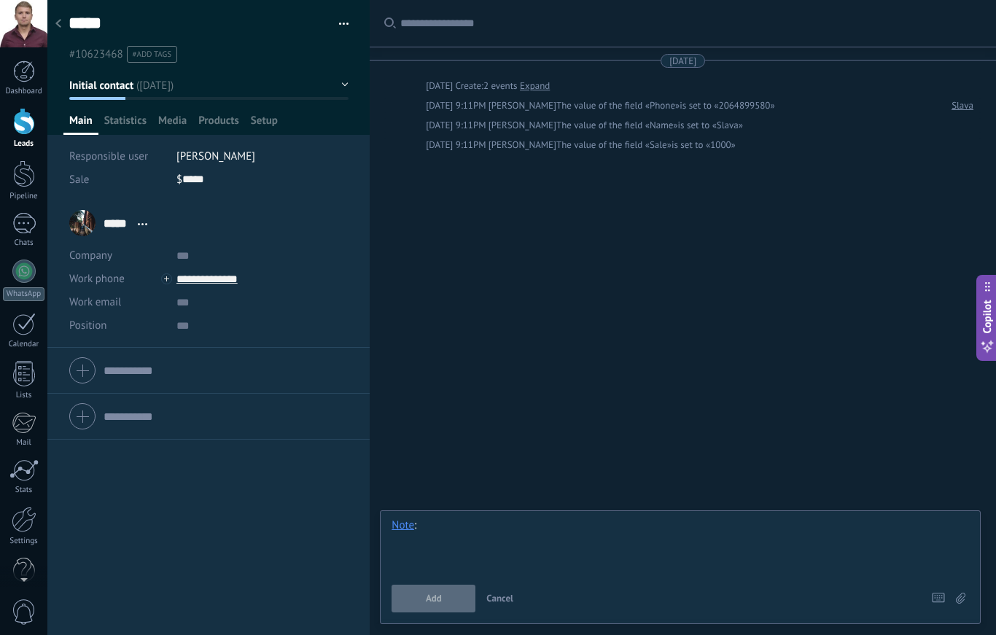
click at [611, 540] on div at bounding box center [681, 545] width 578 height 55
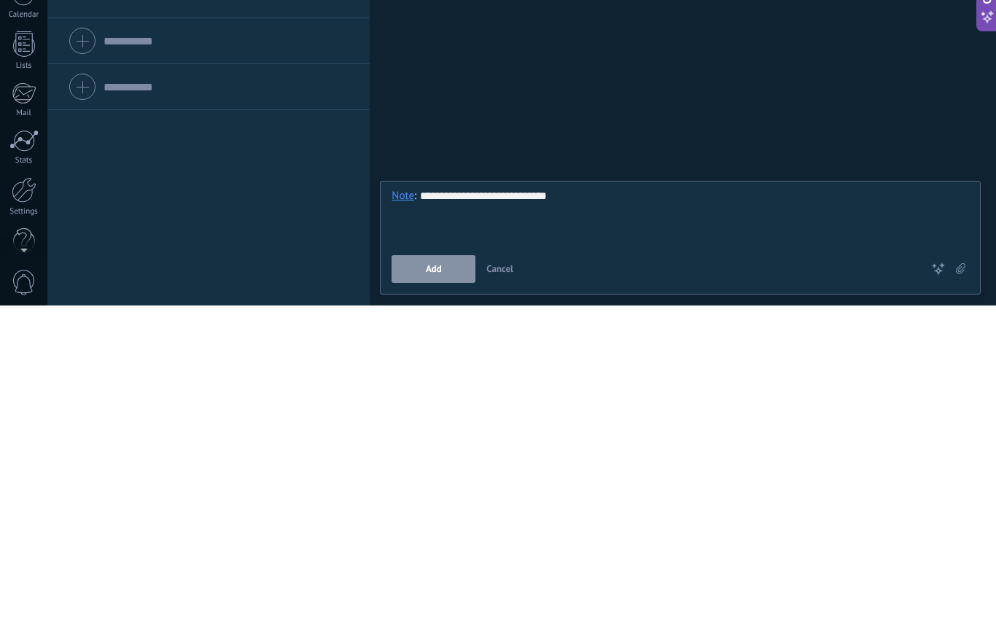
click at [404, 585] on button "Add" at bounding box center [434, 599] width 84 height 28
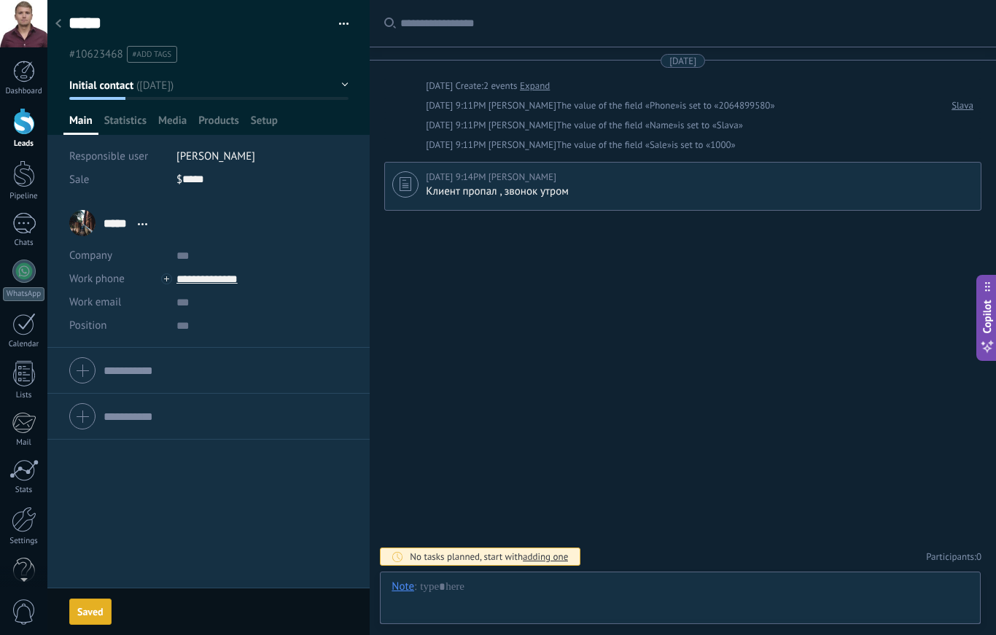
click at [64, 23] on div at bounding box center [58, 24] width 20 height 28
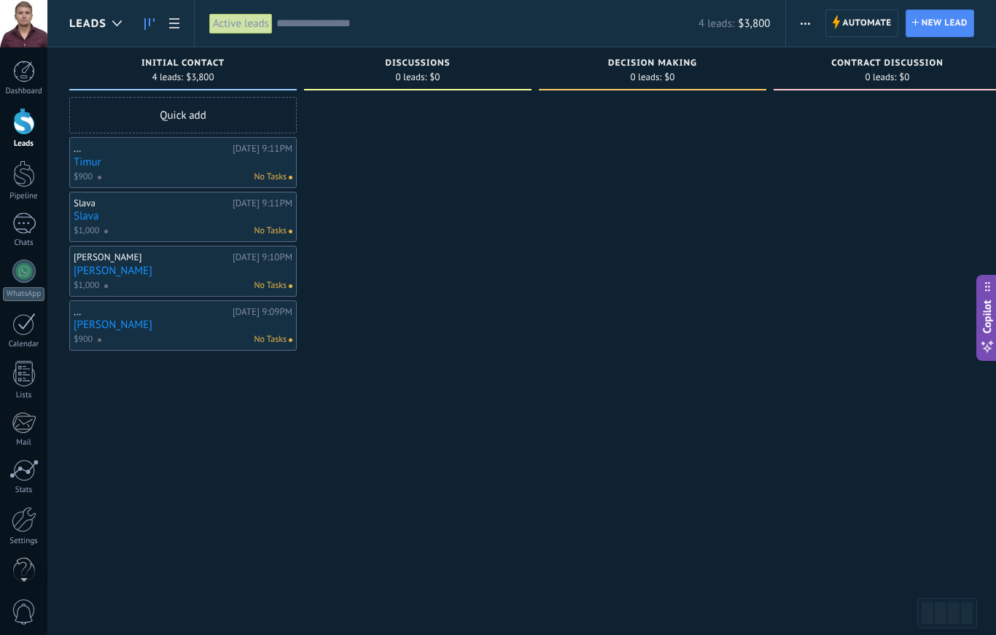
click at [110, 218] on link "Slava" at bounding box center [183, 216] width 219 height 12
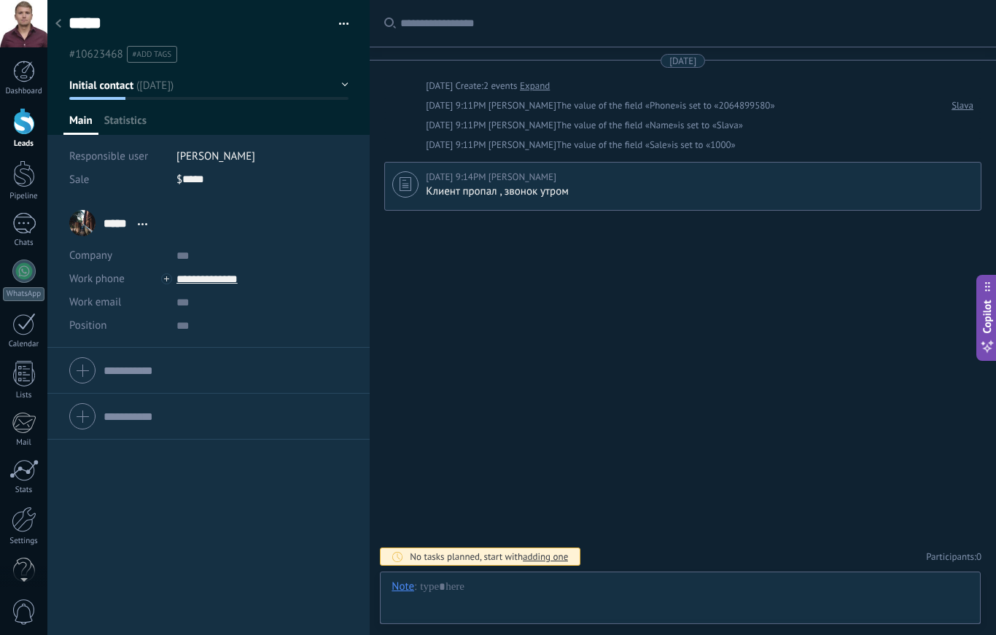
scroll to position [22, 0]
click at [134, 98] on button "Initial contact" at bounding box center [208, 85] width 279 height 26
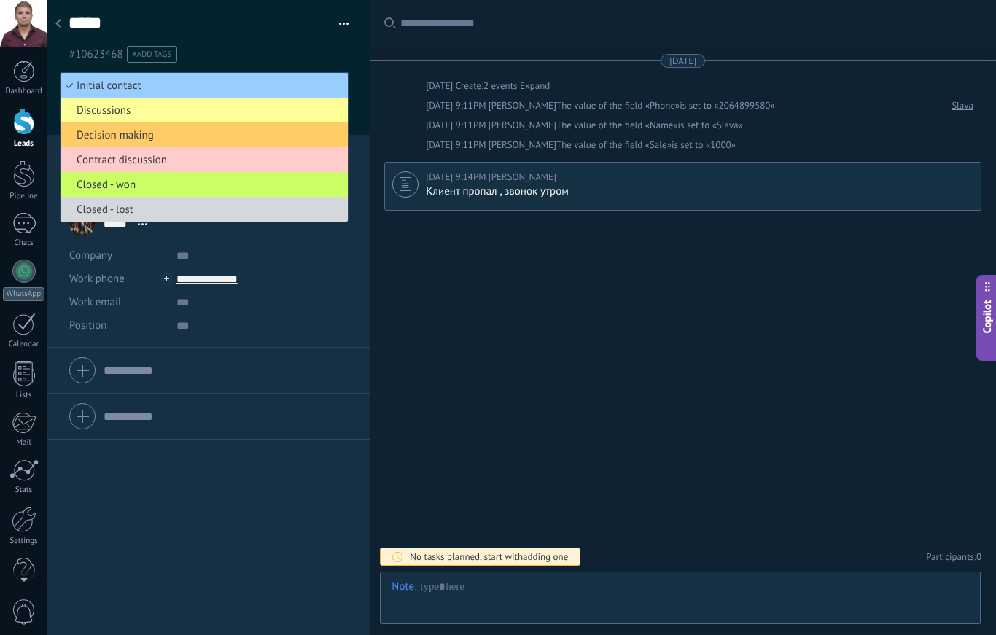
click at [88, 139] on span "Decision making" at bounding box center [202, 135] width 283 height 14
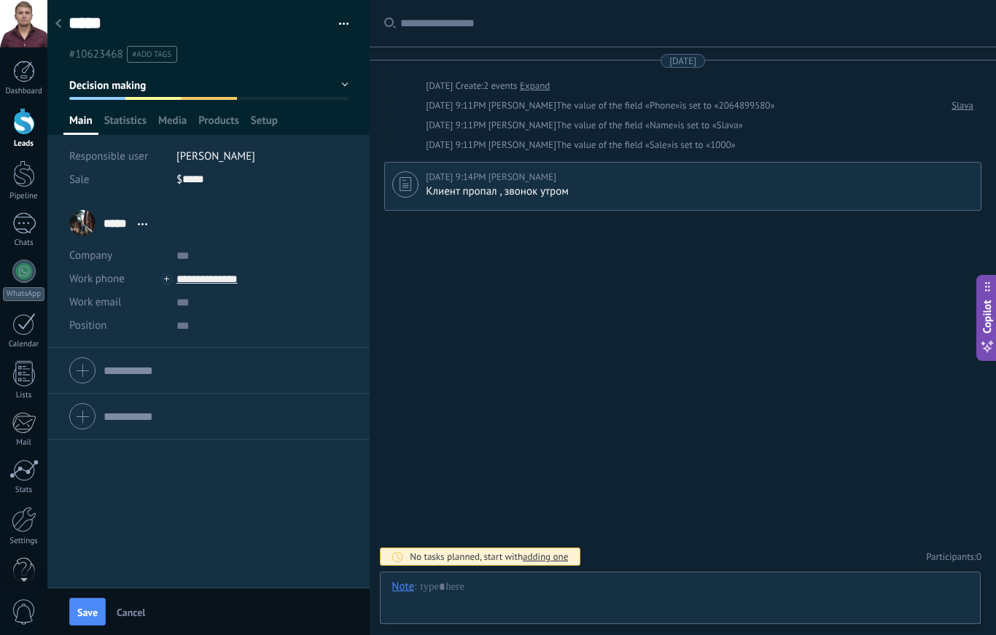
click at [66, 27] on div at bounding box center [58, 24] width 20 height 28
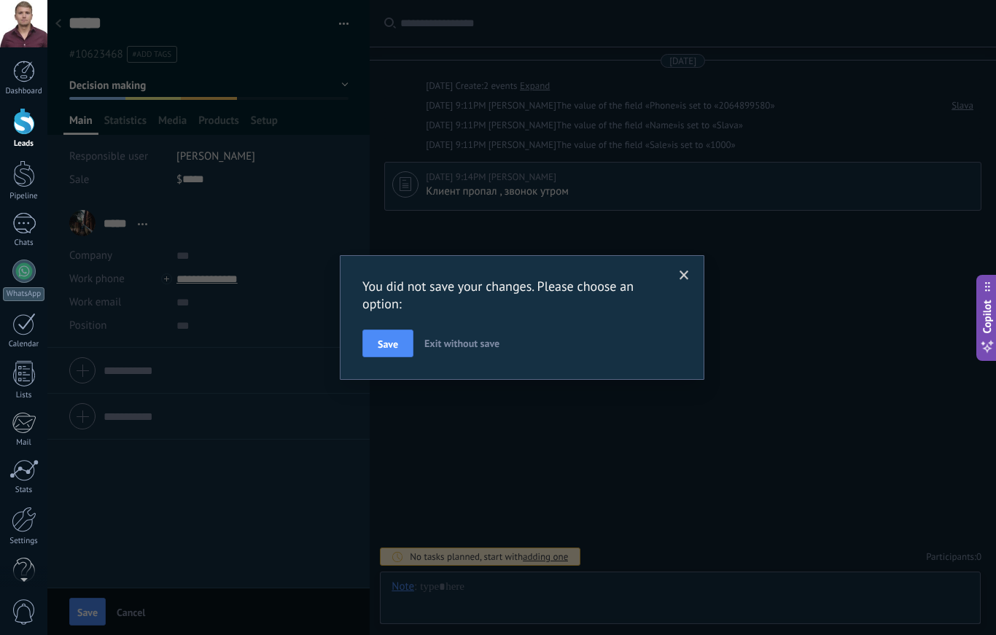
click at [388, 341] on span "Save" at bounding box center [388, 344] width 20 height 10
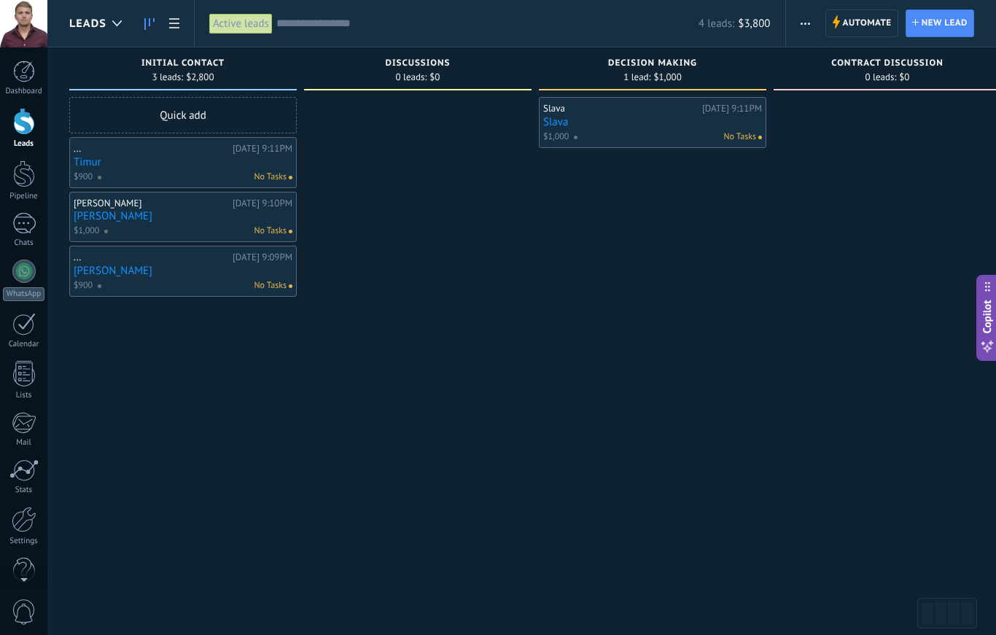
click at [135, 164] on link "Timur" at bounding box center [183, 162] width 219 height 12
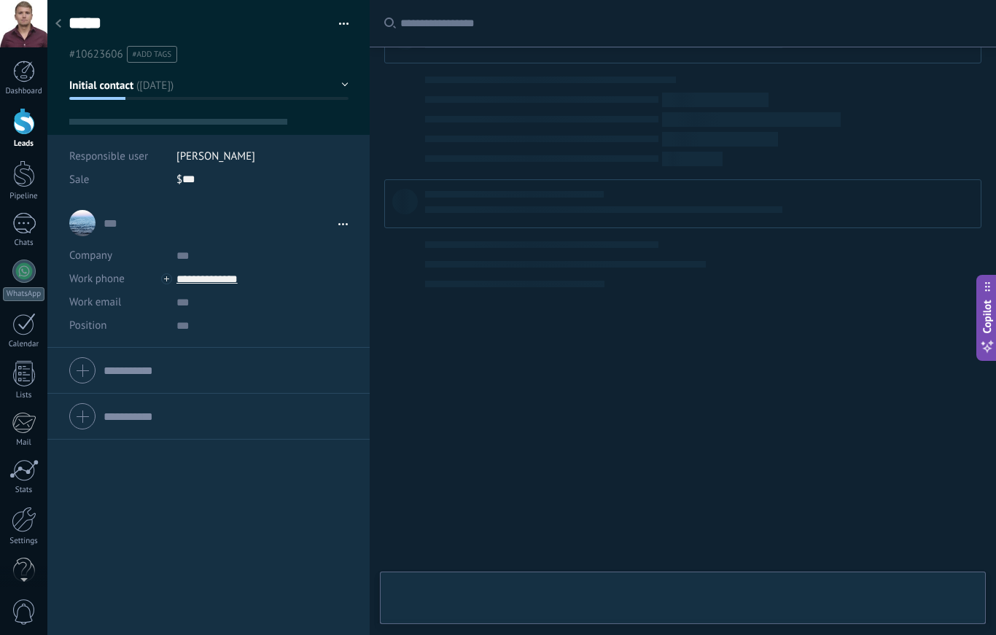
scroll to position [22, 0]
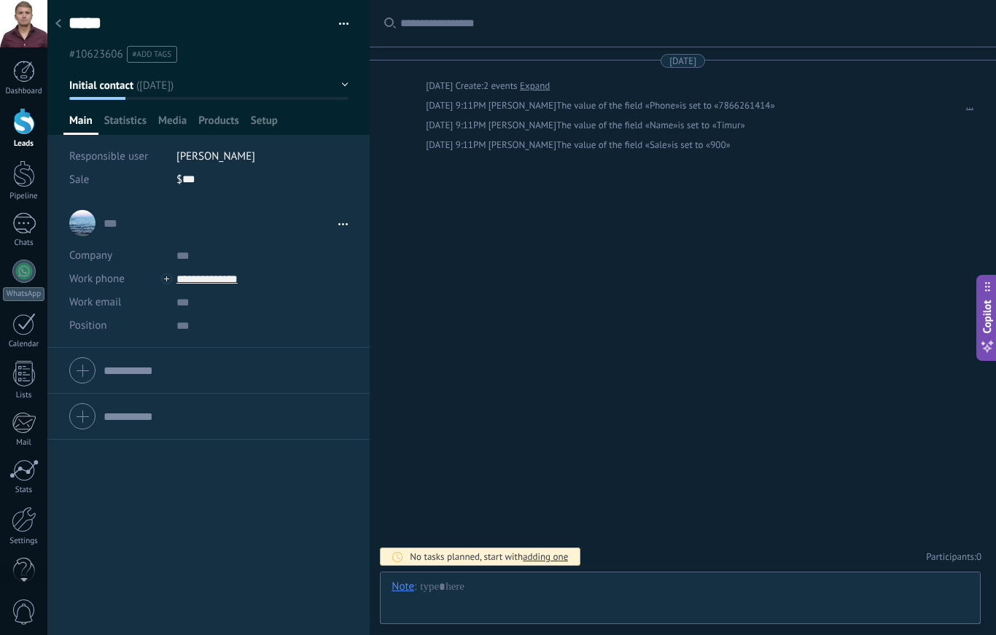
click at [127, 90] on span "Initial contact" at bounding box center [101, 86] width 65 height 14
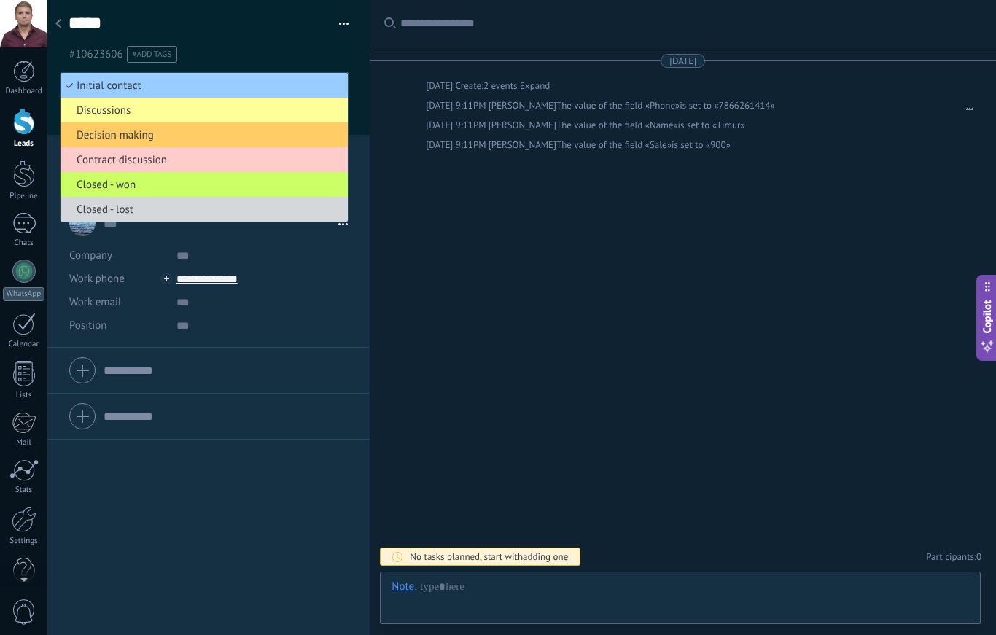
click at [90, 109] on span "Discussions" at bounding box center [202, 111] width 283 height 14
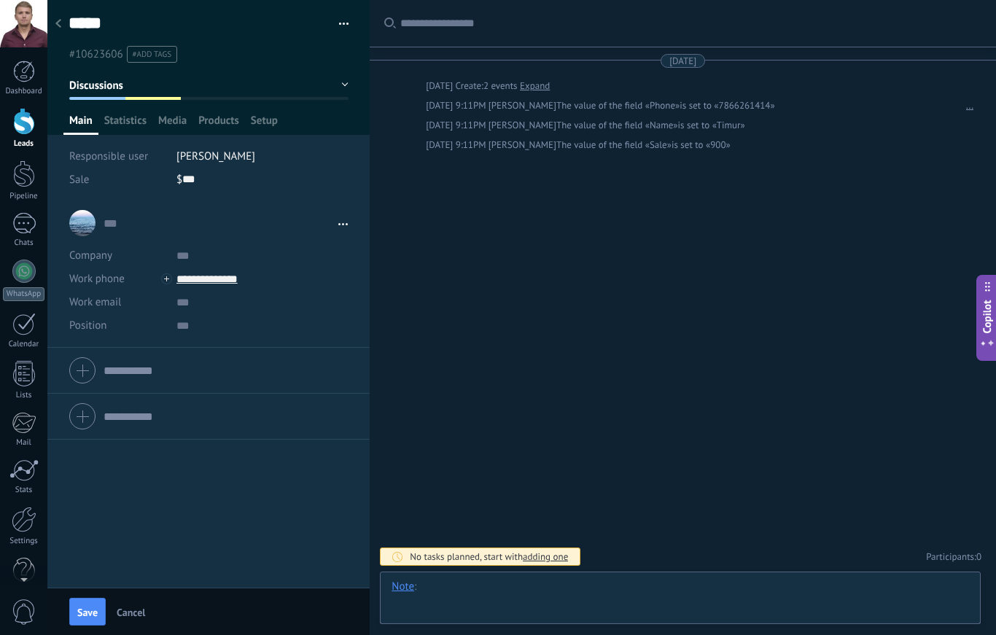
click at [580, 580] on div at bounding box center [681, 602] width 578 height 44
type textarea "*****"
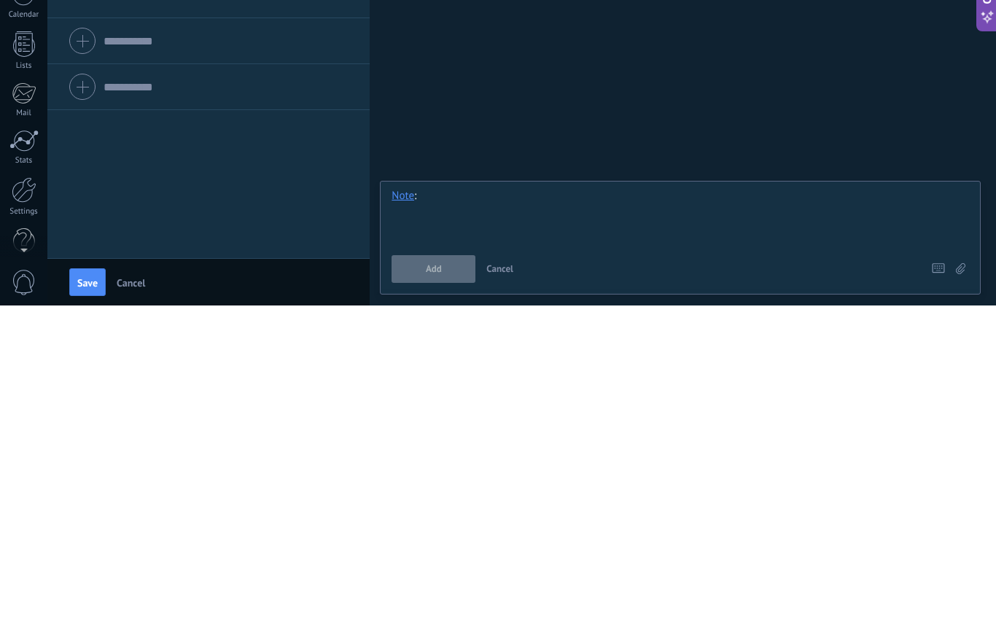
scroll to position [15, 0]
click at [641, 518] on div "******" at bounding box center [681, 545] width 578 height 55
click at [642, 518] on div "******" at bounding box center [681, 545] width 578 height 55
click at [418, 585] on button "Add" at bounding box center [434, 599] width 84 height 28
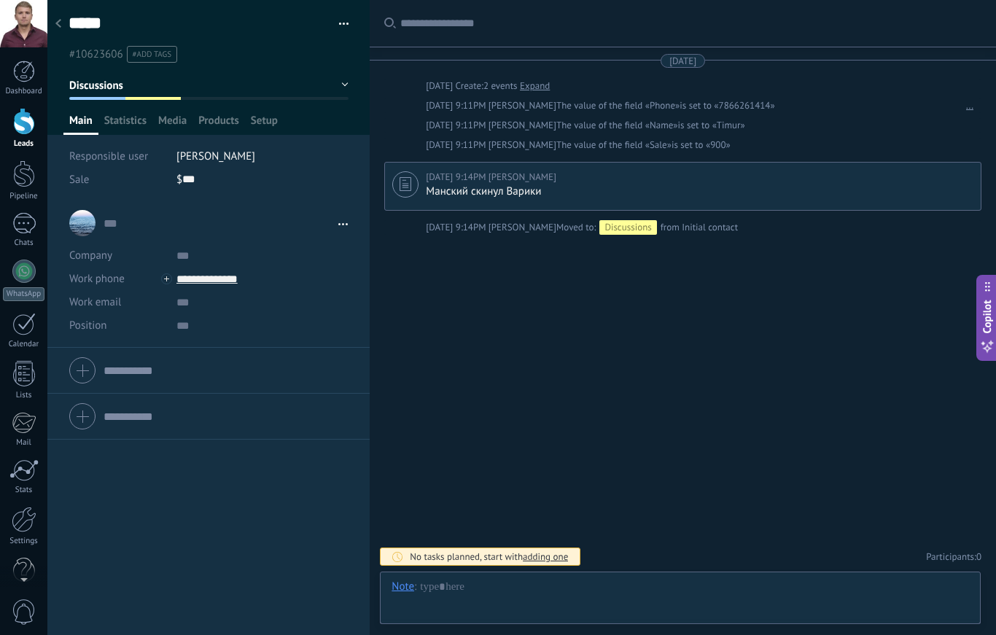
click at [61, 26] on div at bounding box center [58, 24] width 20 height 28
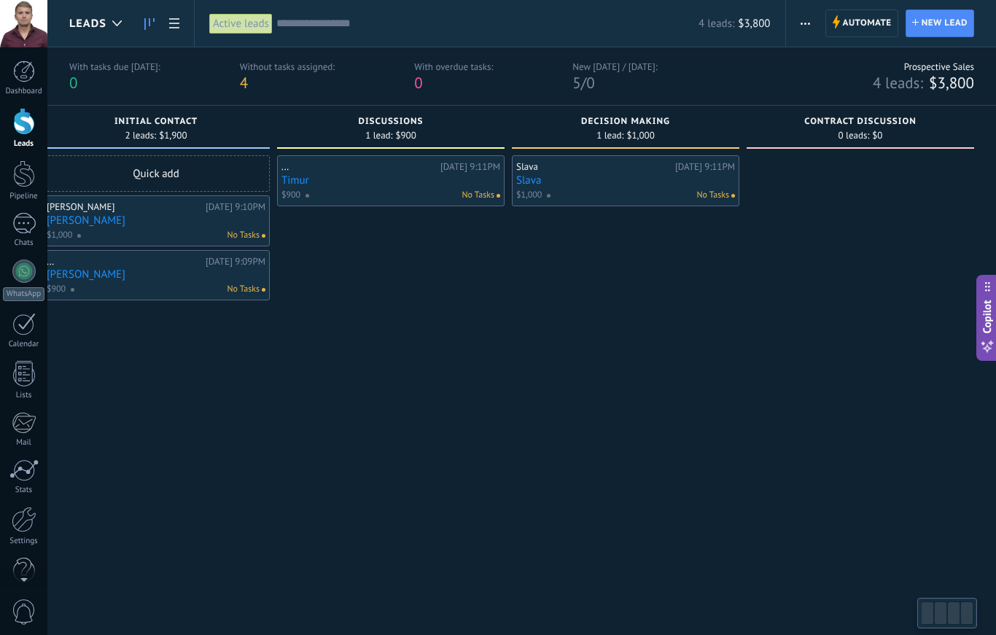
scroll to position [0, 27]
click at [661, 184] on link "Slava" at bounding box center [625, 180] width 219 height 12
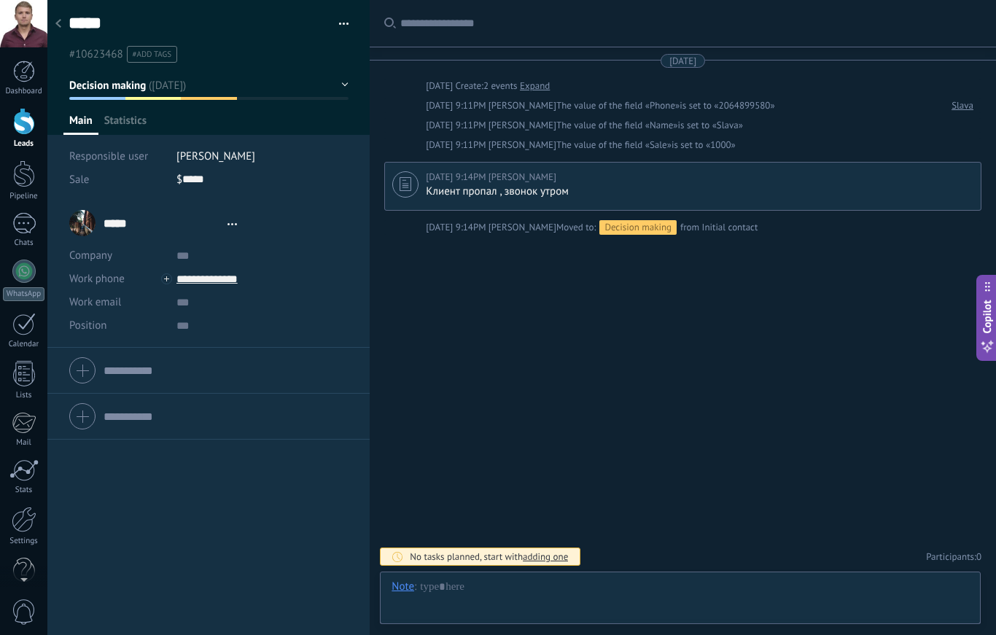
scroll to position [22, 0]
click at [408, 584] on div "Note" at bounding box center [403, 586] width 23 height 13
click at [411, 559] on div "Task" at bounding box center [406, 561] width 50 height 25
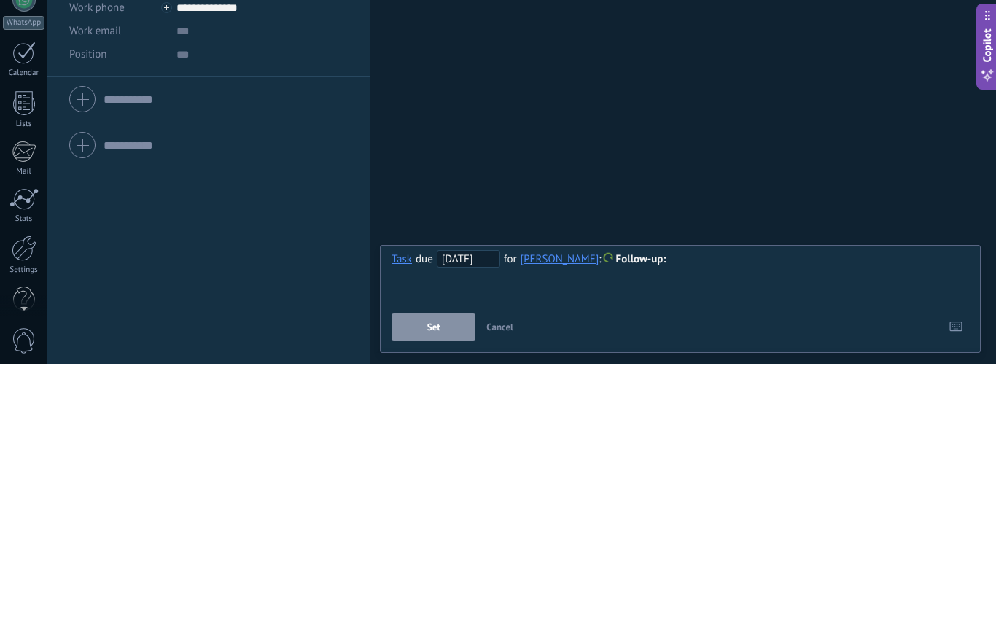
click at [459, 521] on span "10/08/2025" at bounding box center [468, 530] width 63 height 18
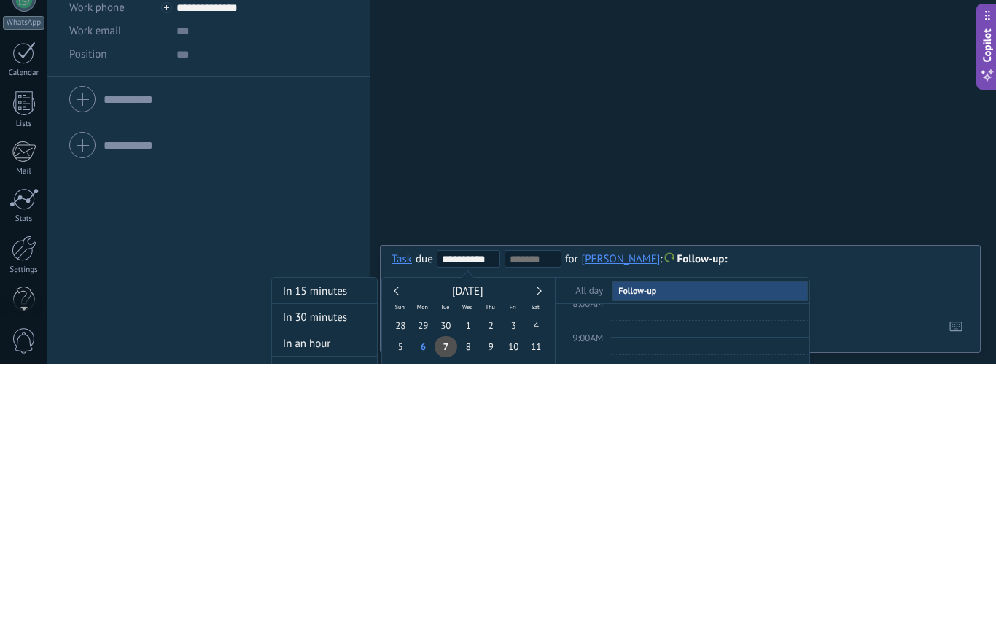
scroll to position [275, 0]
click at [463, 525] on input "**********" at bounding box center [471, 531] width 58 height 12
click at [987, 303] on div at bounding box center [498, 317] width 996 height 635
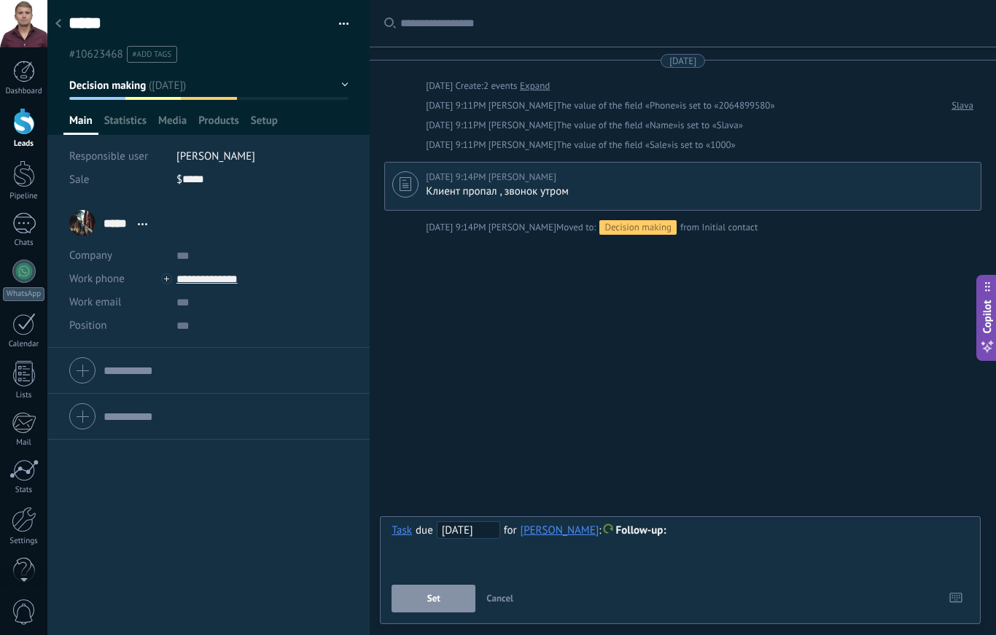
click at [435, 589] on button "Set" at bounding box center [434, 599] width 84 height 28
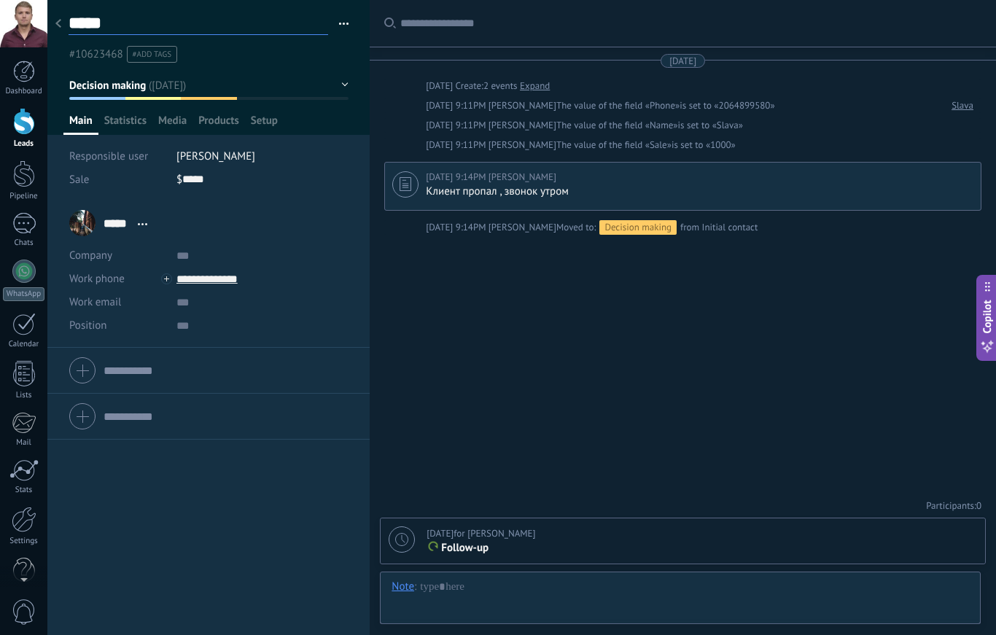
click at [69, 31] on textarea "*****" at bounding box center [199, 23] width 260 height 23
click at [59, 26] on use at bounding box center [58, 23] width 6 height 9
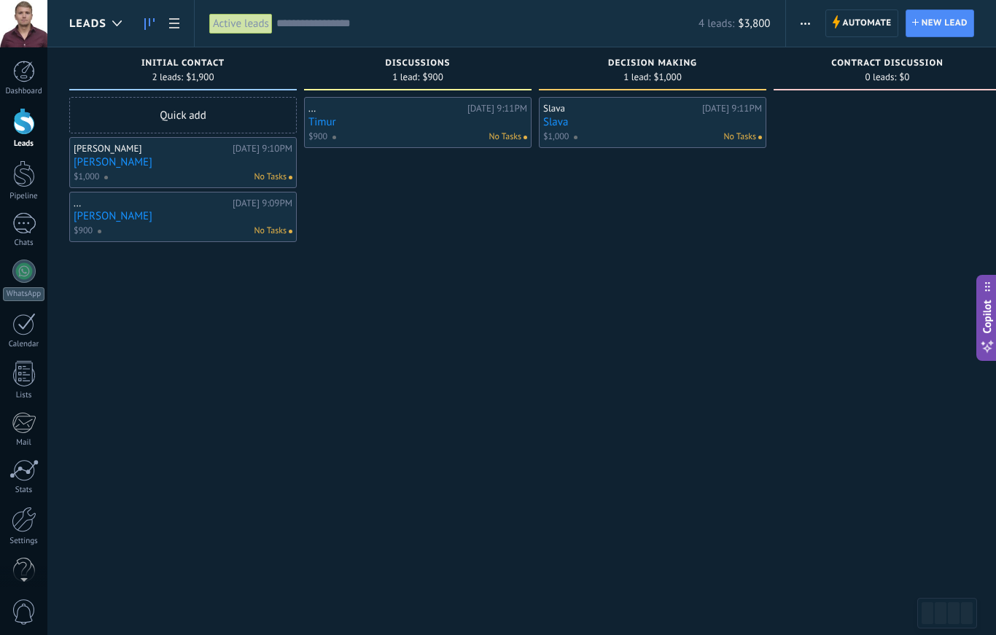
type textarea "*****"
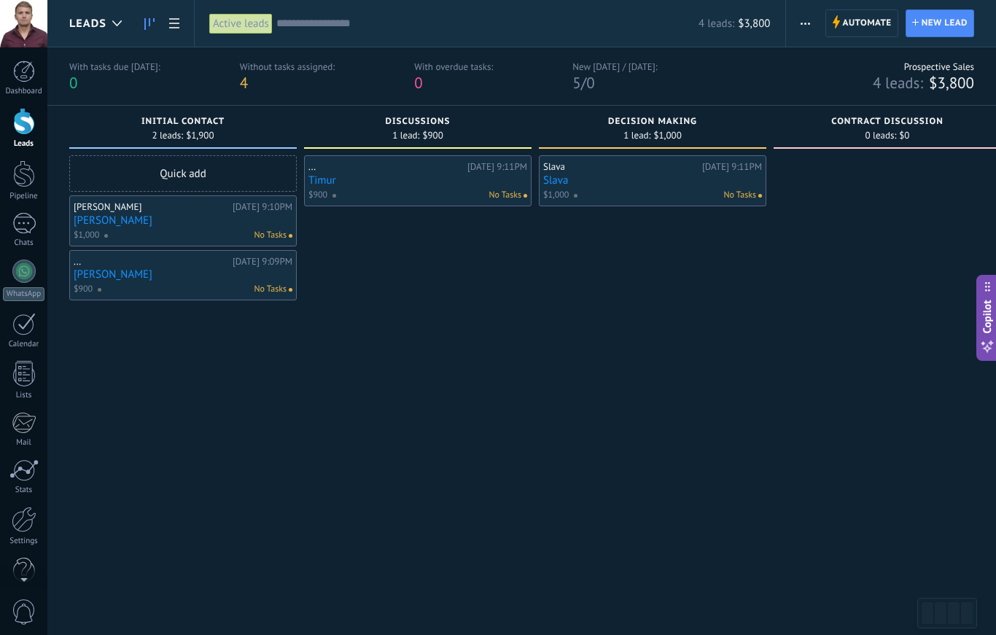
click at [23, 178] on div at bounding box center [24, 173] width 22 height 27
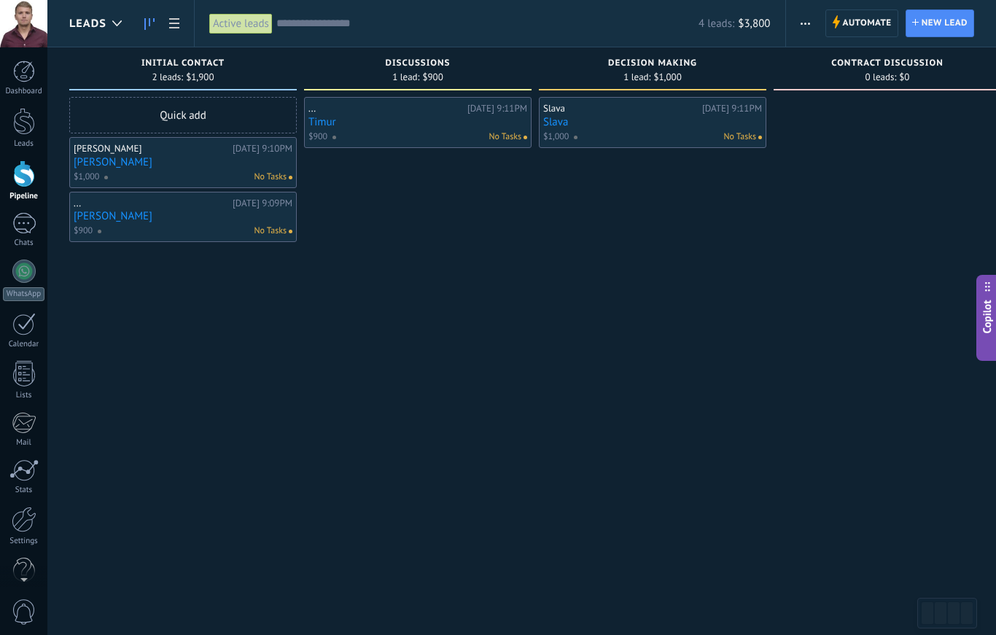
click at [27, 128] on div at bounding box center [24, 121] width 22 height 27
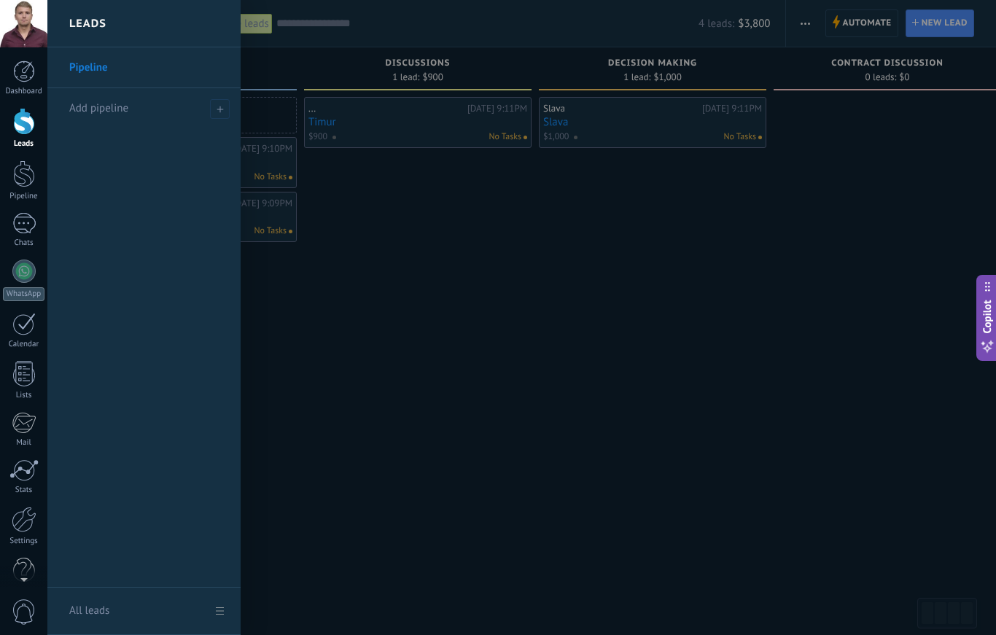
click at [850, 237] on div at bounding box center [888, 319] width 228 height 445
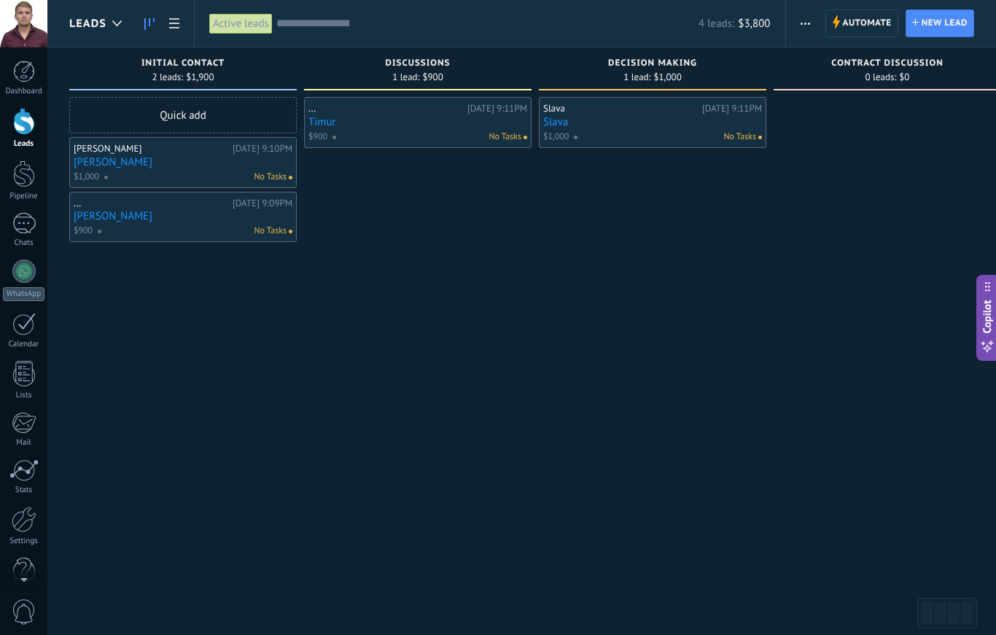
click at [26, 81] on div at bounding box center [24, 72] width 22 height 22
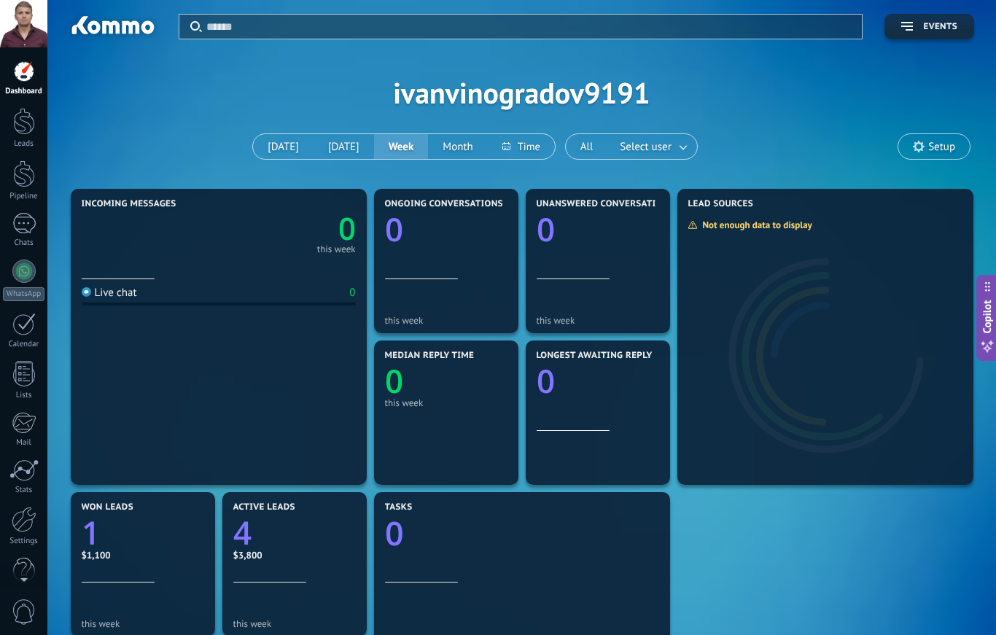
click at [278, 141] on button "[DATE]" at bounding box center [283, 146] width 61 height 25
click at [28, 136] on link "Leads" at bounding box center [23, 128] width 47 height 41
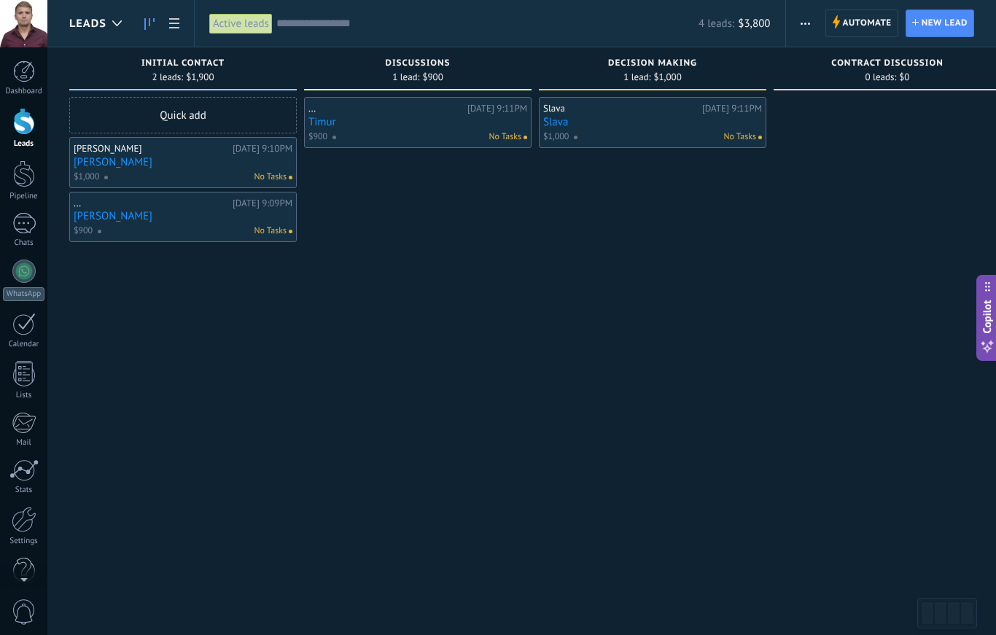
click at [844, 233] on div at bounding box center [888, 319] width 228 height 445
click at [105, 23] on div at bounding box center [117, 23] width 24 height 28
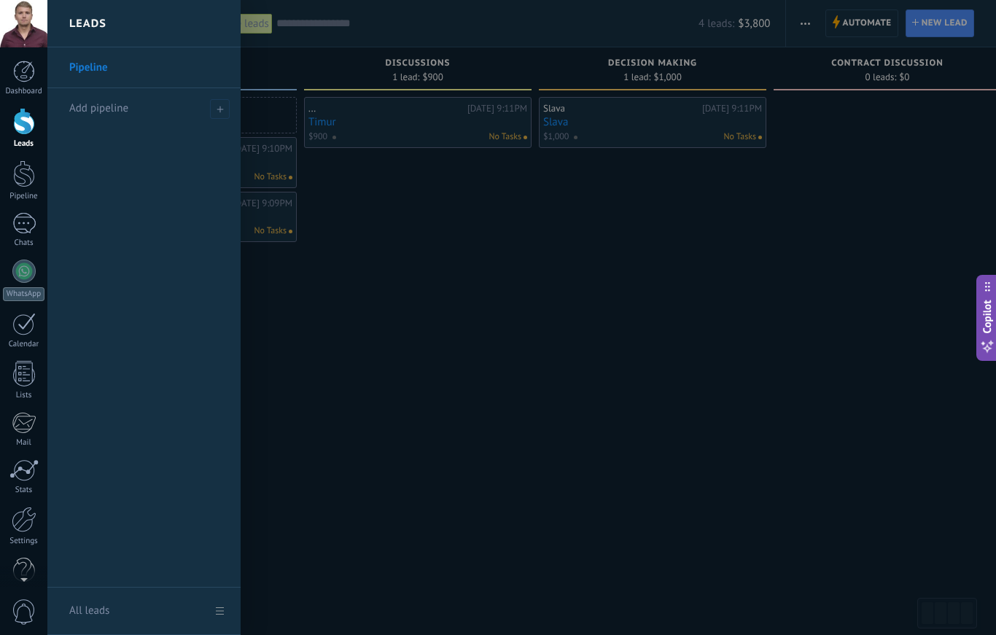
click at [218, 106] on icon at bounding box center [220, 109] width 7 height 7
type input "******"
click at [912, 232] on div at bounding box center [545, 317] width 996 height 635
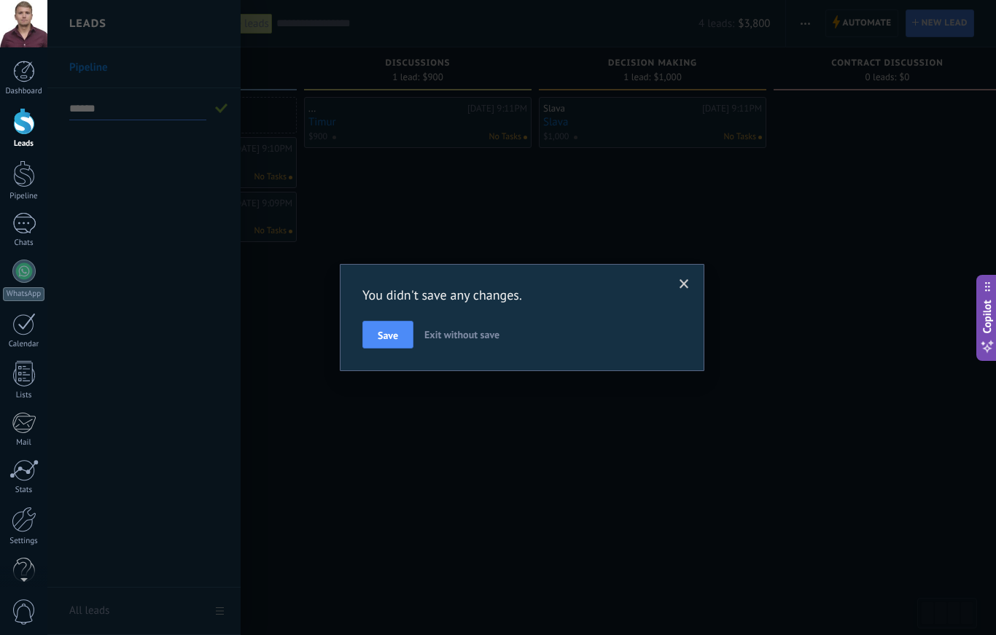
click at [377, 327] on button "Save" at bounding box center [387, 335] width 51 height 28
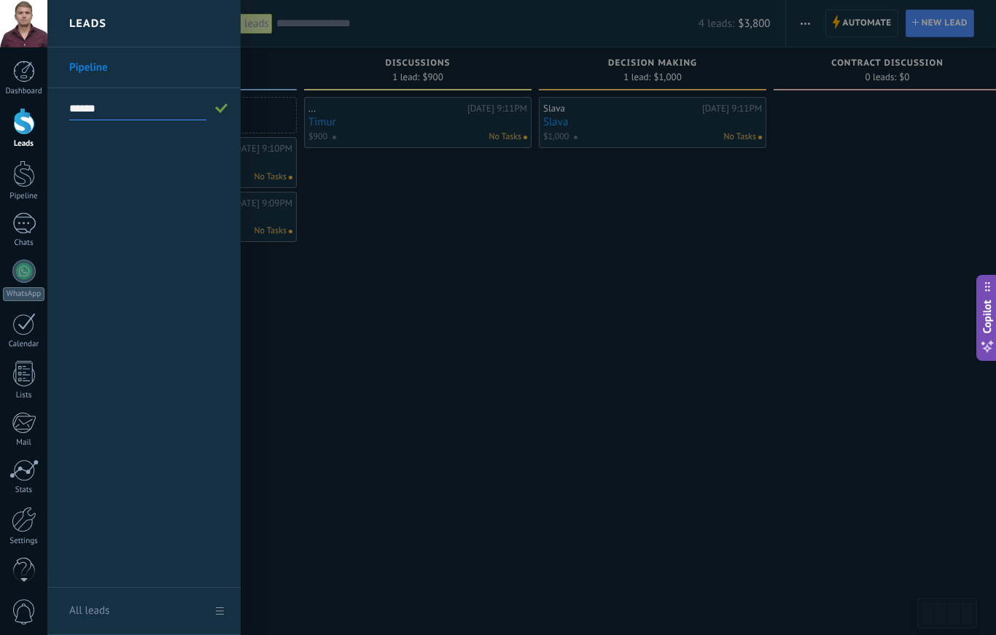
click at [846, 242] on div at bounding box center [545, 317] width 996 height 635
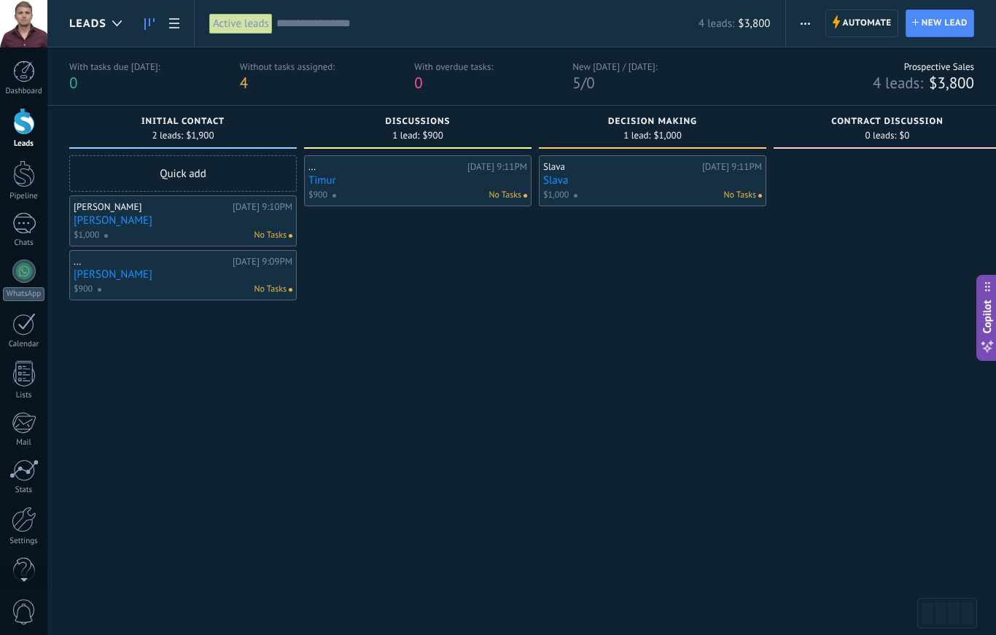
click at [176, 31] on link at bounding box center [174, 23] width 25 height 28
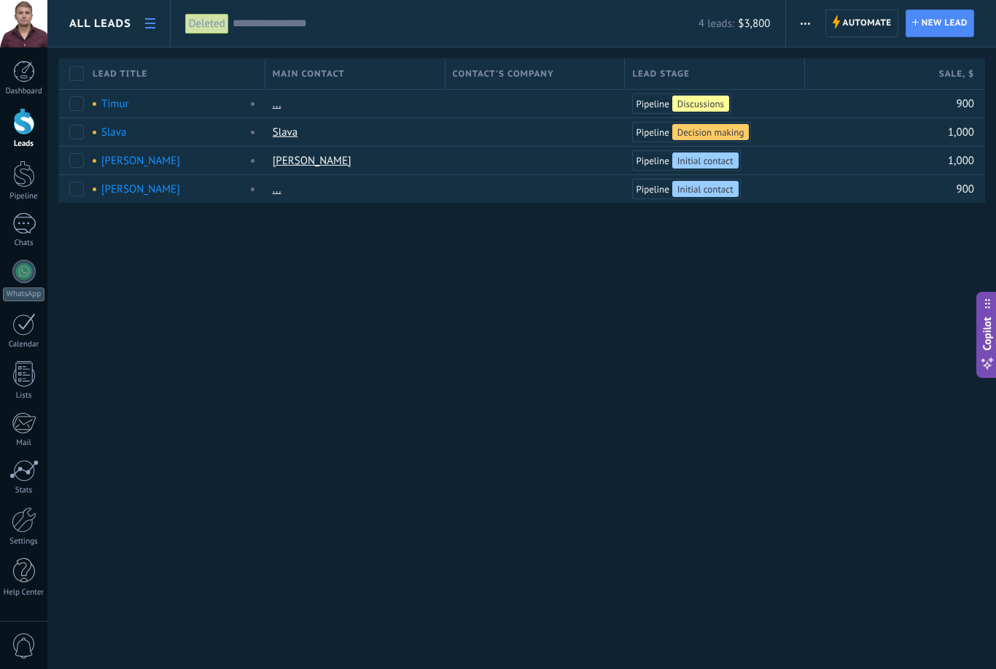
click at [145, 22] on icon at bounding box center [150, 23] width 10 height 10
click at [95, 21] on span "All leads" at bounding box center [100, 24] width 62 height 14
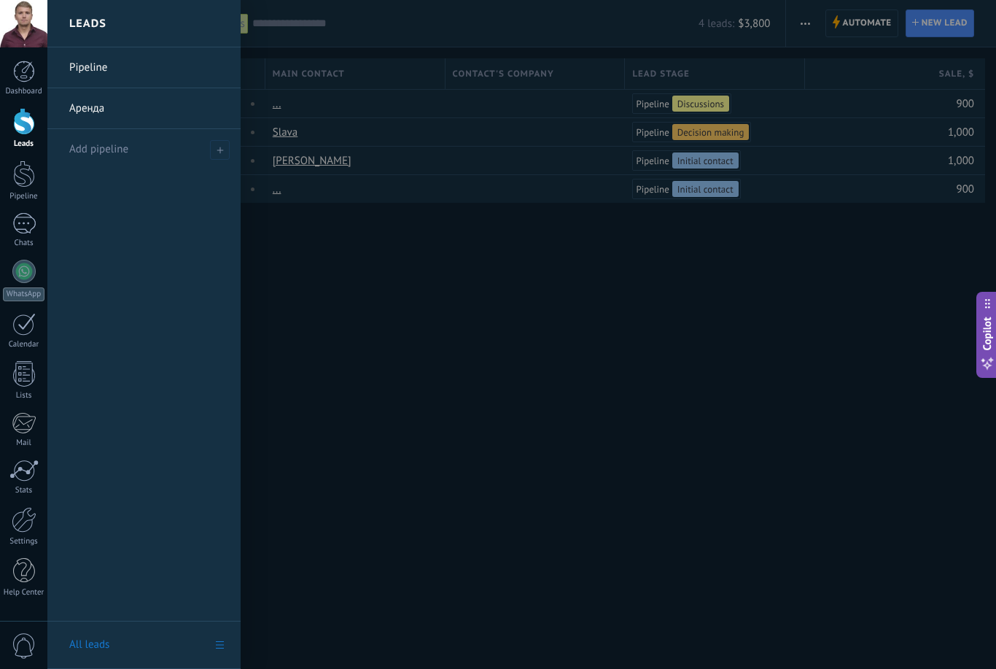
click at [271, 303] on div at bounding box center [545, 334] width 996 height 669
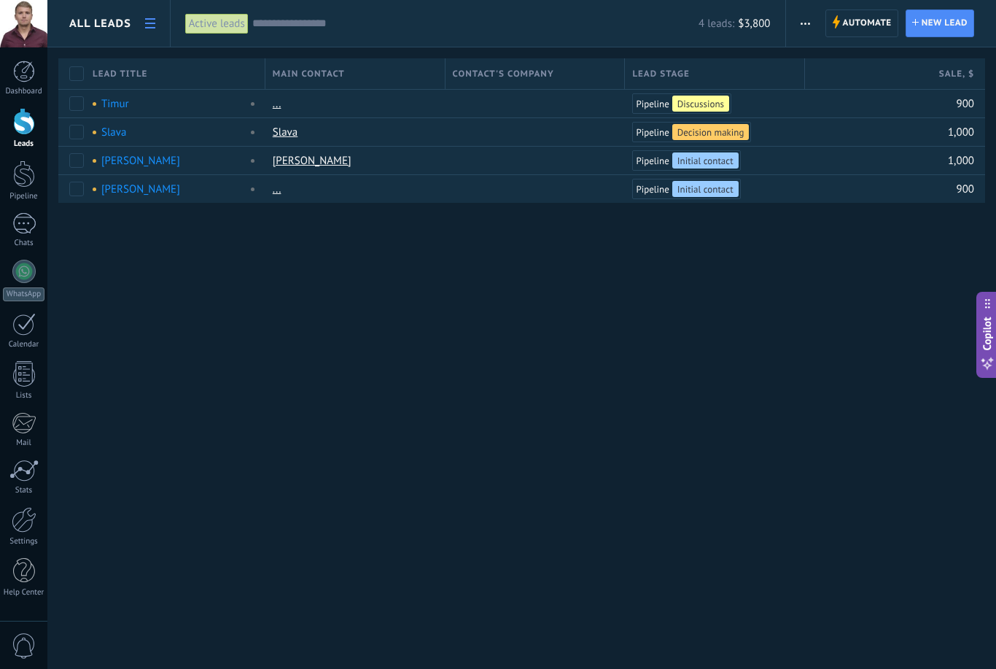
click at [220, 15] on div "Active leads" at bounding box center [216, 23] width 63 height 21
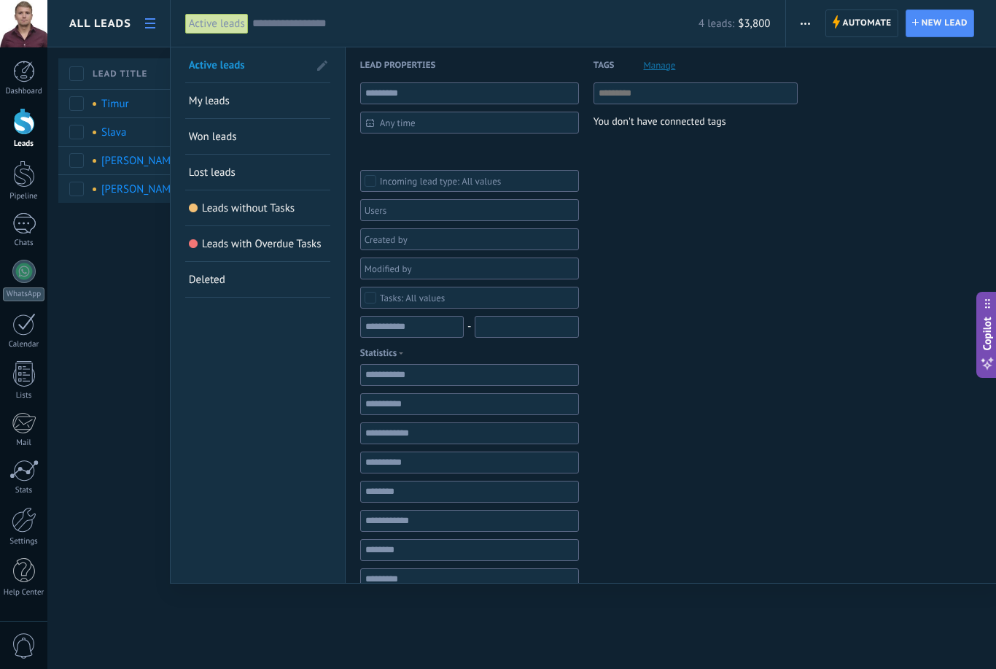
click at [211, 28] on div "Active leads" at bounding box center [216, 23] width 63 height 21
click at [205, 110] on link "My leads" at bounding box center [258, 100] width 138 height 35
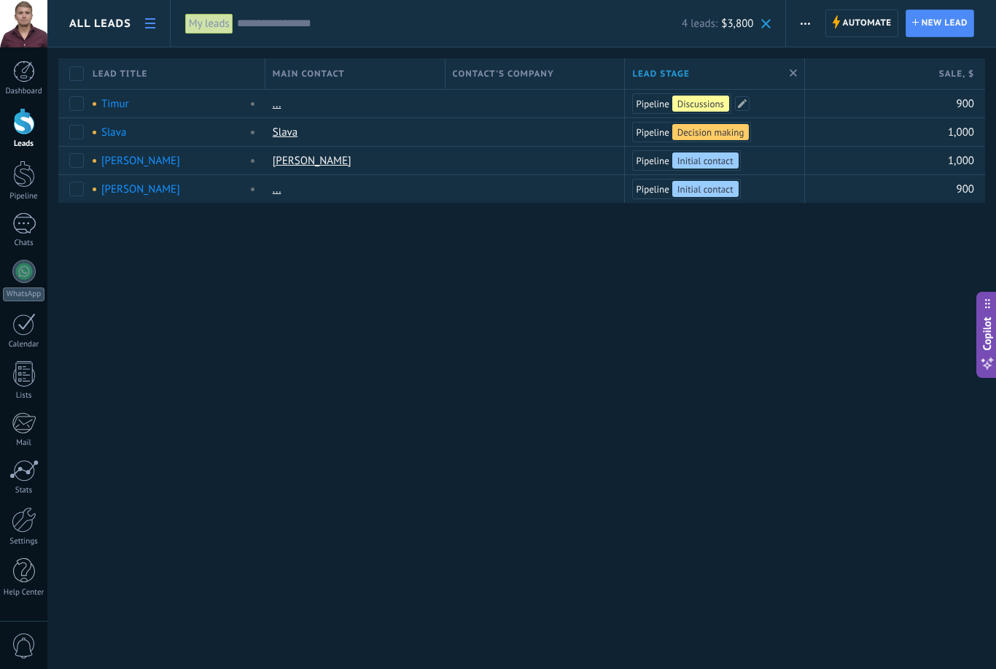
click at [694, 104] on span "Discussions" at bounding box center [700, 104] width 47 height 12
click at [650, 110] on div "Pipeline" at bounding box center [651, 104] width 36 height 16
click at [738, 110] on span at bounding box center [742, 103] width 15 height 15
click at [0, 0] on div "Initial contact Discussions Decision making Contract discussion Closed - won Cl…" at bounding box center [0, 0] width 0 height 0
click at [779, 351] on div "Initial contact Discussions Decision making Contract discussion Closed - won Cl…" at bounding box center [742, 396] width 221 height 596
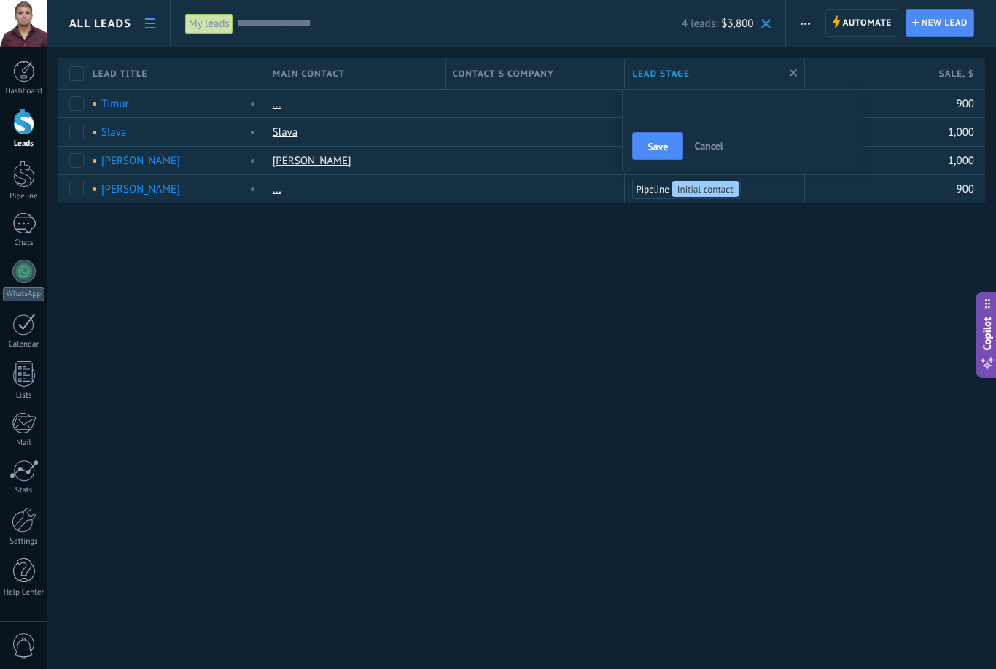
click at [667, 145] on span "Save" at bounding box center [658, 146] width 20 height 10
click at [99, 24] on span "All leads" at bounding box center [100, 24] width 62 height 14
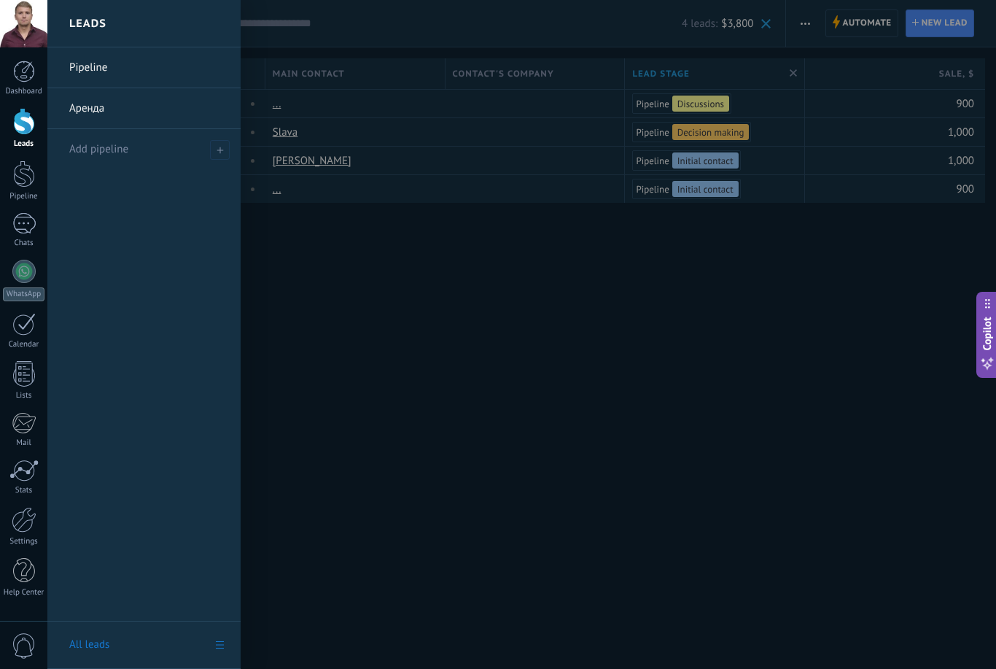
click at [26, 79] on div at bounding box center [24, 72] width 22 height 22
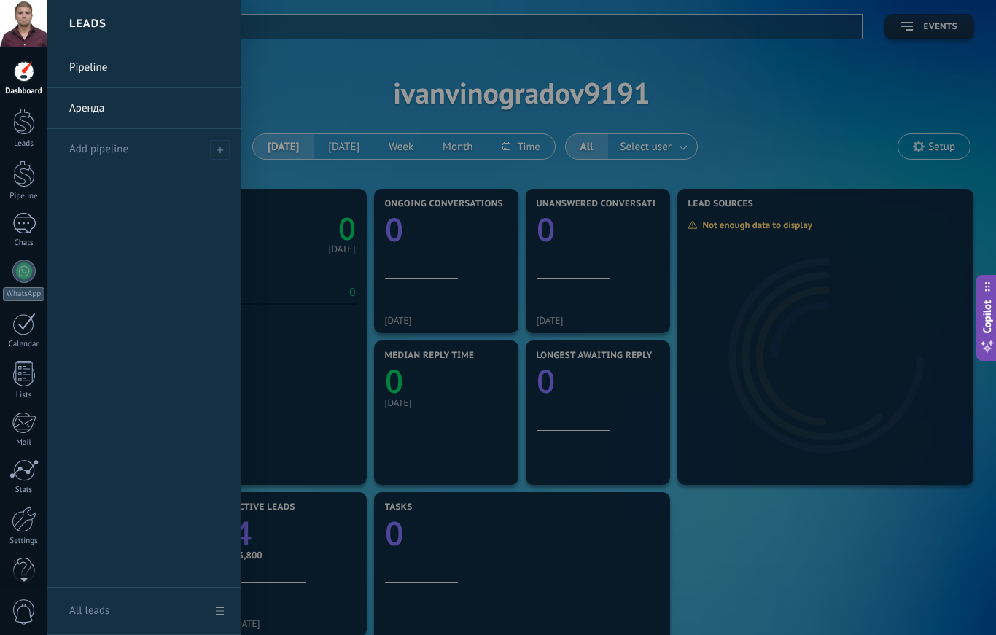
click at [82, 68] on link "Pipeline" at bounding box center [147, 67] width 157 height 41
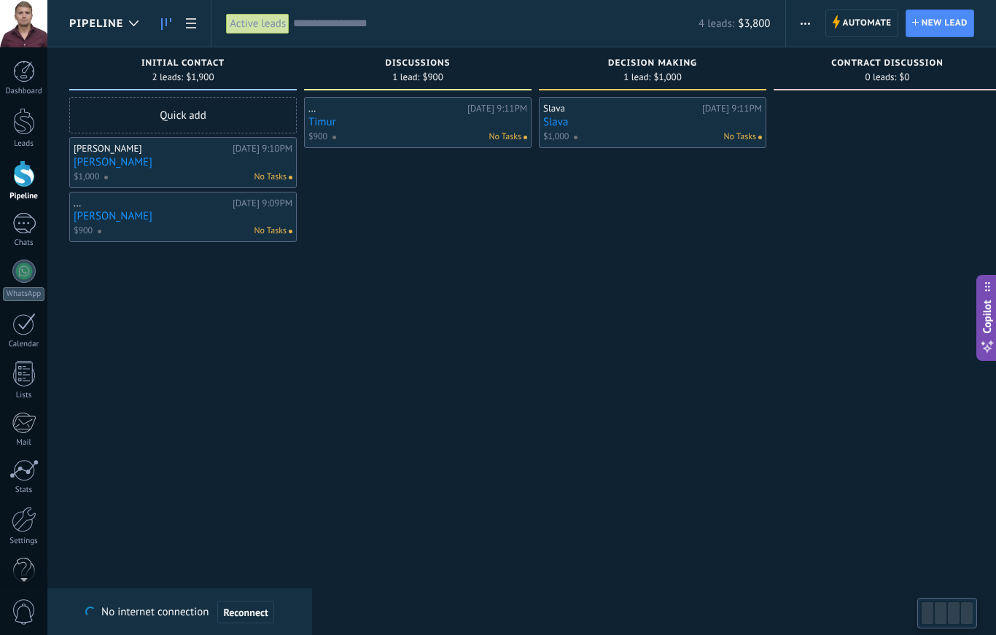
click at [131, 117] on div "Quick add" at bounding box center [183, 115] width 228 height 36
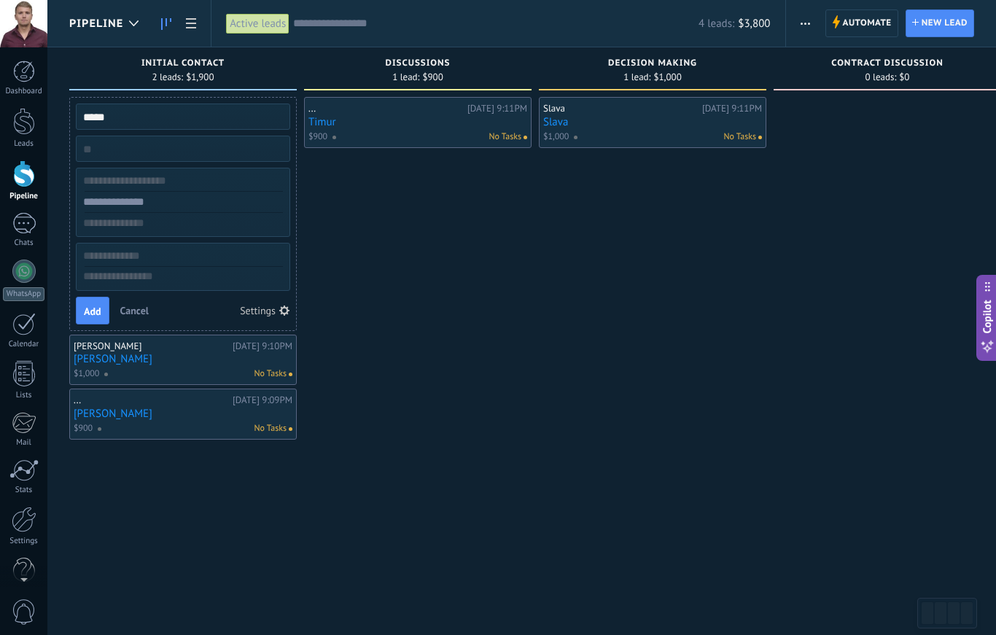
type input "*****"
click at [109, 146] on input "numeric" at bounding box center [181, 149] width 213 height 20
type input "****"
click at [170, 203] on input "text" at bounding box center [181, 202] width 213 height 21
type input "**********"
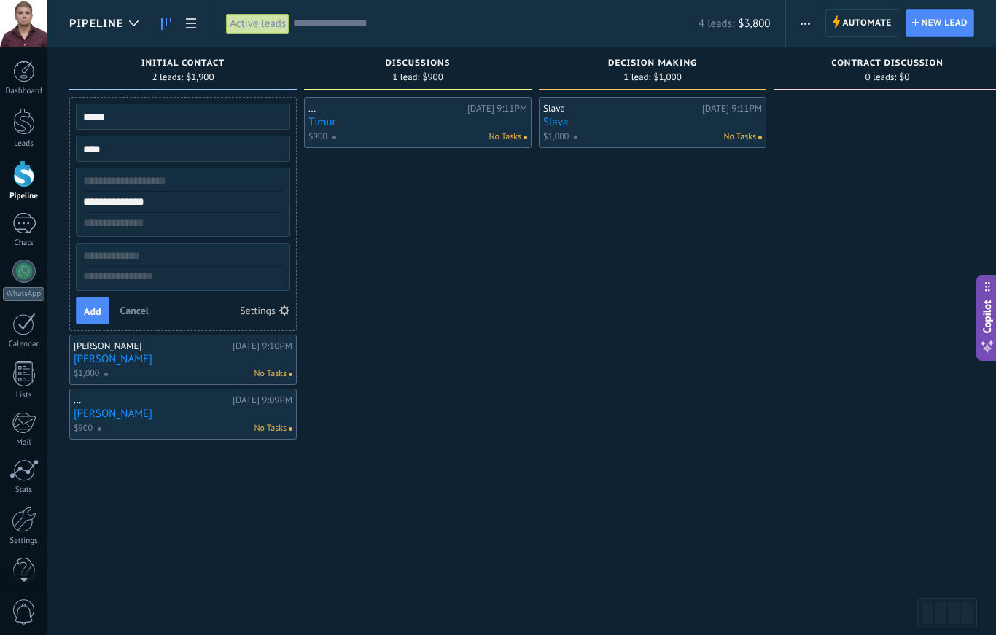
click at [99, 314] on span "Add" at bounding box center [93, 311] width 18 height 10
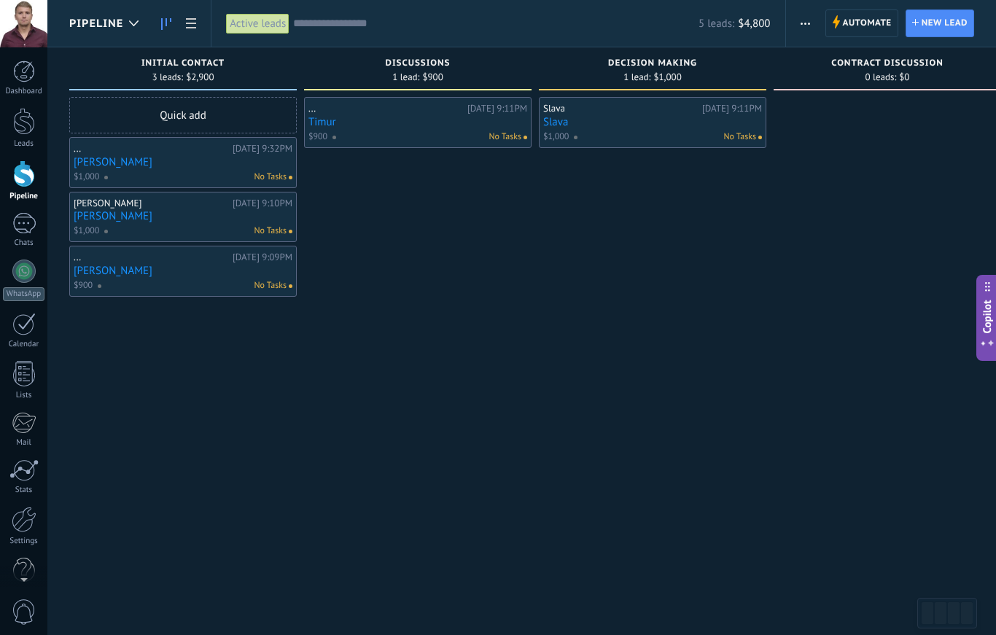
click at [126, 166] on link "Ольга" at bounding box center [183, 162] width 219 height 12
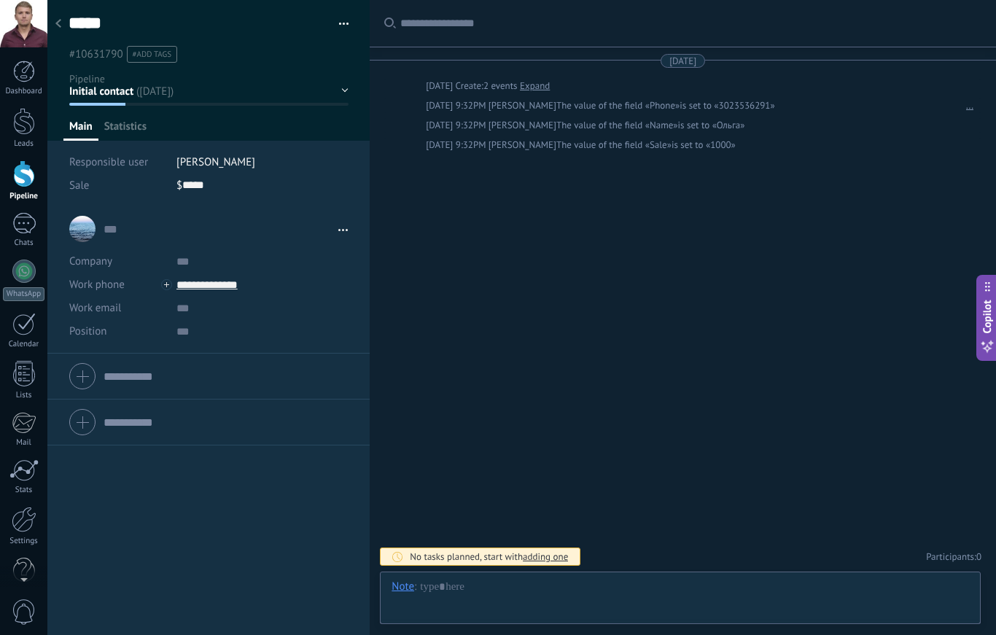
scroll to position [22, 0]
click at [641, 591] on div at bounding box center [681, 602] width 578 height 44
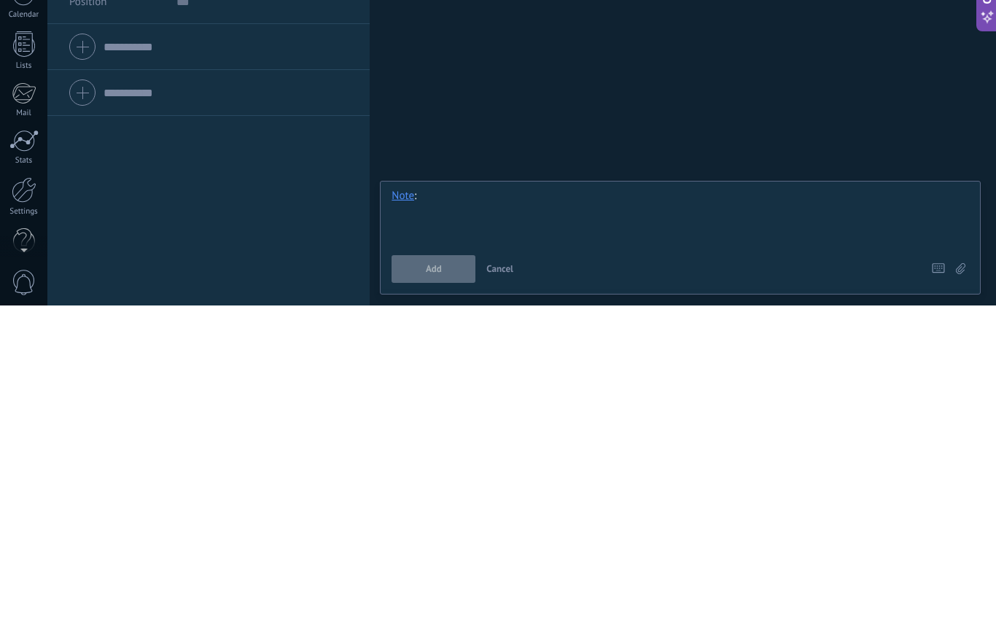
type textarea "*****"
click at [435, 518] on div "*********" at bounding box center [681, 545] width 578 height 55
click at [635, 518] on div "*********" at bounding box center [681, 545] width 578 height 55
click at [427, 594] on span "Add" at bounding box center [434, 599] width 16 height 10
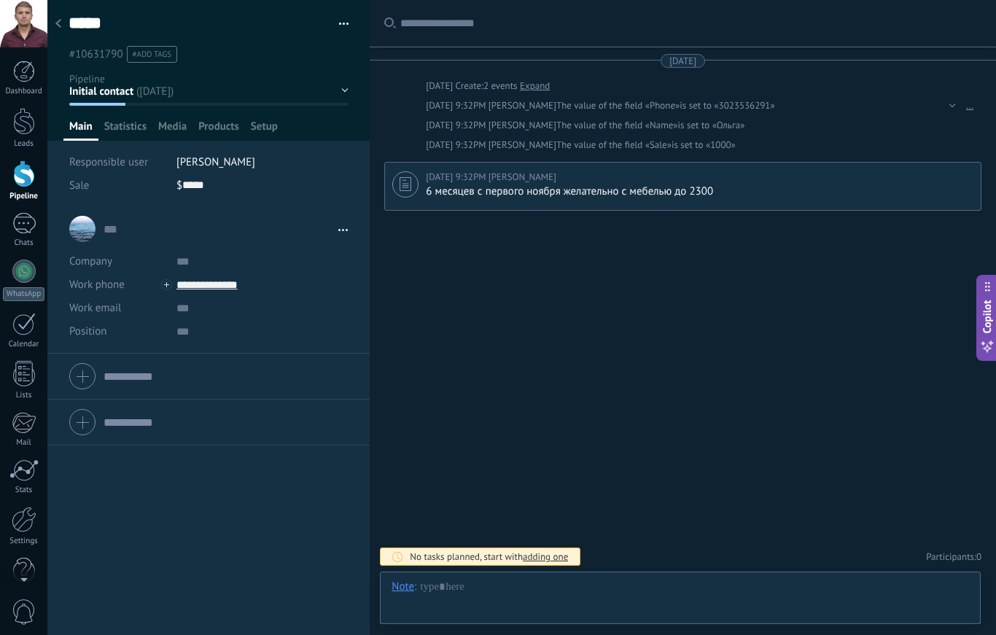
click at [405, 562] on div "No tasks planned, start with adding one" at bounding box center [480, 557] width 201 height 18
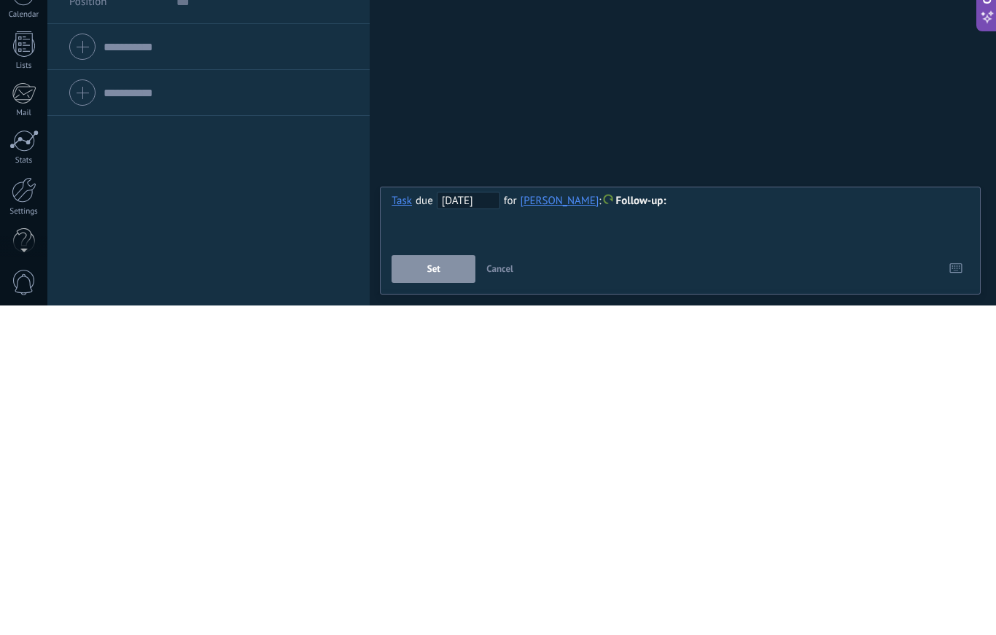
click at [457, 521] on span "10/08/2025" at bounding box center [468, 530] width 63 height 18
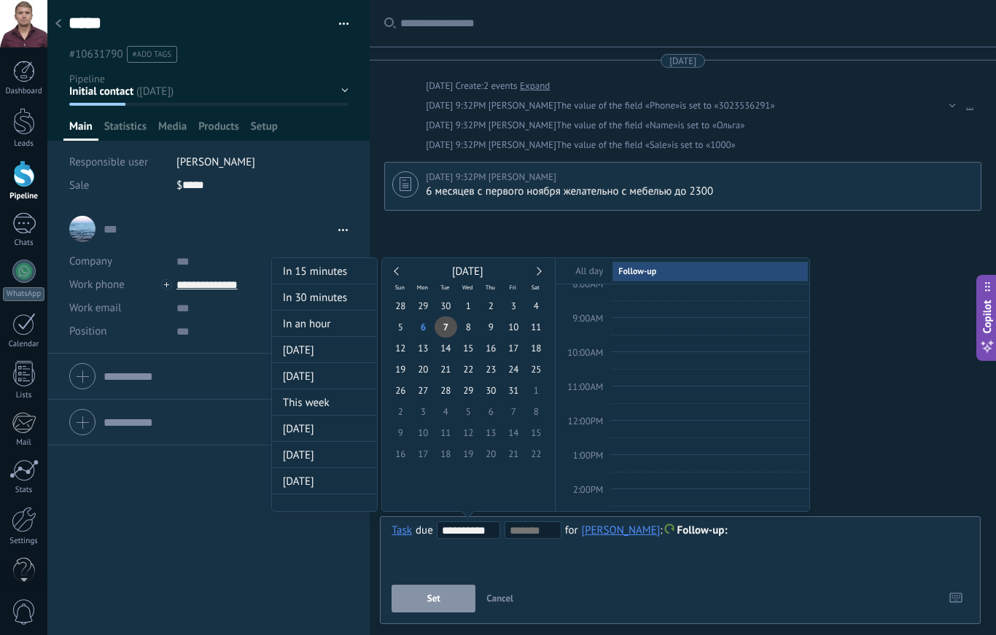
scroll to position [275, 0]
click at [427, 604] on div at bounding box center [498, 317] width 996 height 635
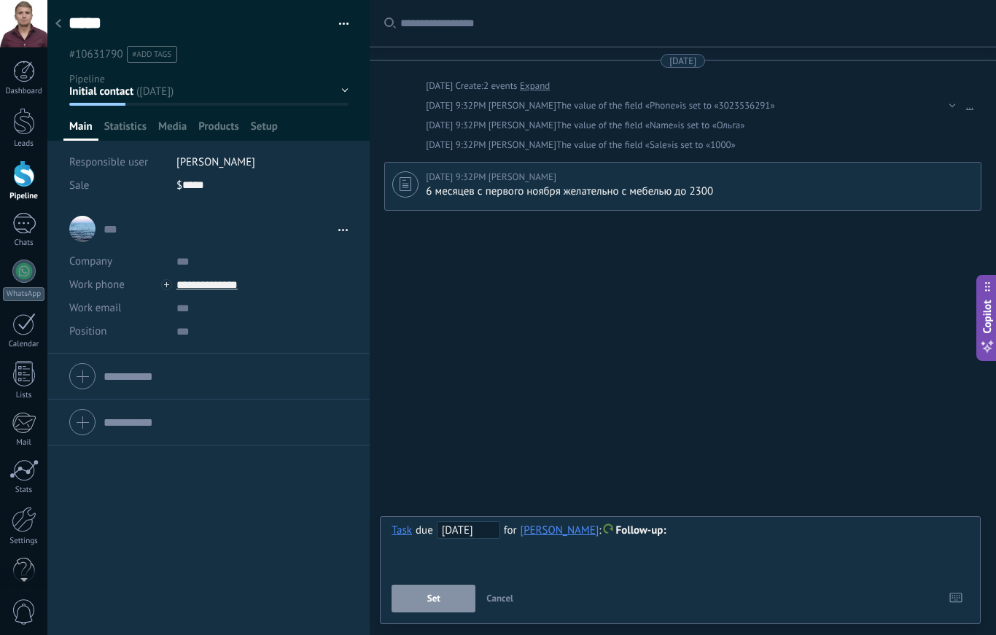
click at [413, 599] on button "Set" at bounding box center [434, 599] width 84 height 28
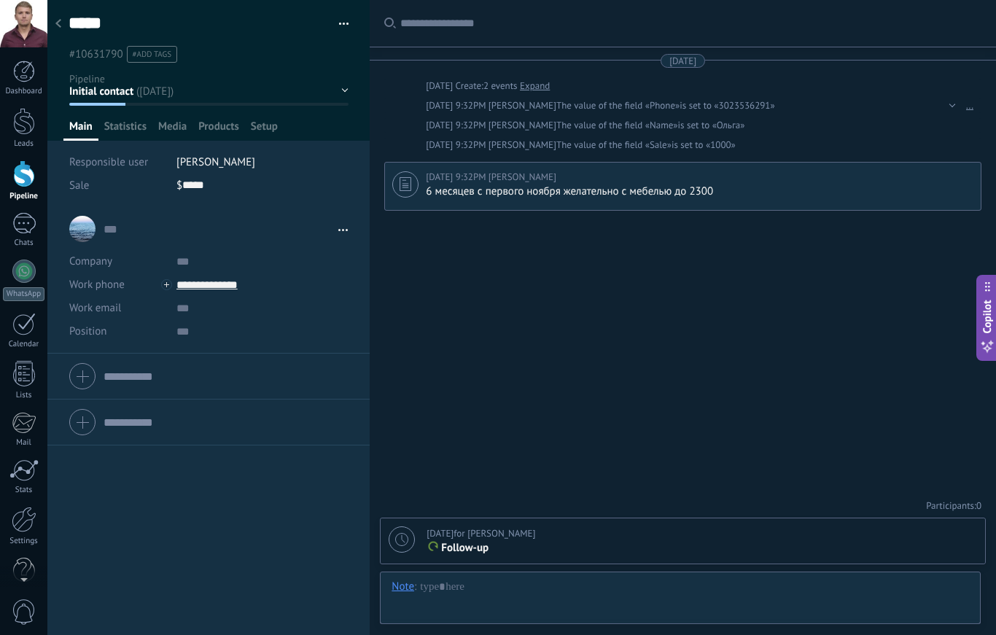
click at [66, 30] on div at bounding box center [58, 24] width 20 height 28
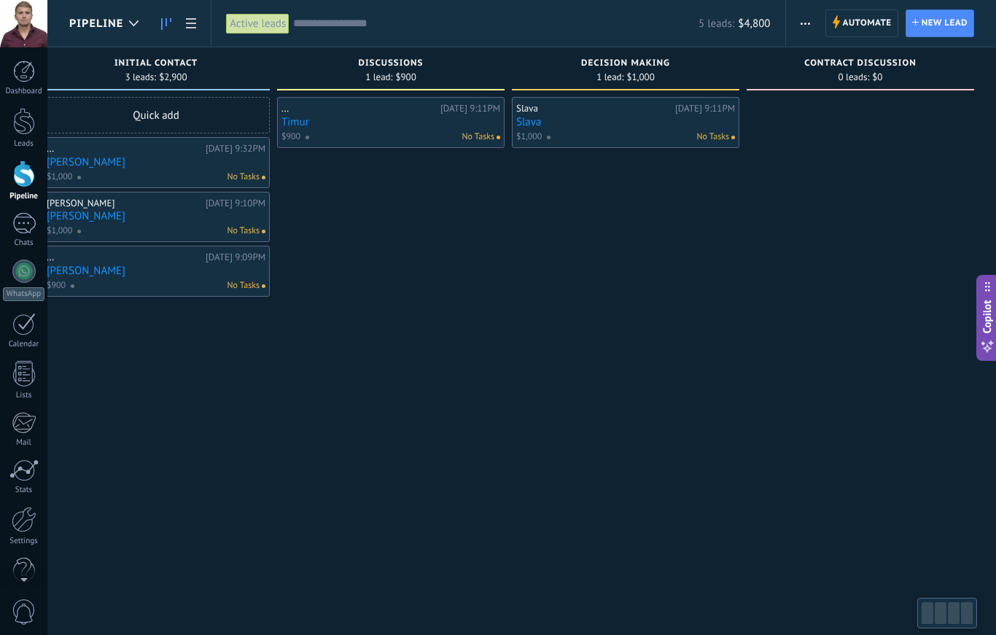
scroll to position [0, 27]
click at [106, 24] on span "Pipeline" at bounding box center [96, 24] width 54 height 14
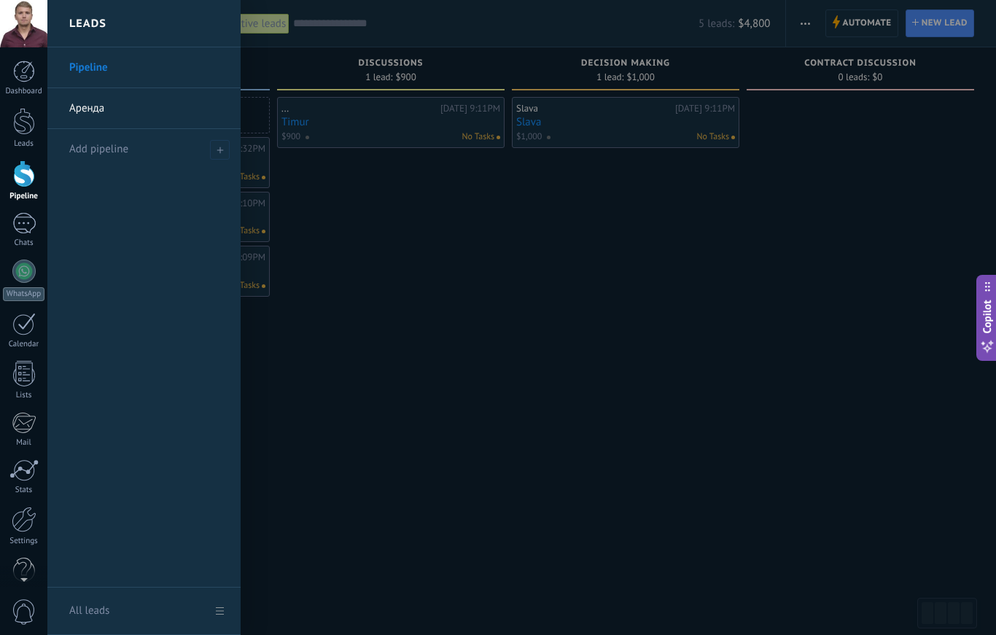
click at [92, 103] on link "Аренда" at bounding box center [147, 108] width 157 height 41
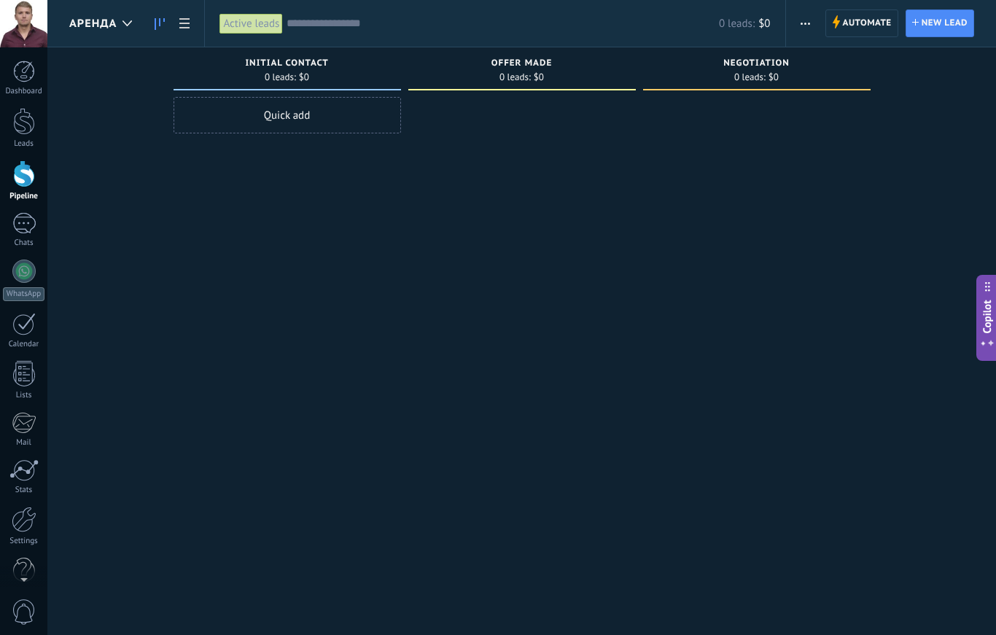
type textarea "*****"
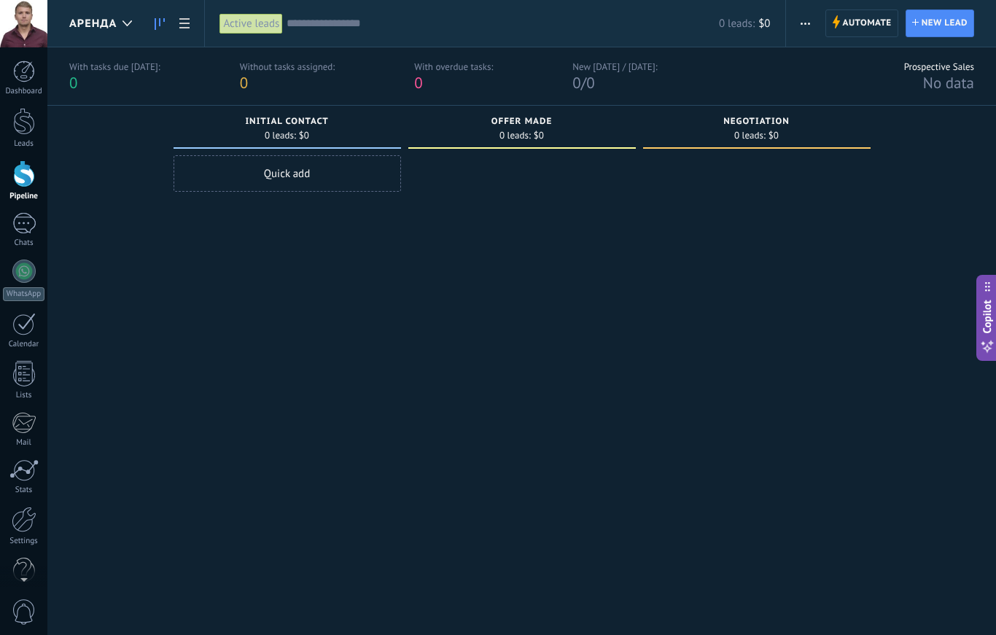
click at [193, 27] on link at bounding box center [184, 23] width 25 height 28
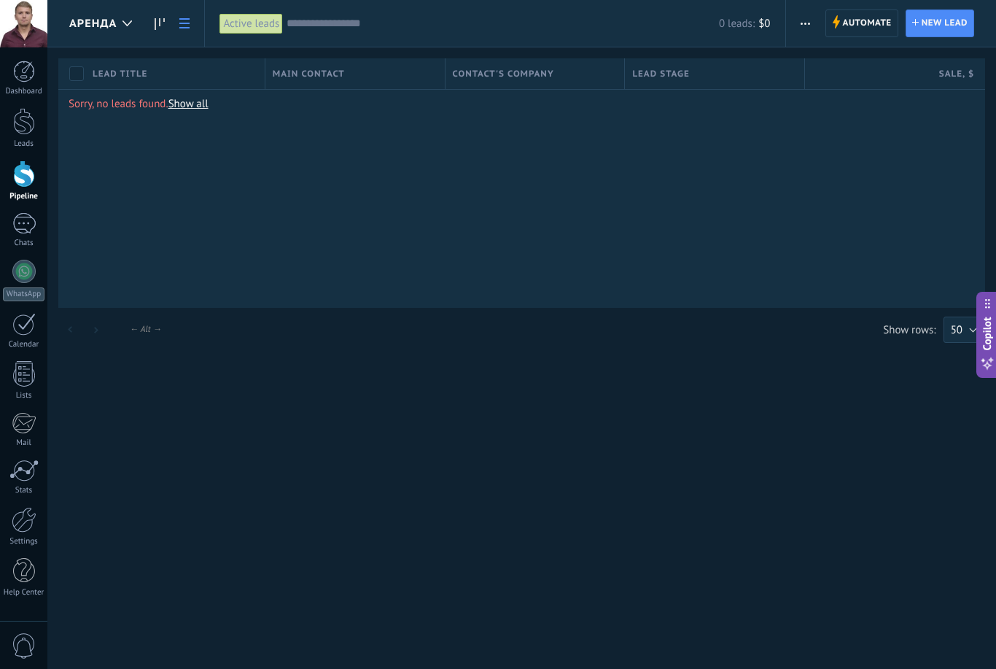
click at [172, 25] on link at bounding box center [184, 23] width 25 height 28
click at [109, 26] on span "Аренда" at bounding box center [92, 24] width 47 height 14
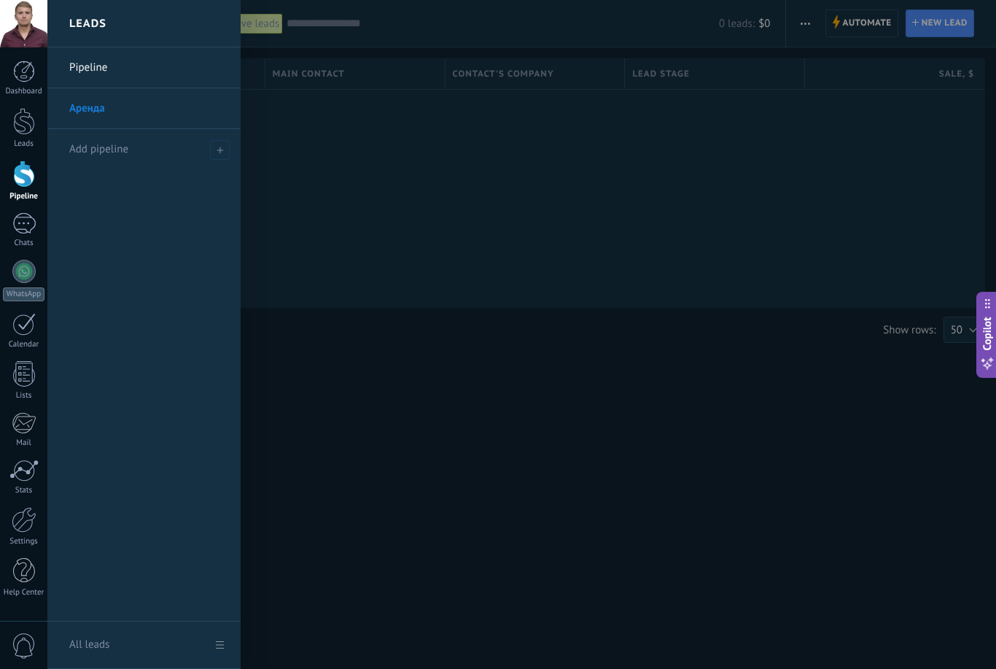
click at [82, 61] on link "Pipeline" at bounding box center [147, 67] width 157 height 41
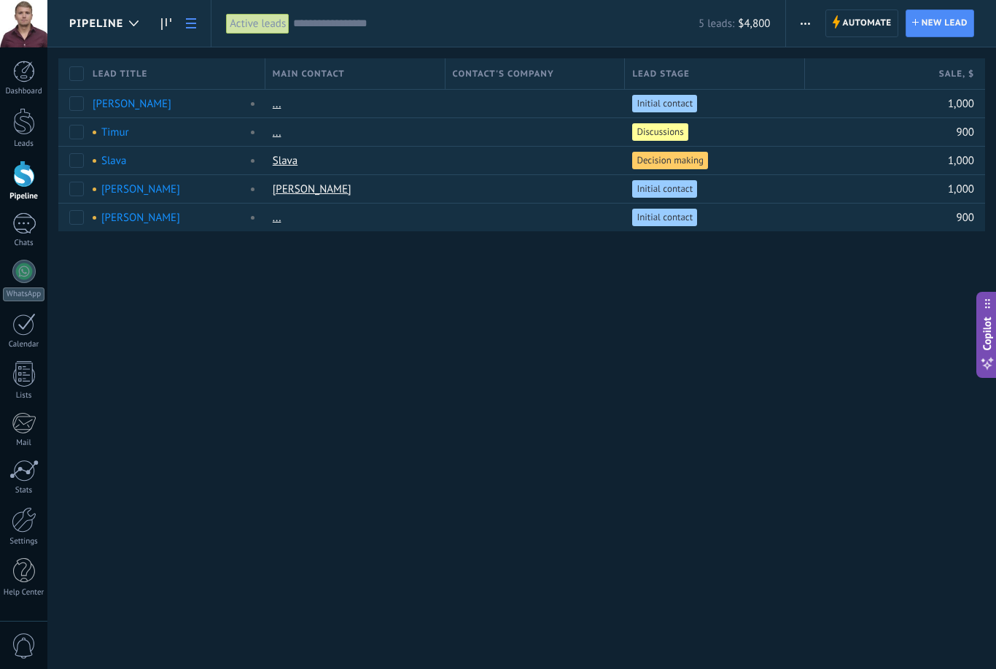
click at [160, 27] on link at bounding box center [166, 23] width 25 height 28
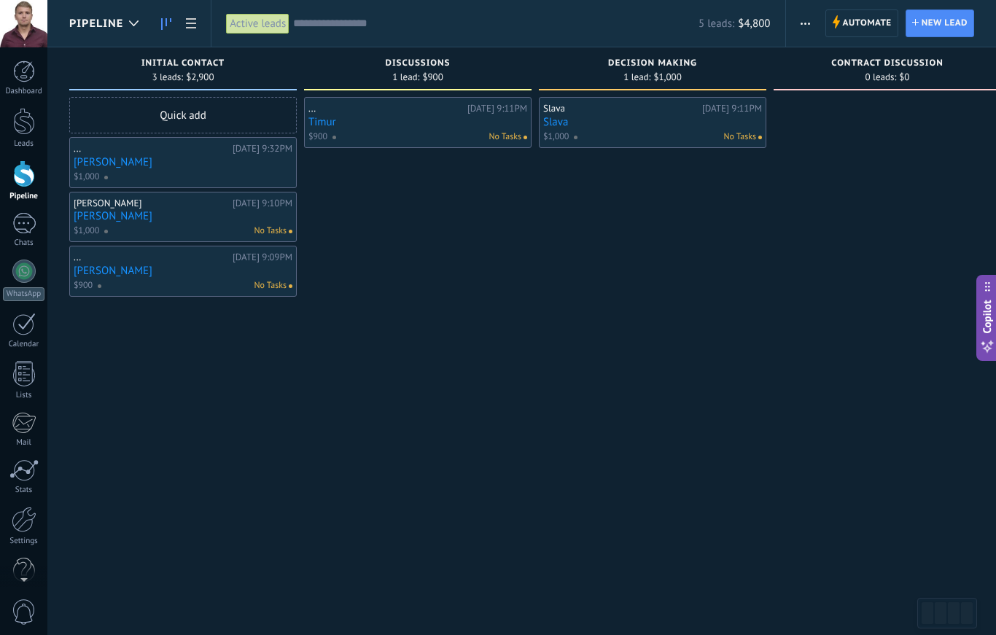
click at [22, 333] on div at bounding box center [23, 324] width 23 height 23
